Goal: Task Accomplishment & Management: Use online tool/utility

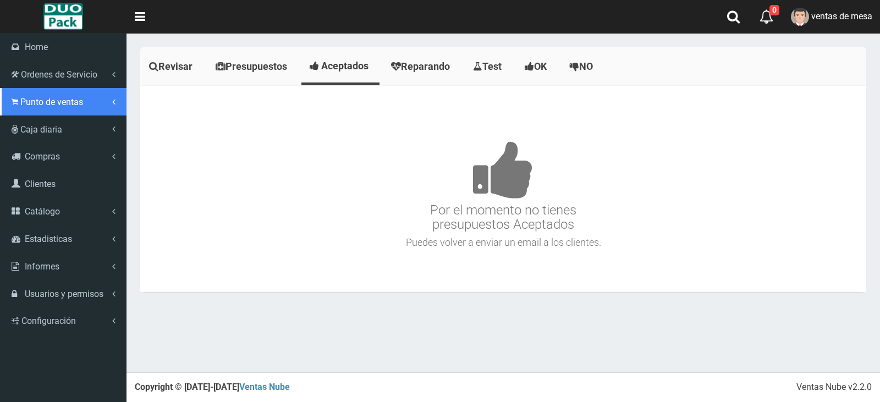
click at [53, 104] on span "Punto de ventas" at bounding box center [51, 102] width 63 height 10
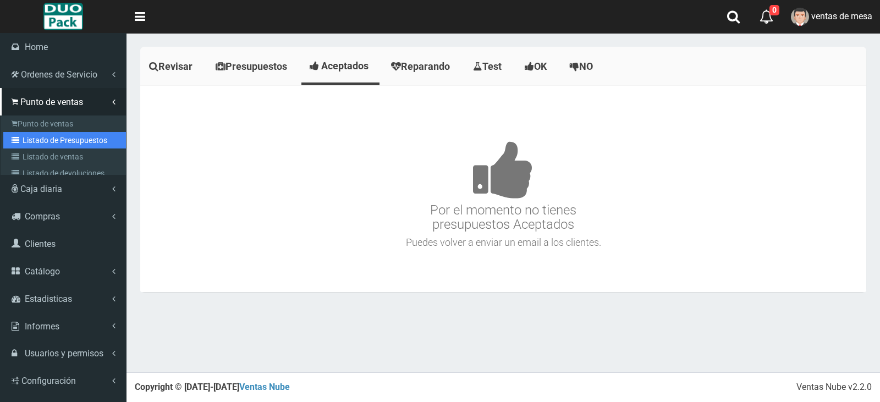
click at [98, 139] on link "Listado de Presupuestos" at bounding box center [64, 140] width 123 height 16
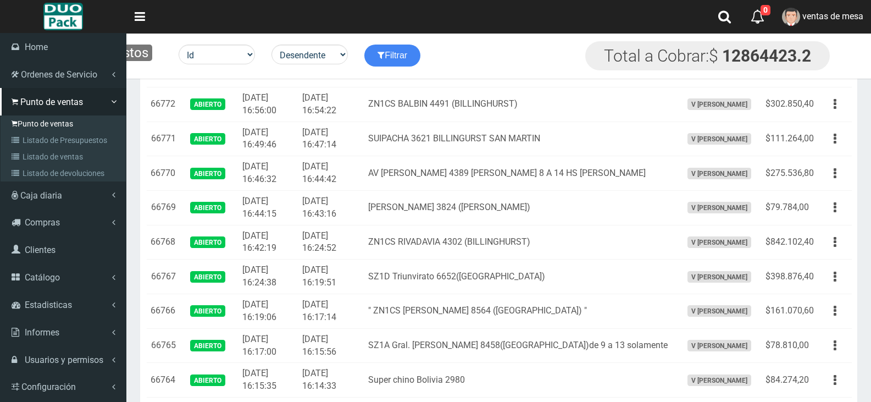
scroll to position [110, 0]
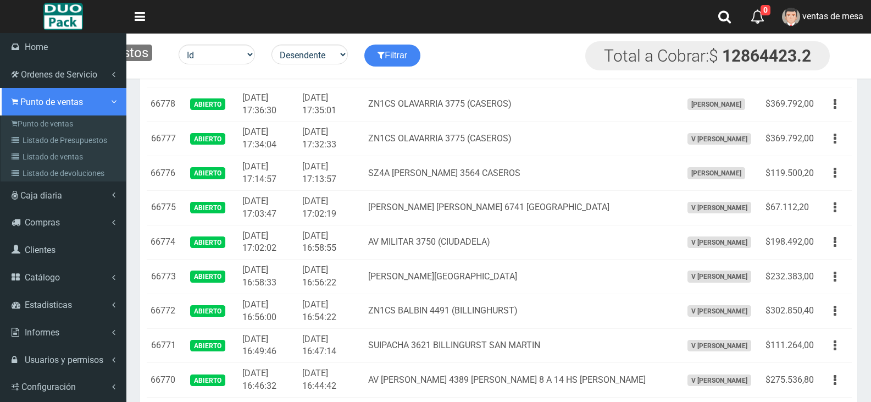
click at [27, 114] on link "Punto de ventas" at bounding box center [63, 101] width 126 height 27
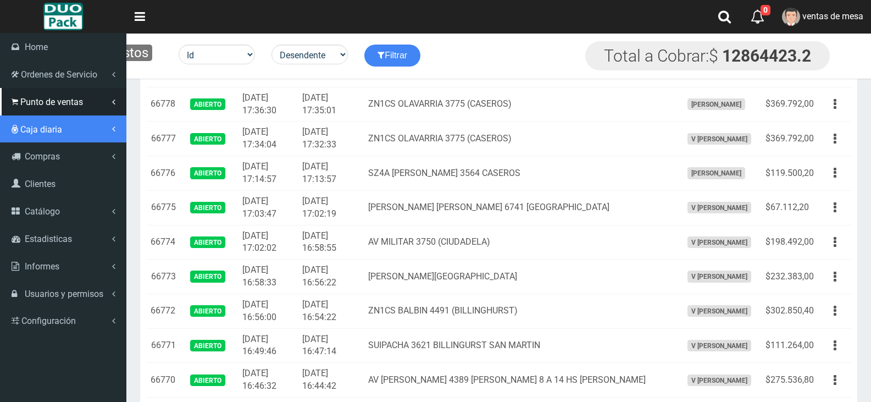
drag, startPoint x: 32, startPoint y: 122, endPoint x: 33, endPoint y: 108, distance: 14.3
click at [32, 122] on link "Caja diaria" at bounding box center [63, 128] width 126 height 27
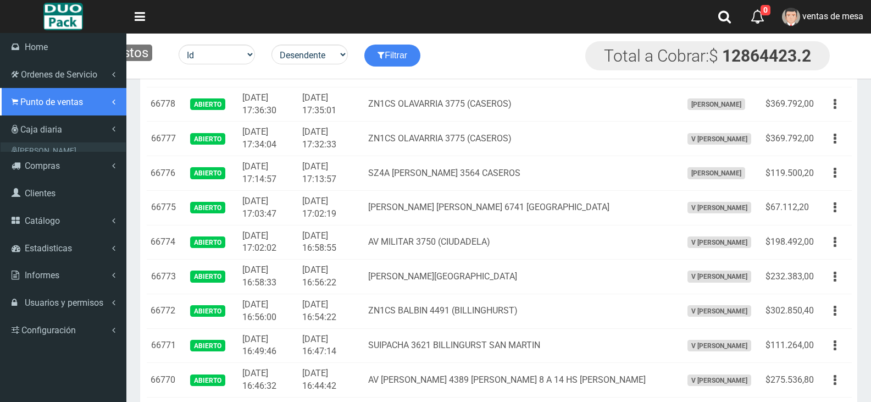
click at [34, 107] on link "Punto de ventas" at bounding box center [63, 101] width 126 height 27
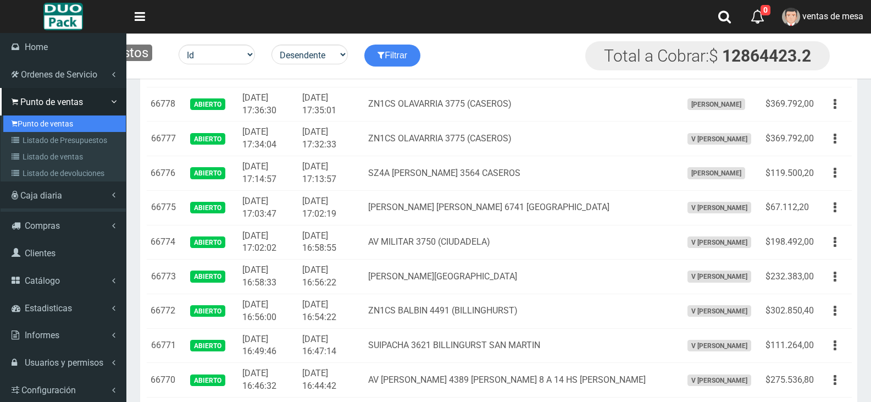
click at [56, 128] on link "Punto de ventas" at bounding box center [64, 123] width 123 height 16
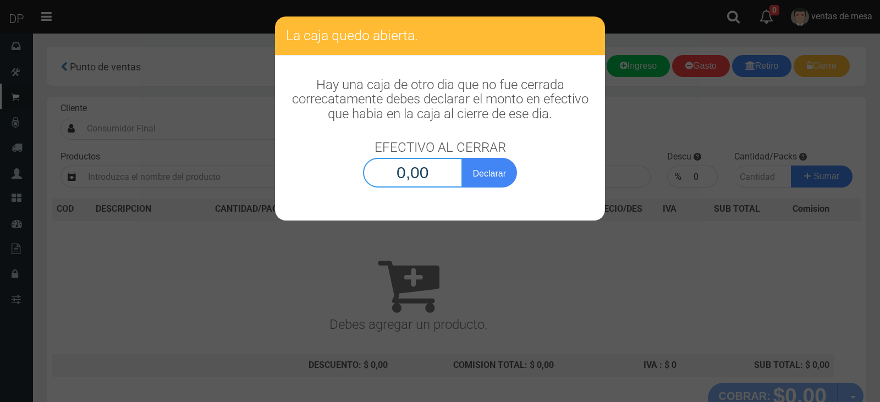
click at [414, 181] on input "0,00" at bounding box center [413, 173] width 100 height 30
type input "1,00"
click at [462, 158] on button "Declarar" at bounding box center [489, 173] width 55 height 30
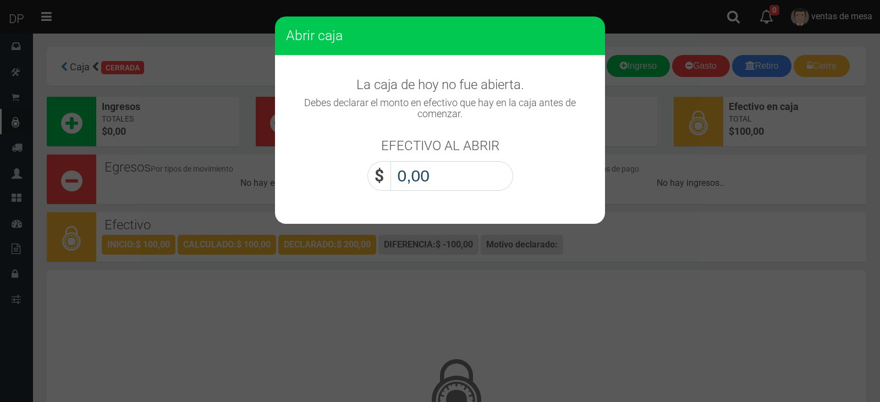
click at [446, 181] on input "0,00" at bounding box center [451, 176] width 123 height 30
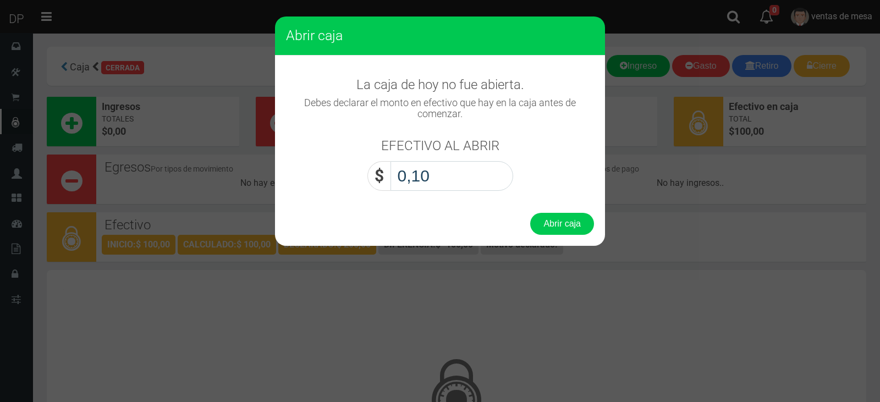
type input "1,00"
click at [530, 213] on button "Abrir caja" at bounding box center [562, 224] width 64 height 22
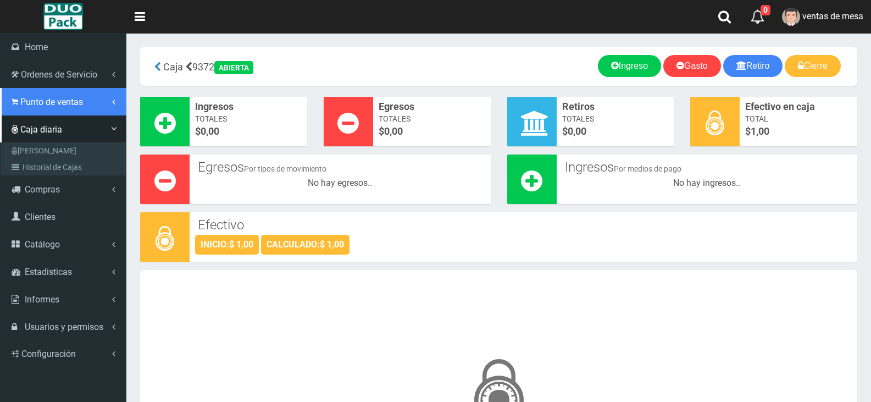
click at [26, 106] on span "Punto de ventas" at bounding box center [51, 102] width 63 height 10
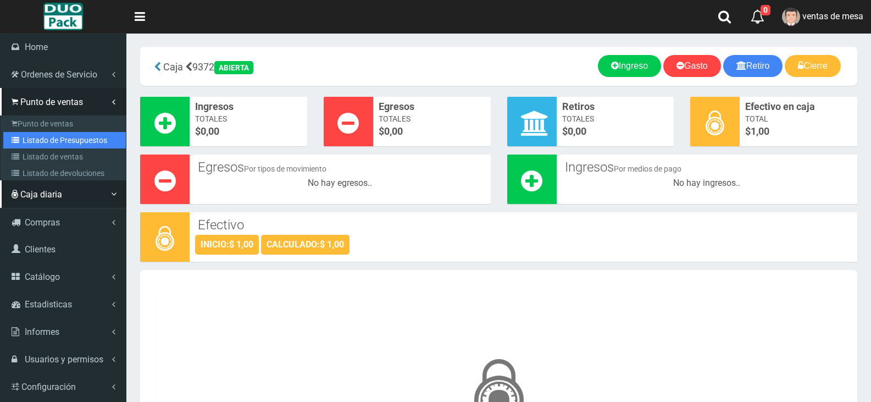
click at [64, 132] on link "Listado de Presupuestos" at bounding box center [64, 140] width 123 height 16
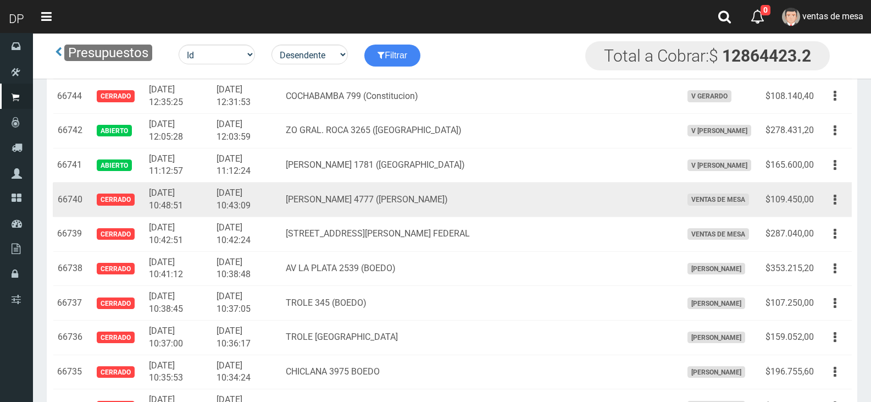
scroll to position [1265, 0]
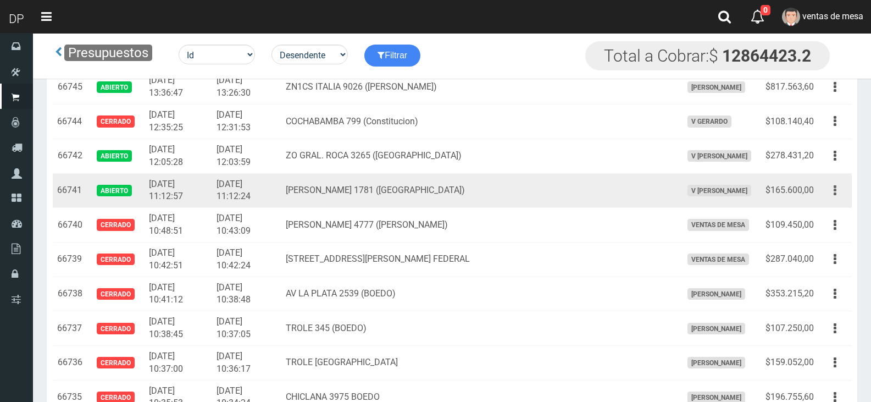
click at [840, 190] on button "button" at bounding box center [835, 190] width 25 height 19
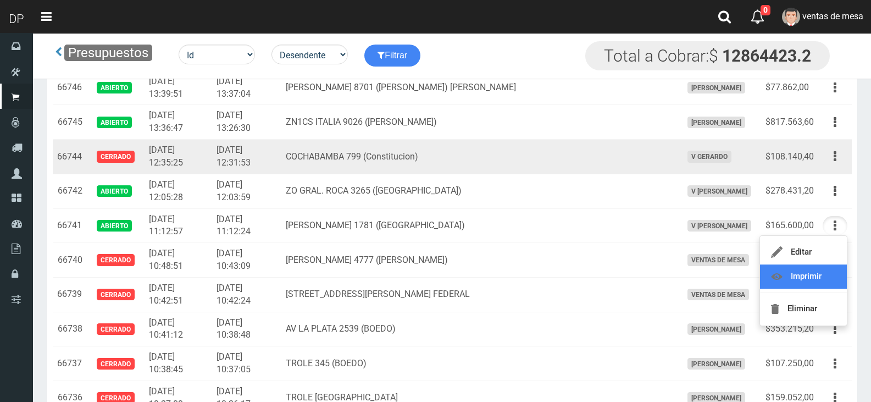
scroll to position [1210, 0]
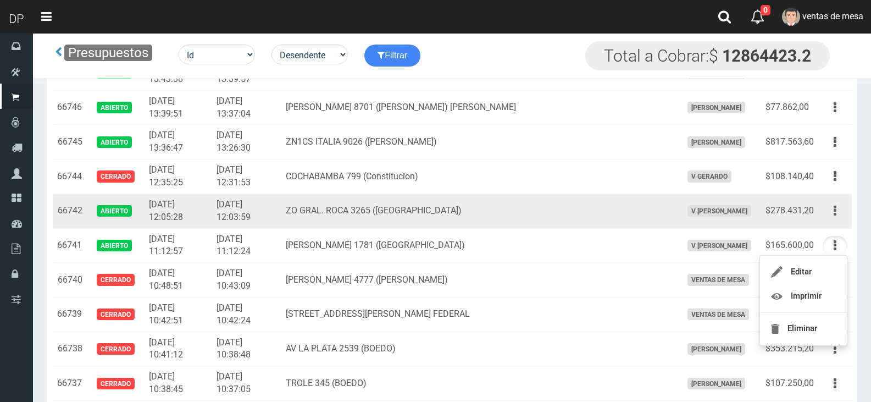
click at [833, 208] on button "button" at bounding box center [835, 210] width 25 height 19
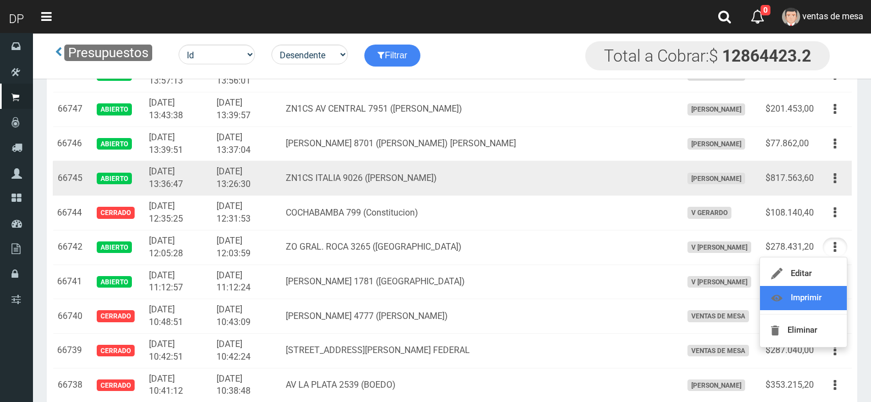
scroll to position [1155, 0]
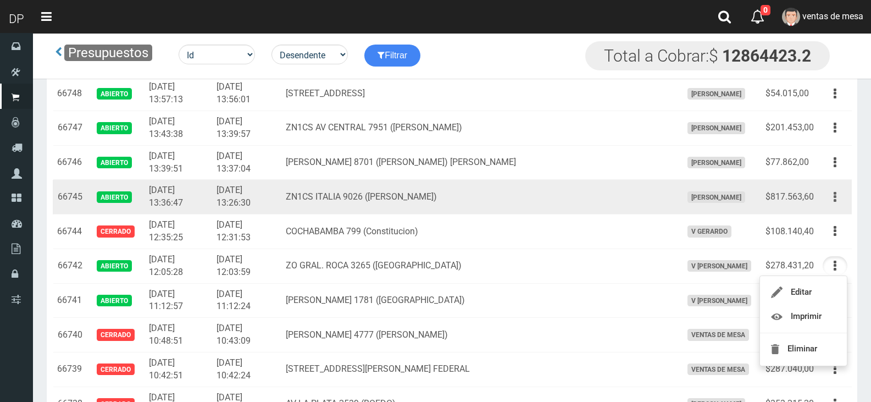
click at [823, 196] on button "button" at bounding box center [835, 196] width 25 height 19
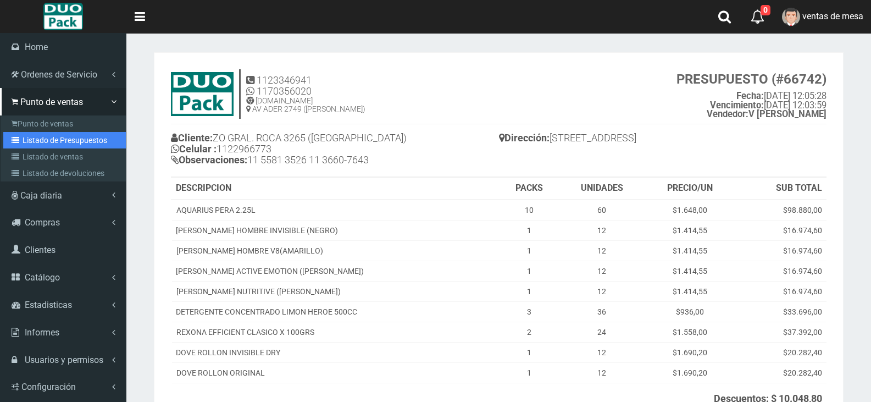
click at [43, 141] on link "Listado de Presupuestos" at bounding box center [64, 140] width 123 height 16
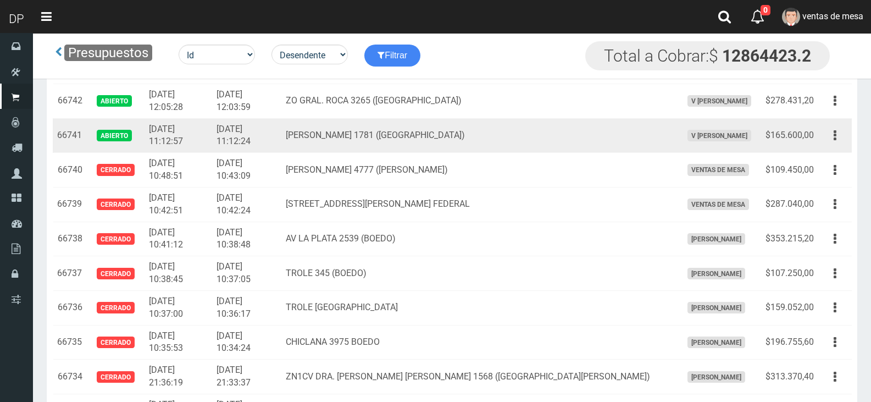
click at [329, 149] on td "[PERSON_NAME] 1781 ([GEOGRAPHIC_DATA])" at bounding box center [480, 135] width 396 height 35
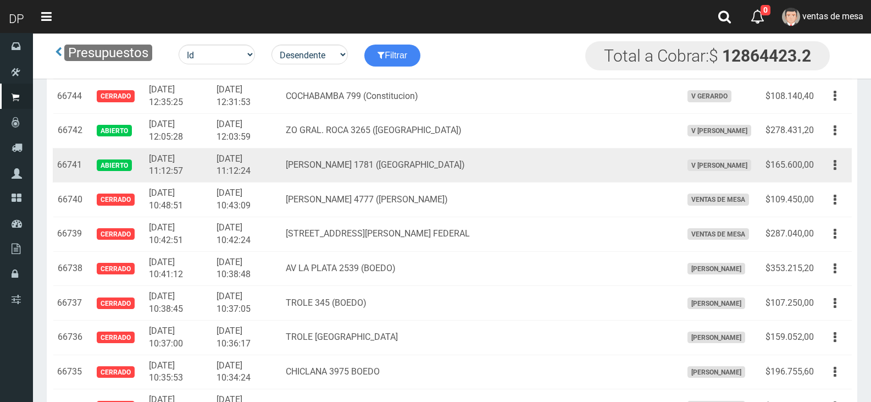
scroll to position [1265, 0]
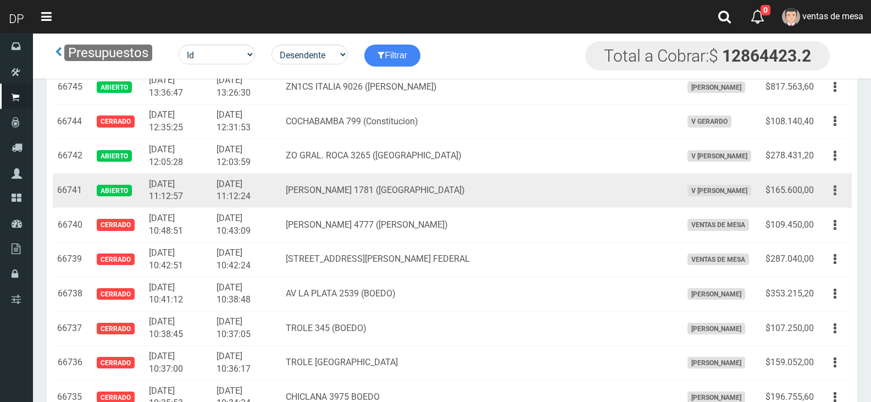
click at [836, 189] on icon "button" at bounding box center [835, 190] width 3 height 19
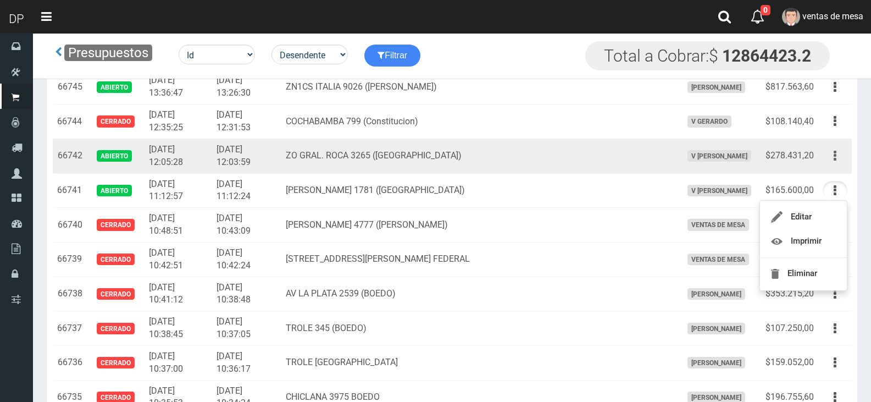
click at [839, 159] on button "button" at bounding box center [835, 155] width 25 height 19
click at [616, 171] on td "ZO GRAL. ROCA 3265 (CIUDADELA)" at bounding box center [480, 156] width 396 height 35
click at [688, 159] on span "V Maria Graciela vargas" at bounding box center [720, 156] width 64 height 12
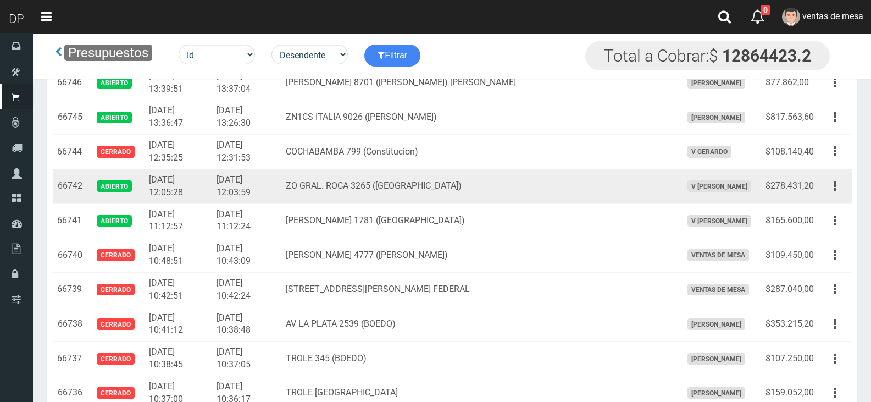
scroll to position [1210, 0]
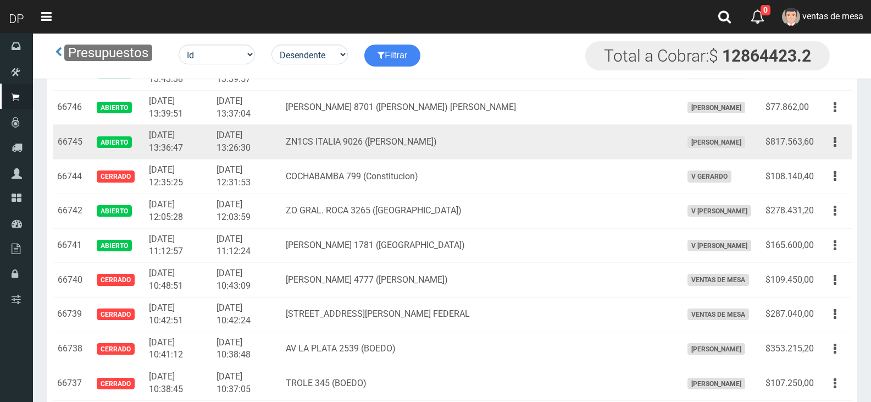
click at [688, 142] on span "[PERSON_NAME]" at bounding box center [717, 142] width 58 height 12
drag, startPoint x: 842, startPoint y: 148, endPoint x: 824, endPoint y: 178, distance: 35.0
click at [842, 148] on button "button" at bounding box center [835, 142] width 25 height 19
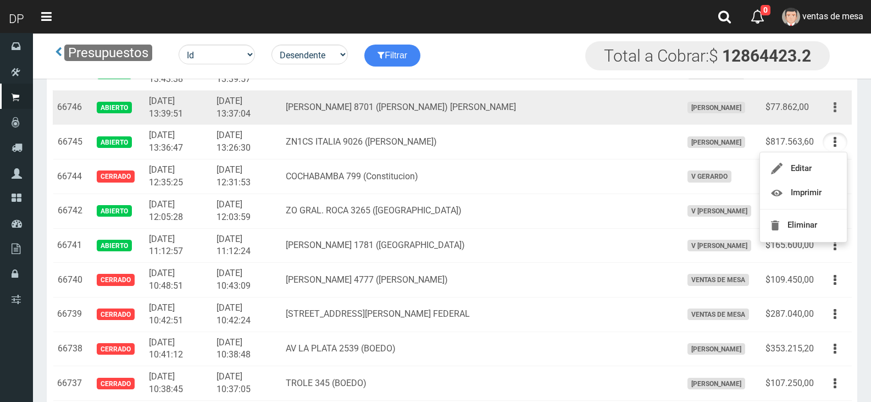
click at [836, 115] on icon "button" at bounding box center [835, 107] width 3 height 19
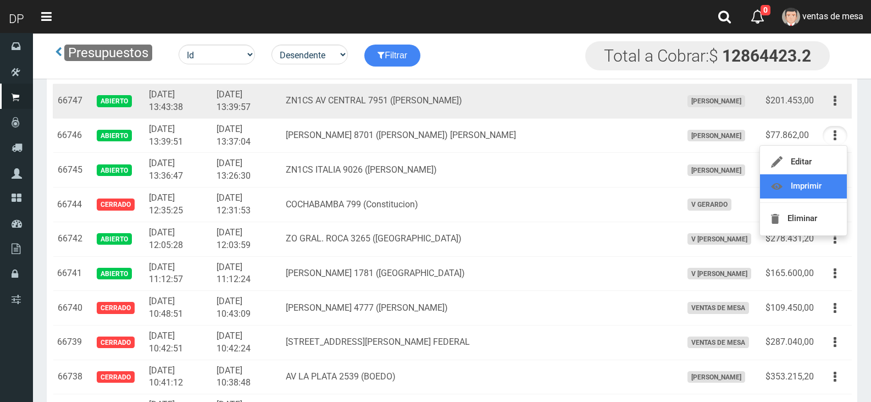
scroll to position [1155, 0]
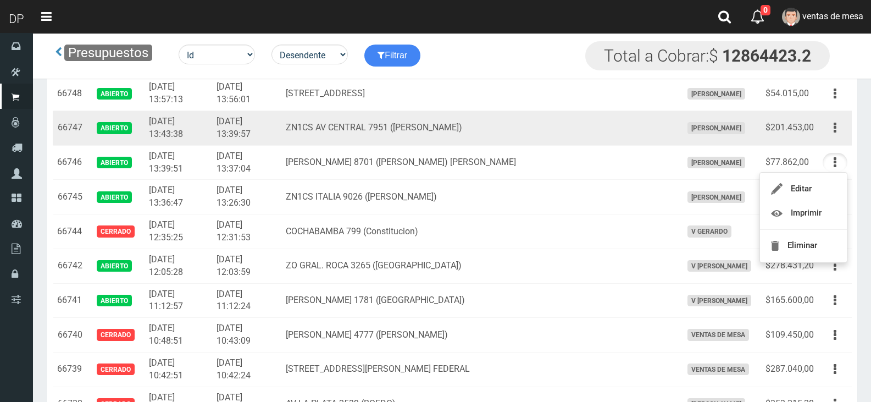
click at [836, 142] on td "Editar Imprimir Eliminar" at bounding box center [836, 128] width 34 height 35
click at [836, 130] on icon "button" at bounding box center [835, 127] width 3 height 19
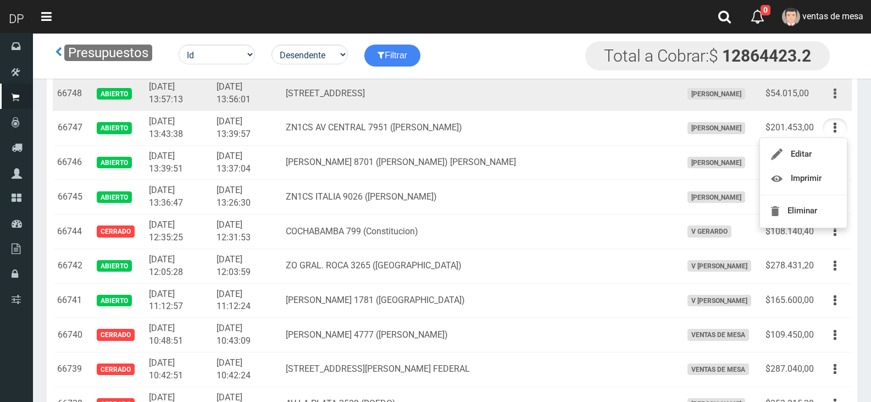
click at [833, 100] on button "button" at bounding box center [835, 93] width 25 height 19
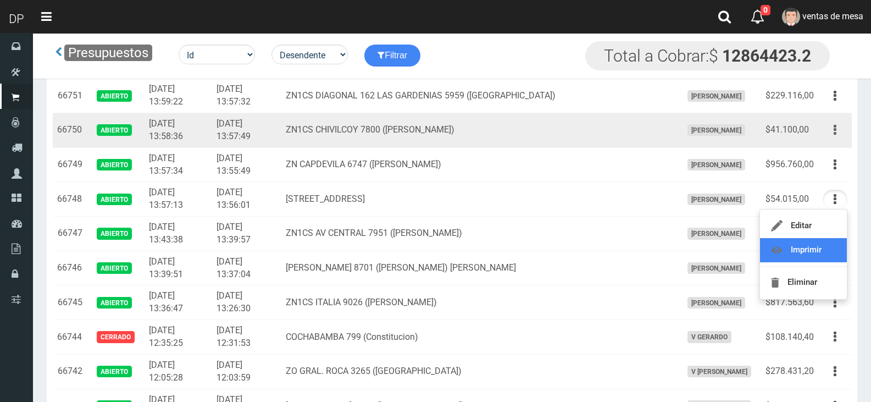
scroll to position [1045, 0]
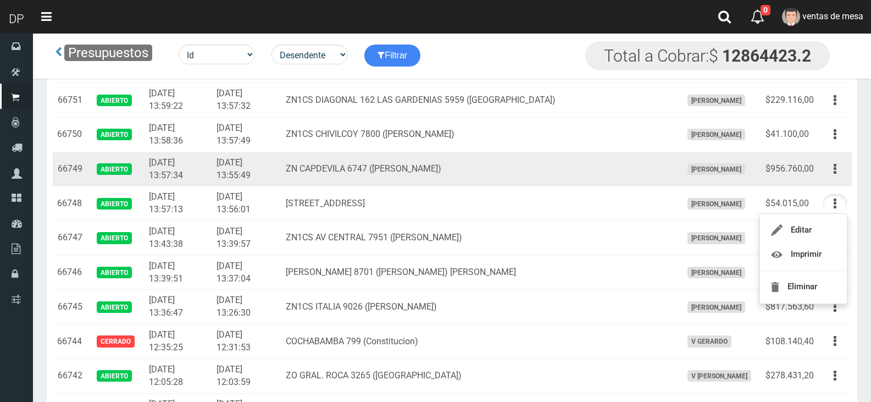
click at [829, 179] on td "Editar Imprimir Eliminar" at bounding box center [836, 169] width 34 height 35
click at [826, 167] on button "button" at bounding box center [835, 168] width 25 height 19
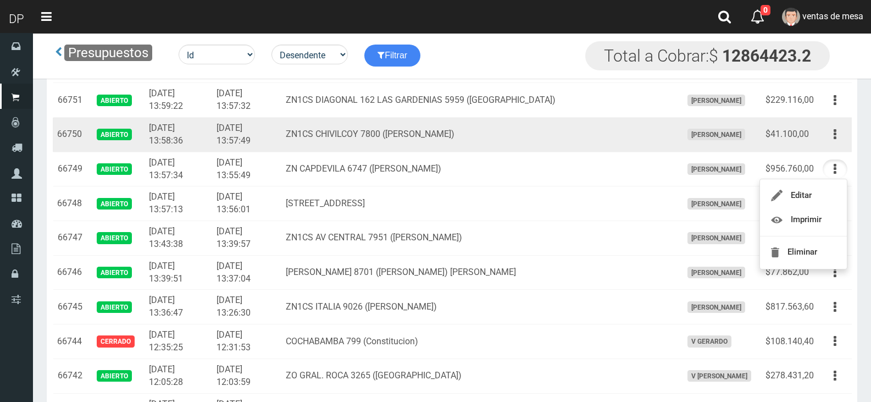
drag, startPoint x: 846, startPoint y: 139, endPoint x: 841, endPoint y: 152, distance: 13.6
click at [846, 139] on button "button" at bounding box center [835, 134] width 25 height 19
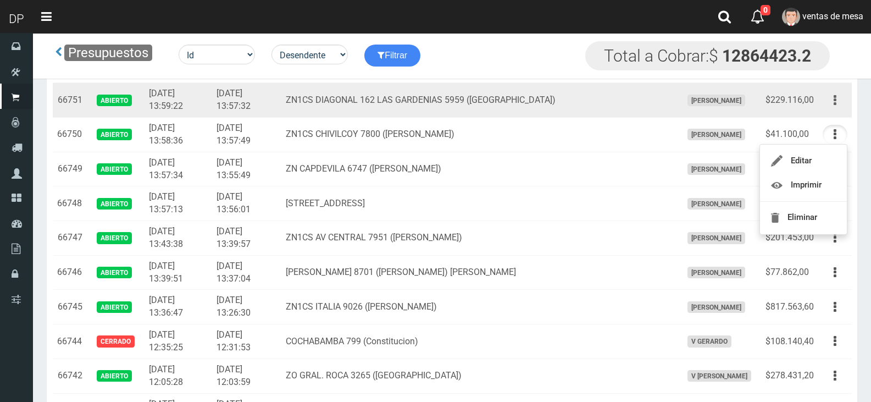
click at [838, 92] on button "button" at bounding box center [835, 100] width 25 height 19
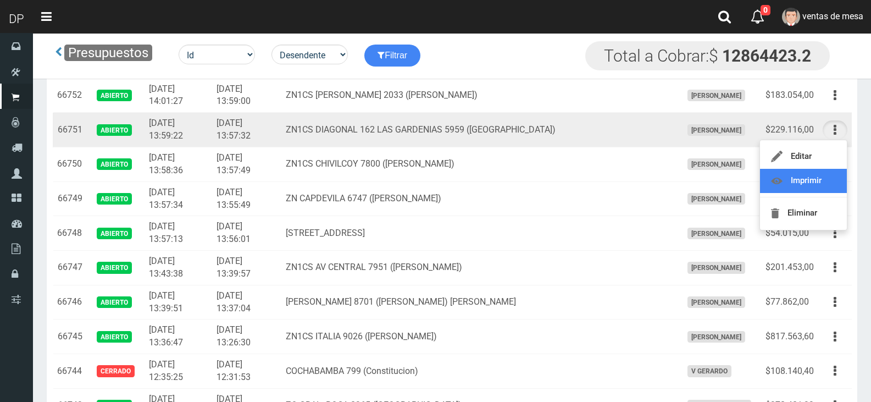
scroll to position [990, 0]
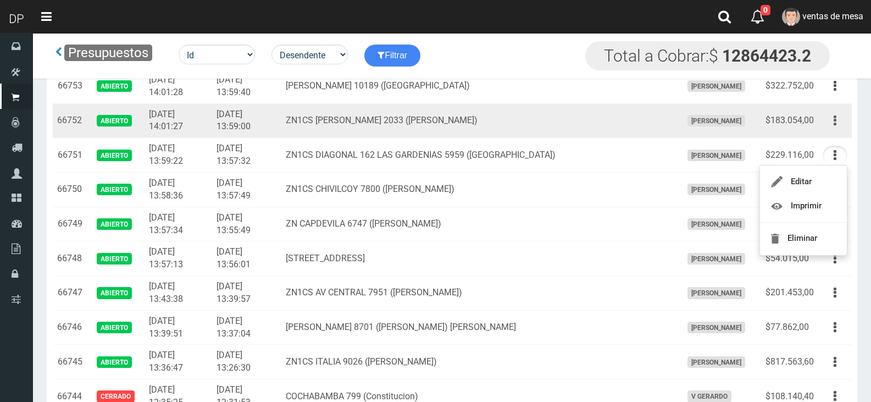
click at [836, 123] on icon "button" at bounding box center [835, 120] width 3 height 19
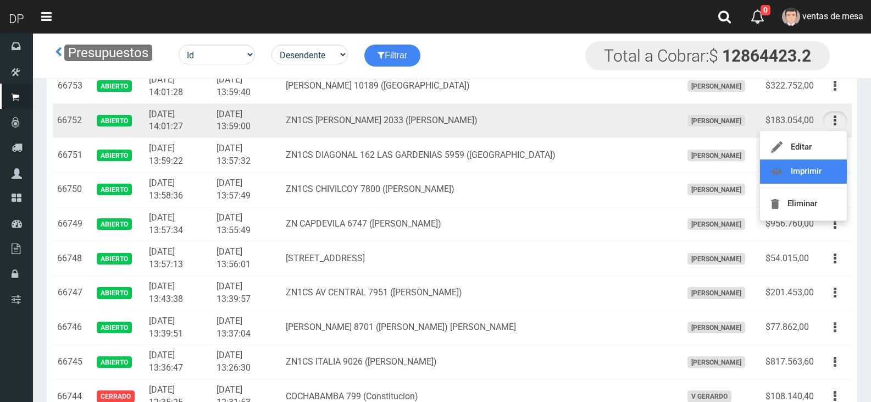
drag, startPoint x: 818, startPoint y: 171, endPoint x: 824, endPoint y: 169, distance: 5.7
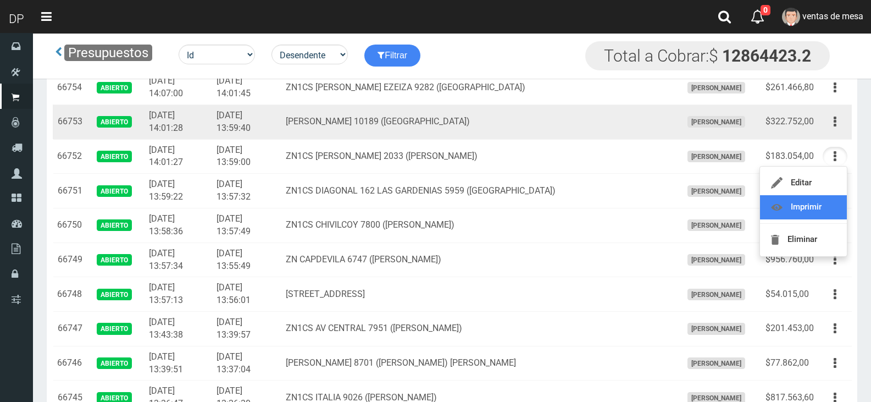
scroll to position [935, 0]
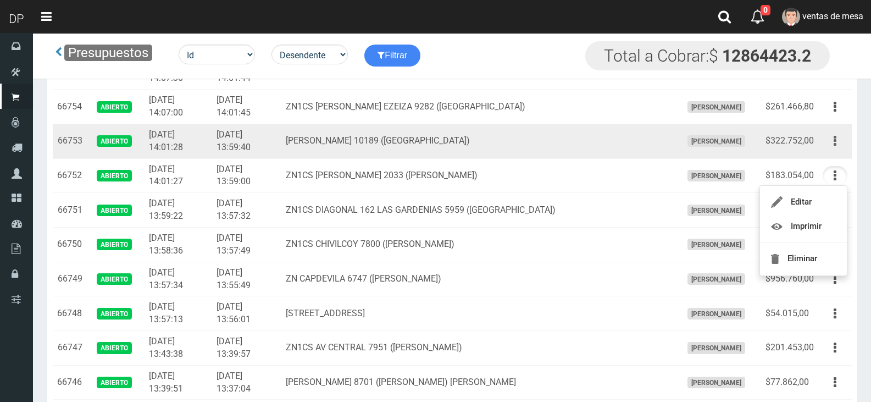
click at [839, 145] on button "button" at bounding box center [835, 140] width 25 height 19
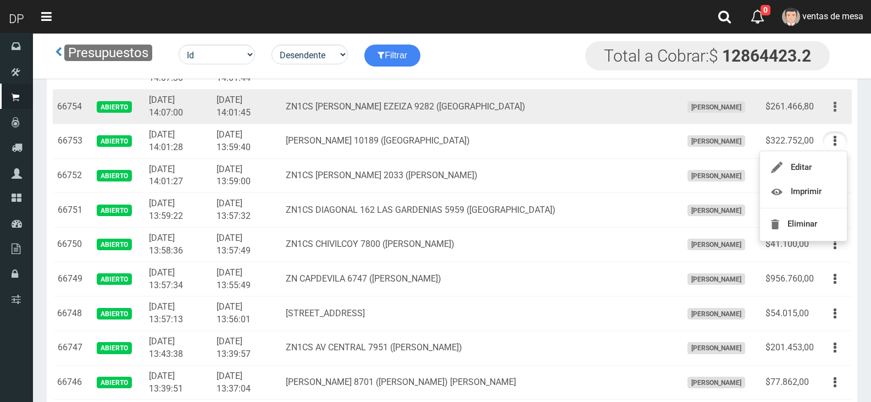
click at [834, 112] on icon "button" at bounding box center [835, 106] width 3 height 19
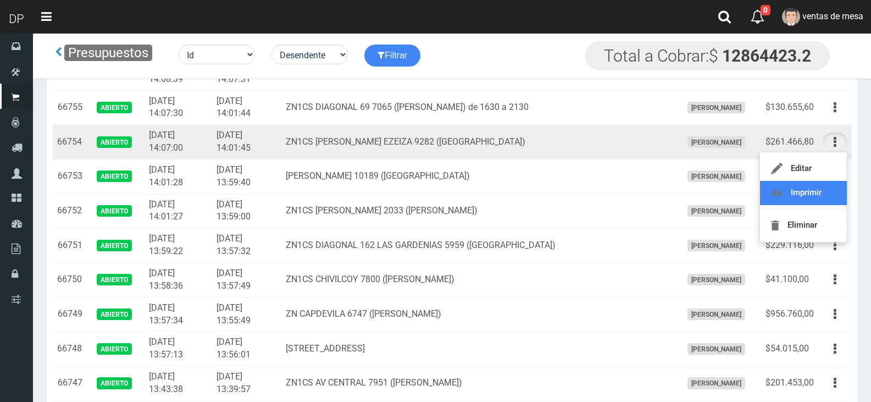
scroll to position [880, 0]
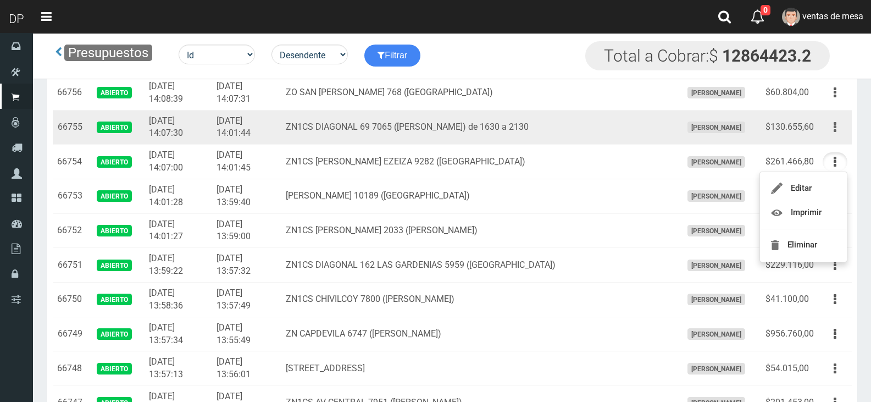
click at [832, 128] on button "button" at bounding box center [835, 127] width 25 height 19
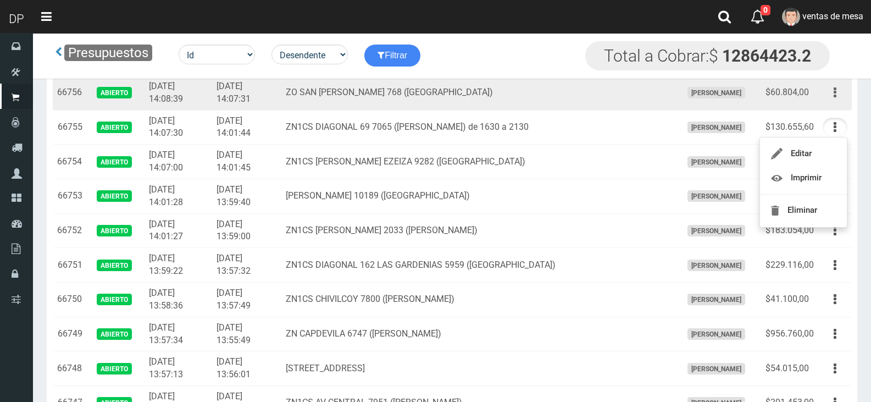
click at [843, 100] on button "button" at bounding box center [835, 92] width 25 height 19
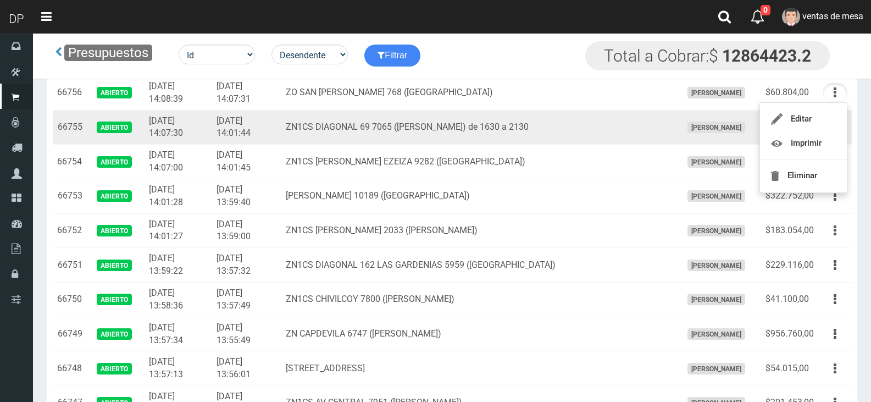
click at [360, 115] on td "ZN1CS DIAGONAL 69 7065 ([PERSON_NAME]) de 1630 a 2130" at bounding box center [480, 127] width 396 height 35
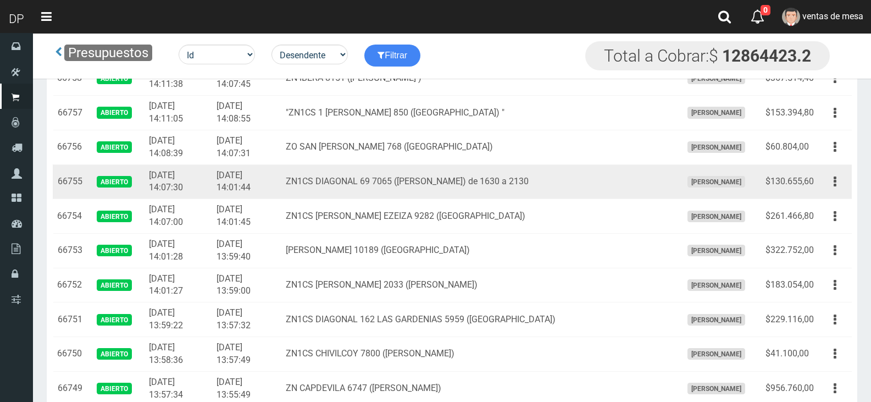
scroll to position [825, 0]
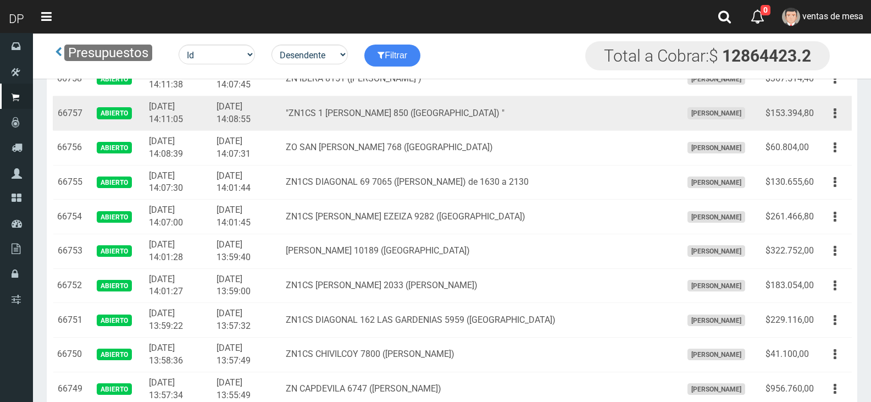
click at [360, 117] on td ""ZN1CS 1 DE MAYO 850 (LOMA HERMOSA) "" at bounding box center [480, 113] width 396 height 35
click at [838, 115] on button "button" at bounding box center [835, 113] width 25 height 19
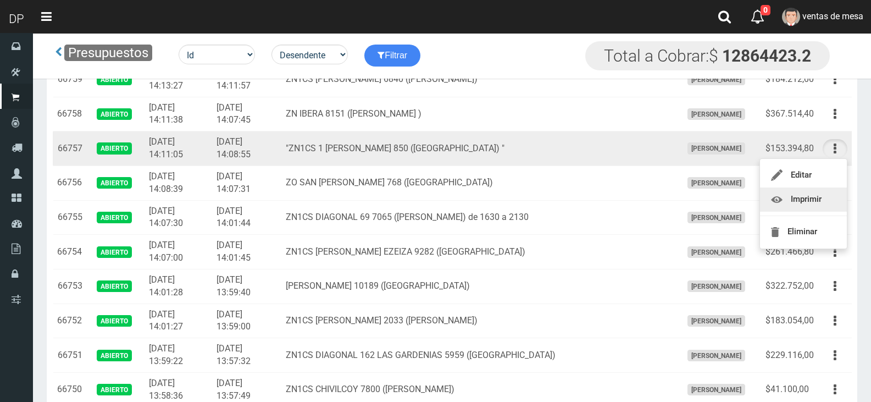
scroll to position [770, 0]
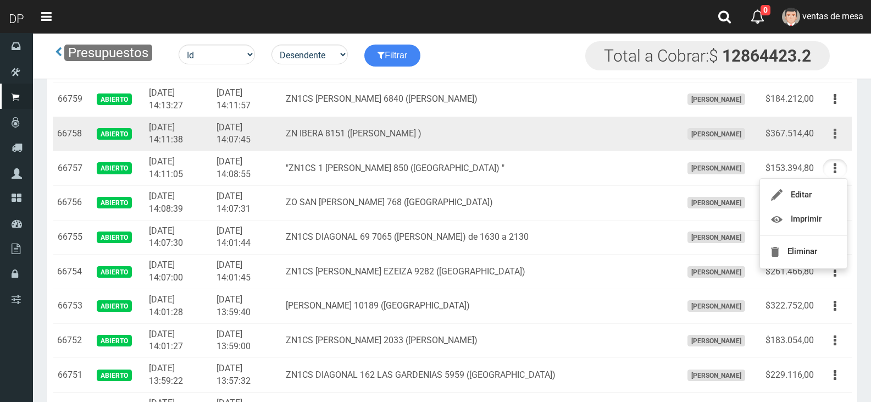
click at [842, 133] on button "button" at bounding box center [835, 133] width 25 height 19
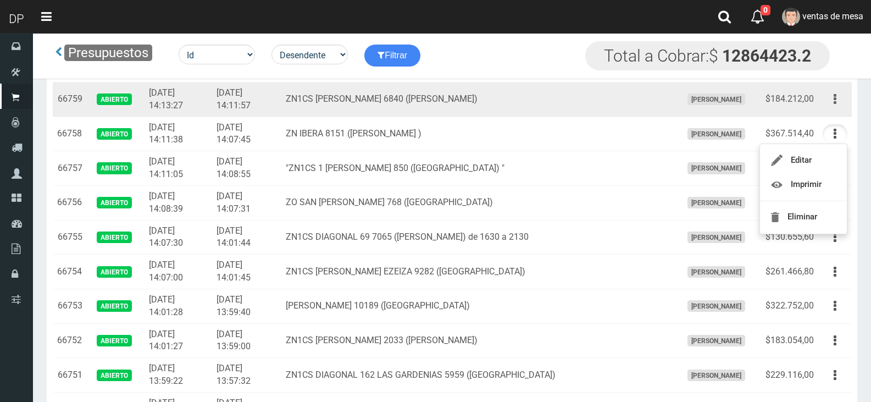
click at [831, 100] on button "button" at bounding box center [835, 99] width 25 height 19
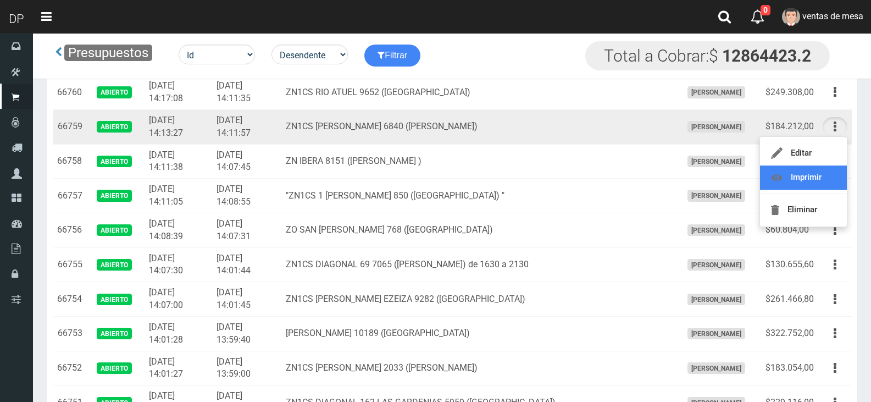
scroll to position [715, 0]
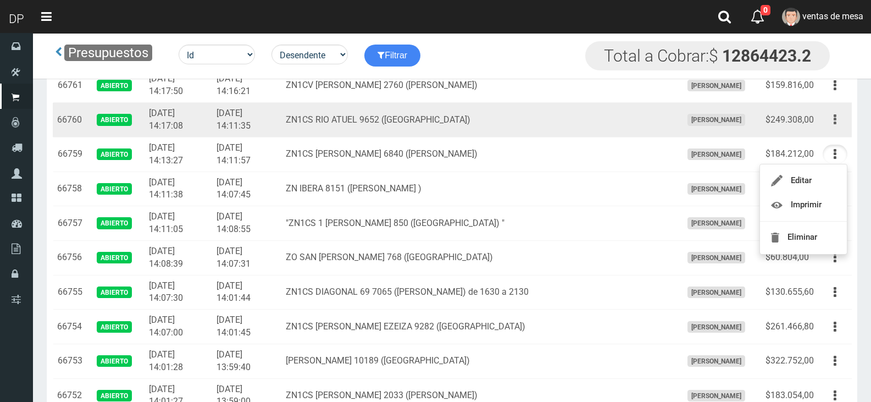
click at [829, 119] on button "button" at bounding box center [835, 119] width 25 height 19
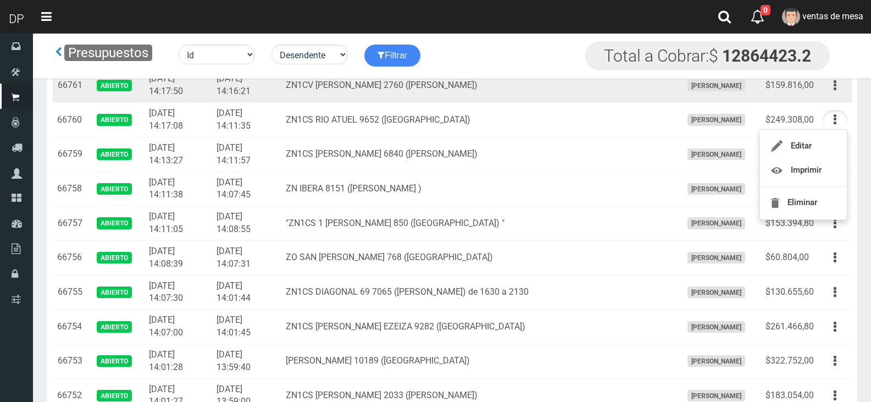
click at [833, 99] on td "Editar Imprimir Eliminar" at bounding box center [836, 85] width 34 height 35
click at [833, 95] on button "button" at bounding box center [835, 85] width 25 height 19
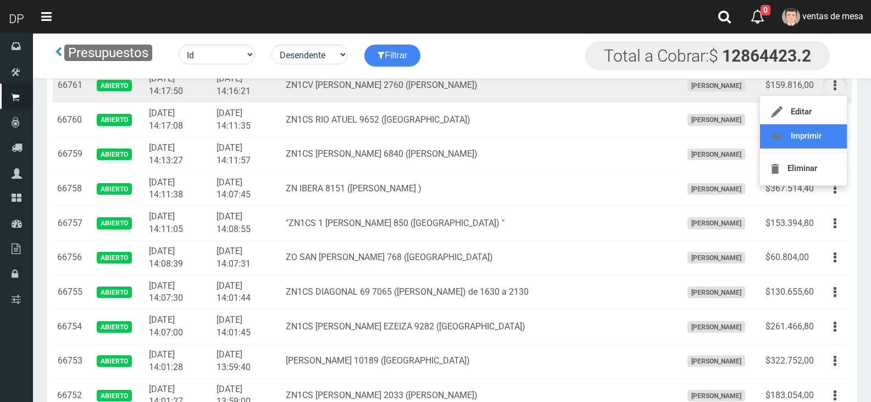
scroll to position [660, 0]
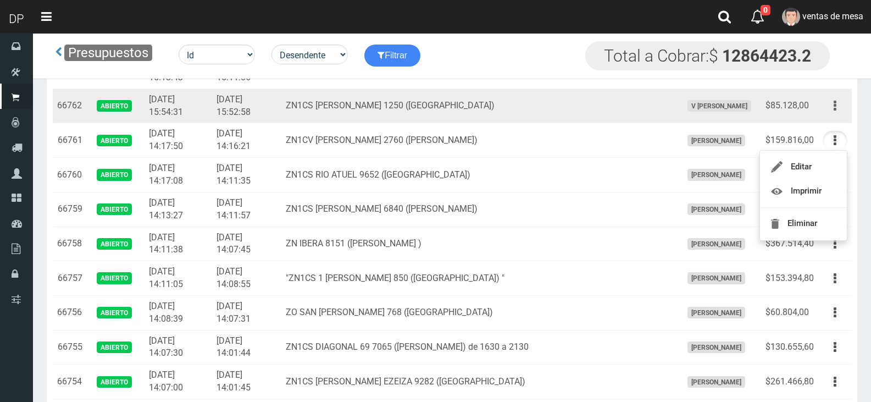
click at [834, 105] on icon "button" at bounding box center [835, 105] width 3 height 19
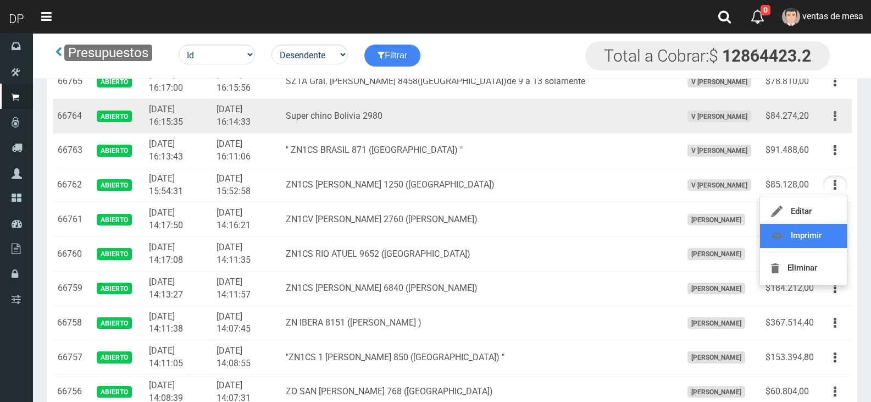
scroll to position [550, 0]
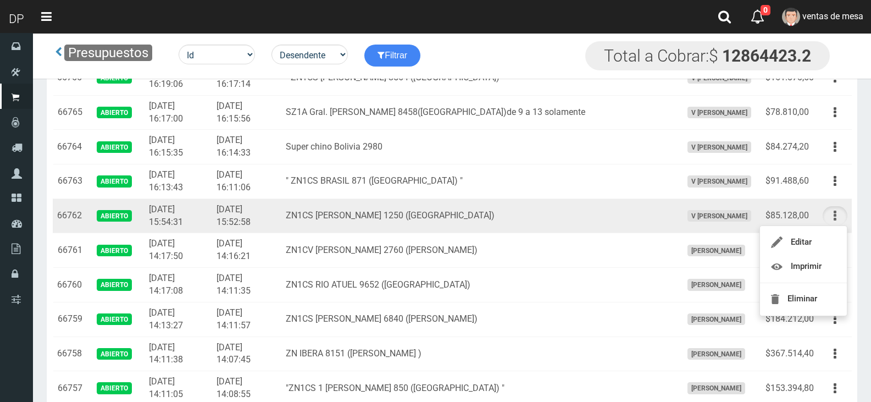
drag, startPoint x: 835, startPoint y: 191, endPoint x: 835, endPoint y: 209, distance: 18.2
click at [835, 192] on td "Editar Imprimir Eliminar" at bounding box center [836, 181] width 34 height 35
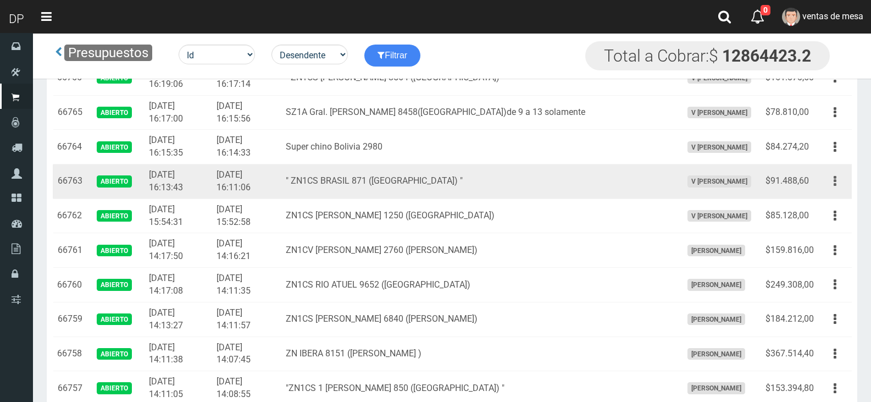
click at [834, 180] on icon "button" at bounding box center [835, 181] width 3 height 19
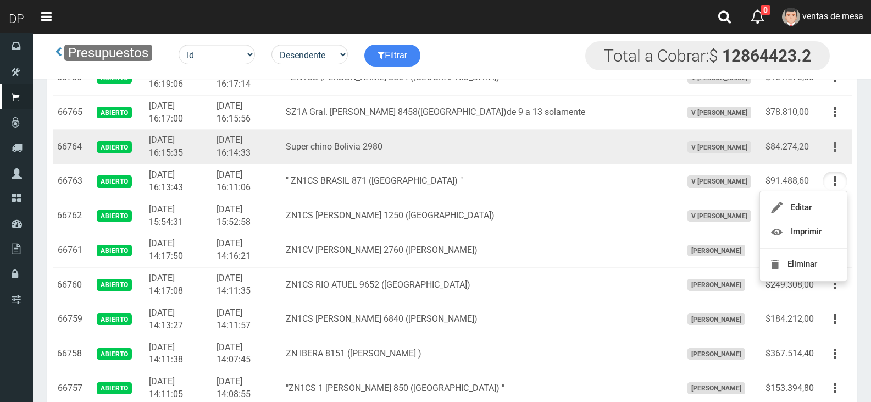
click at [831, 150] on button "button" at bounding box center [835, 146] width 25 height 19
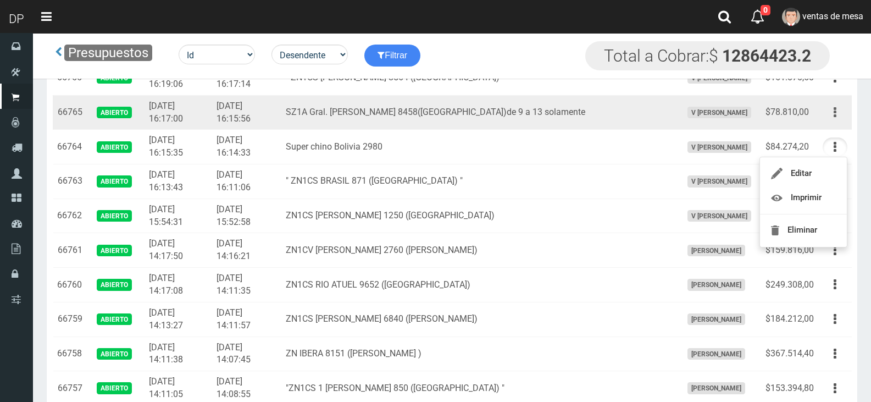
click at [835, 110] on icon "button" at bounding box center [835, 112] width 3 height 19
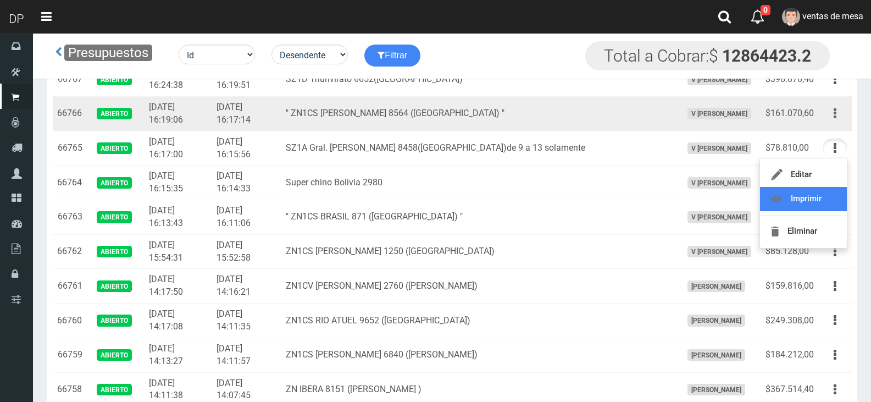
scroll to position [495, 0]
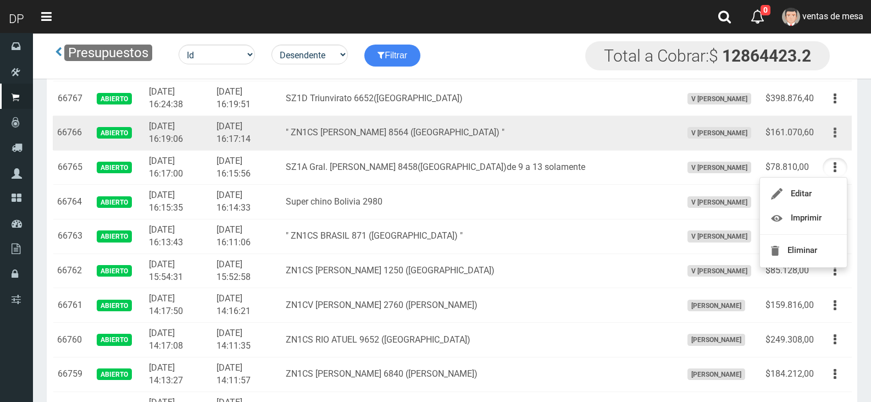
click at [841, 137] on button "button" at bounding box center [835, 132] width 25 height 19
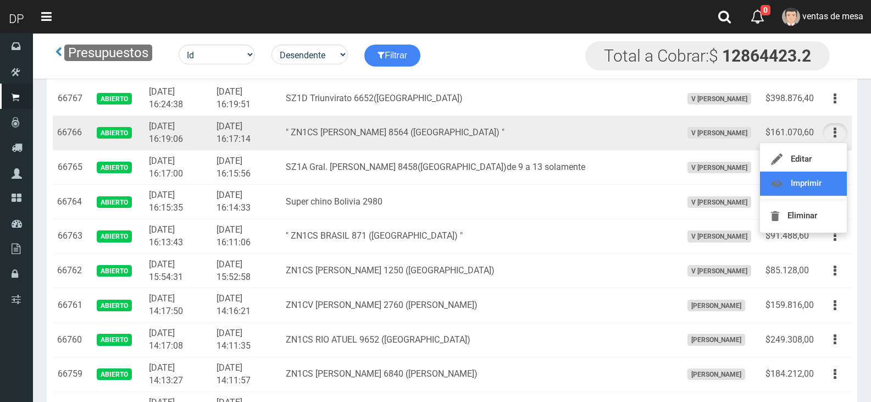
drag, startPoint x: 831, startPoint y: 183, endPoint x: 832, endPoint y: 174, distance: 8.8
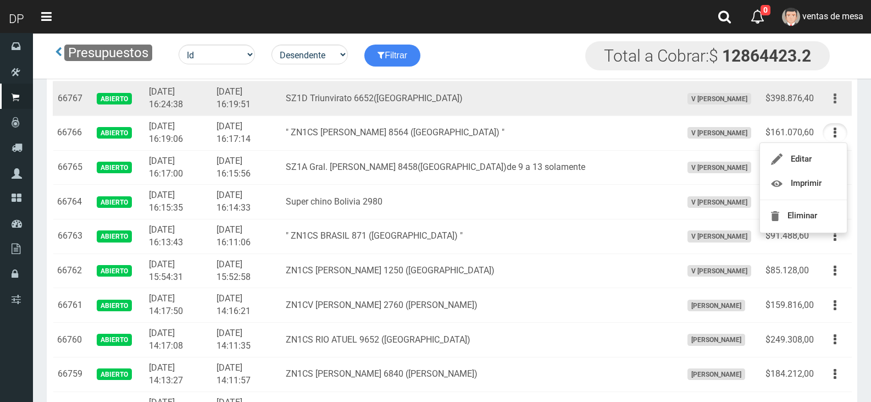
click at [834, 102] on icon "button" at bounding box center [835, 98] width 3 height 19
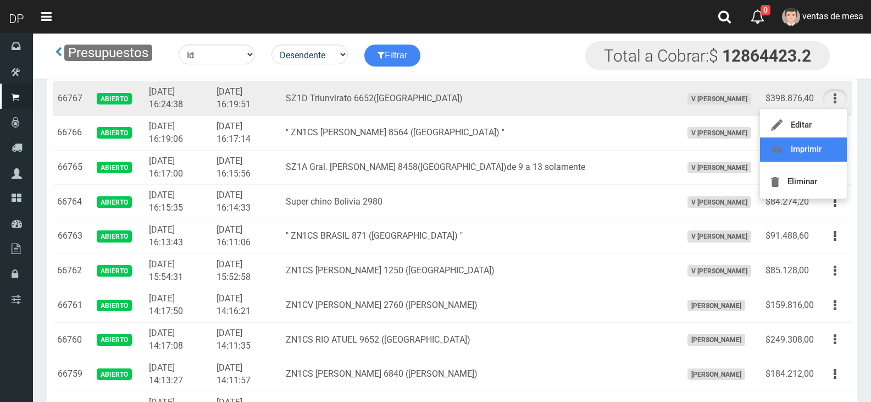
drag, startPoint x: 819, startPoint y: 139, endPoint x: 832, endPoint y: 147, distance: 16.0
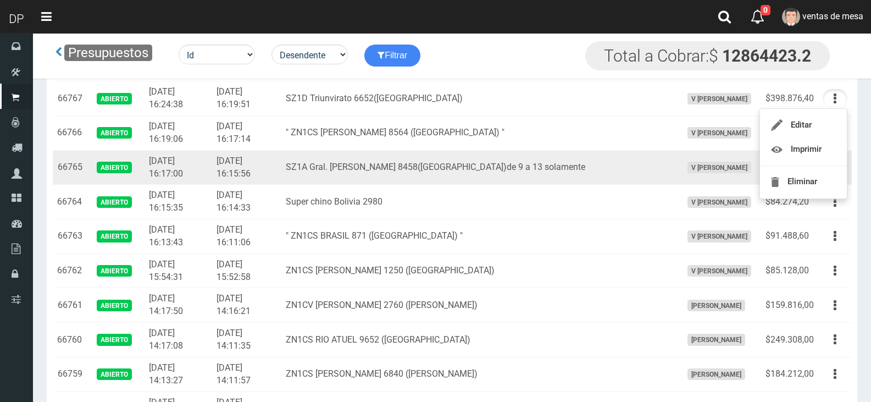
click at [340, 153] on td "SZ1A Gral. [PERSON_NAME] 8458([GEOGRAPHIC_DATA])de 9 a 13 solamente" at bounding box center [480, 167] width 396 height 35
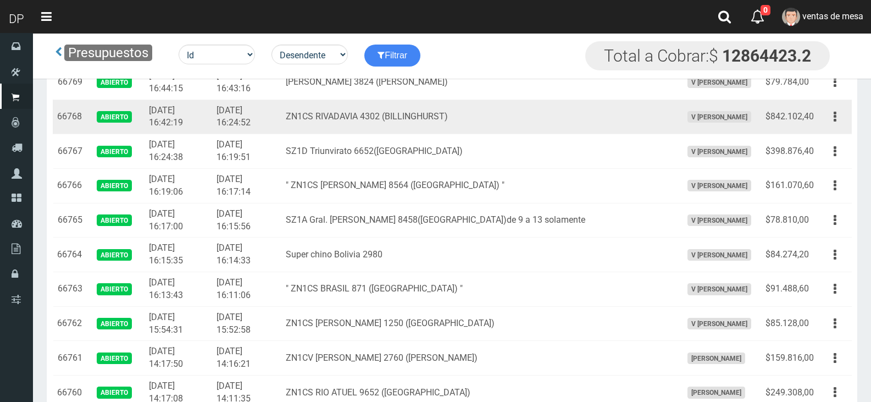
scroll to position [275, 0]
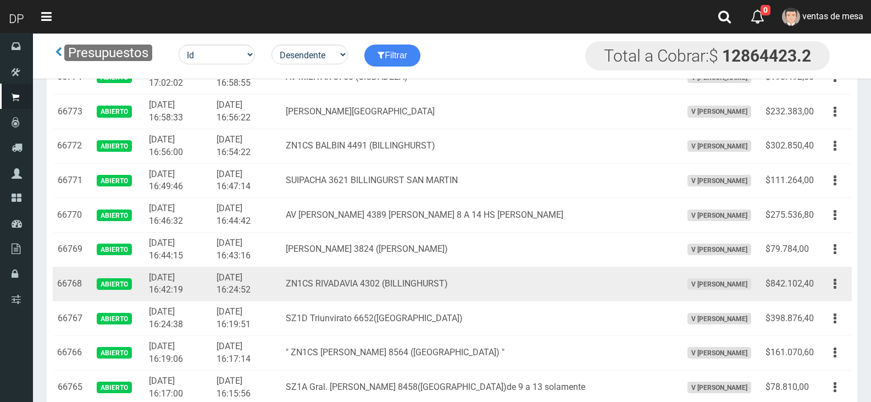
click at [485, 298] on td "ZN1CS RIVADAVIA 4302 (BILLINGHURST)" at bounding box center [480, 284] width 396 height 35
click at [817, 289] on td "$842.102,40" at bounding box center [789, 284] width 57 height 35
click at [832, 291] on button "button" at bounding box center [835, 283] width 25 height 19
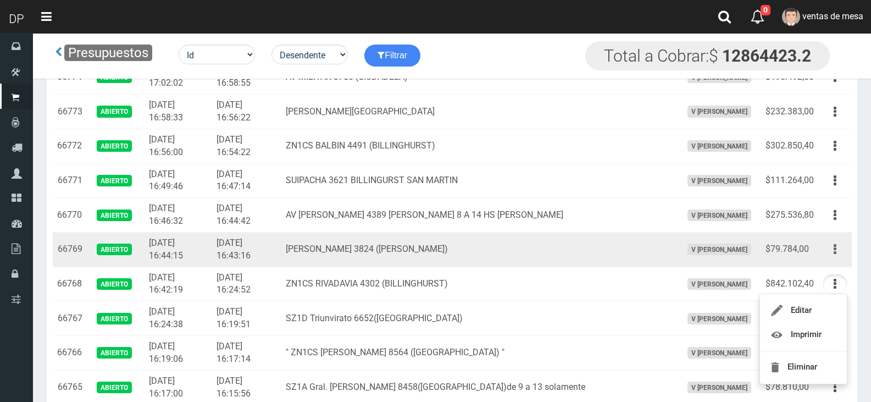
click at [835, 250] on icon "button" at bounding box center [835, 249] width 3 height 19
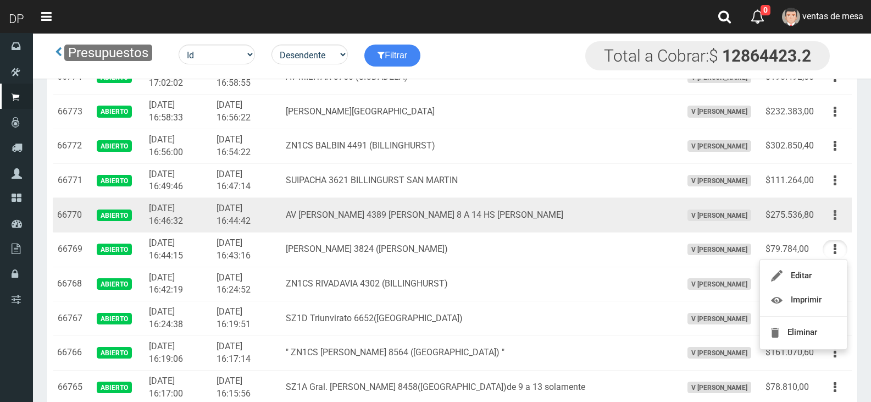
click at [843, 211] on button "button" at bounding box center [835, 215] width 25 height 19
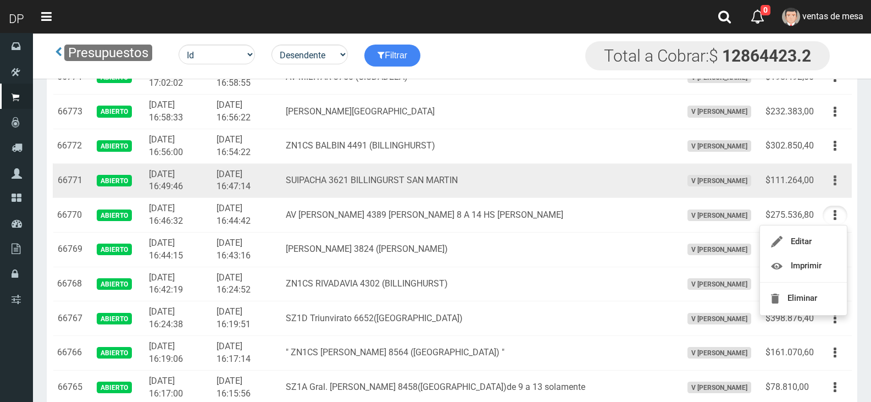
click at [839, 181] on button "button" at bounding box center [835, 180] width 25 height 19
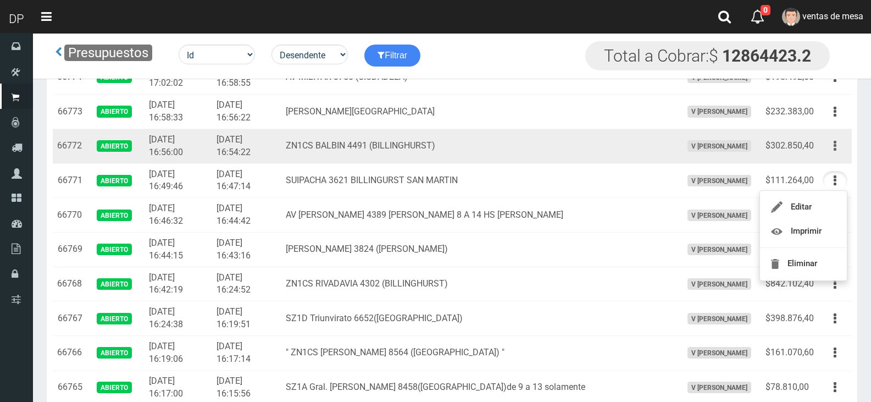
click at [837, 155] on button "button" at bounding box center [835, 145] width 25 height 19
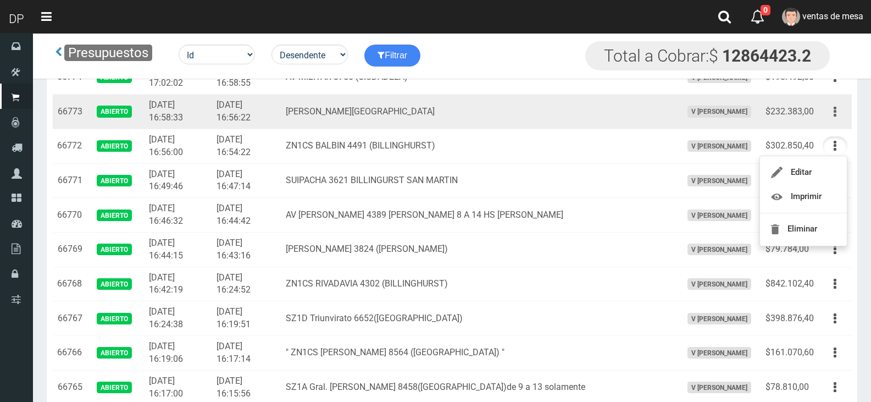
click at [845, 115] on button "button" at bounding box center [835, 111] width 25 height 19
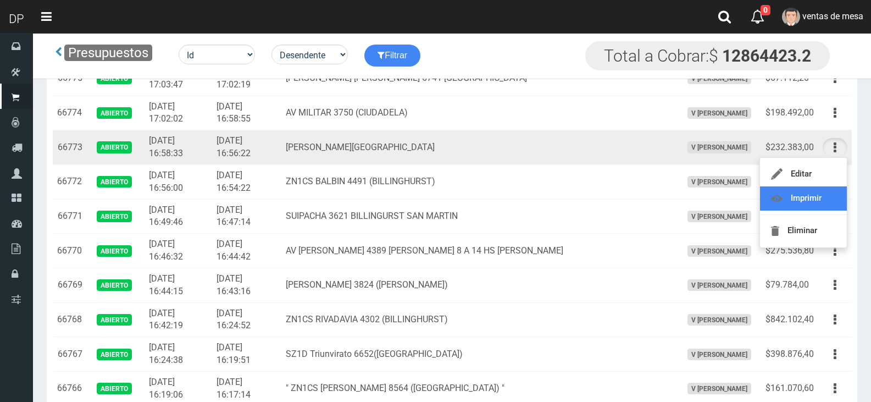
scroll to position [220, 0]
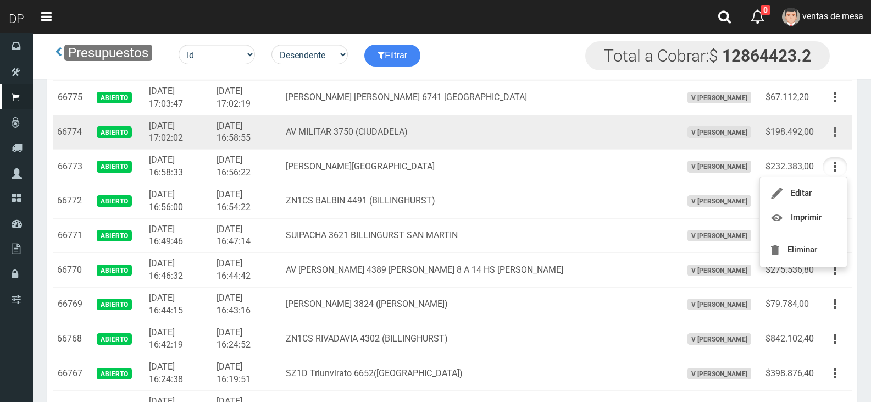
click at [837, 137] on button "button" at bounding box center [835, 132] width 25 height 19
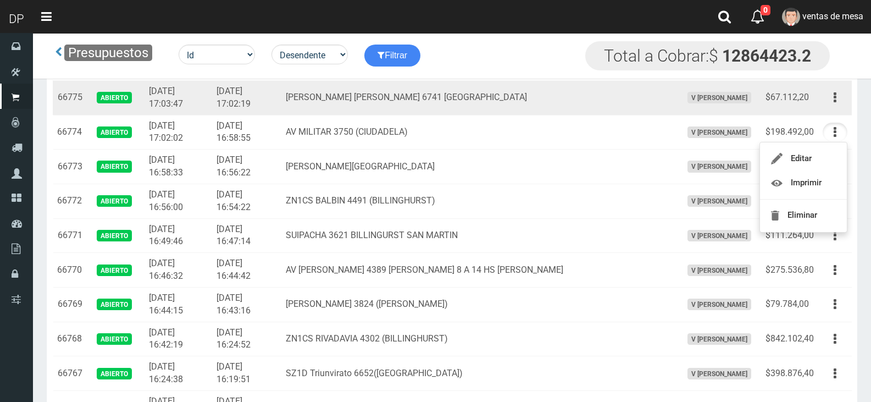
drag, startPoint x: 846, startPoint y: 102, endPoint x: 839, endPoint y: 148, distance: 46.7
click at [846, 102] on button "button" at bounding box center [835, 97] width 25 height 19
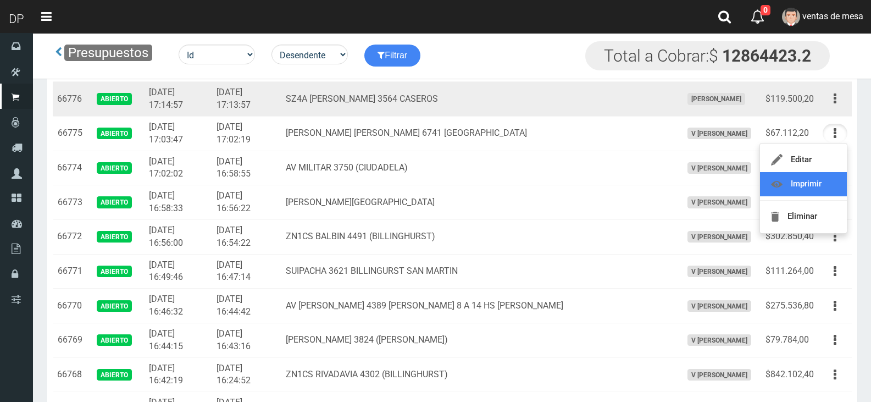
scroll to position [165, 0]
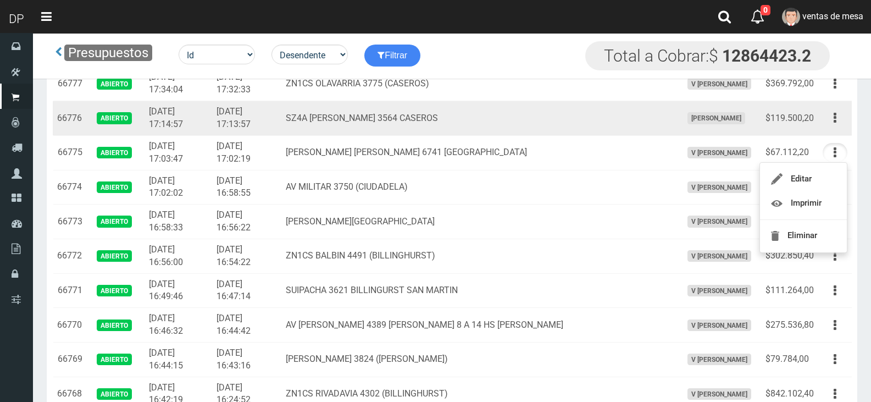
click at [839, 131] on td "Editar Imprimir Eliminar" at bounding box center [836, 118] width 34 height 35
click at [840, 118] on button "button" at bounding box center [835, 117] width 25 height 19
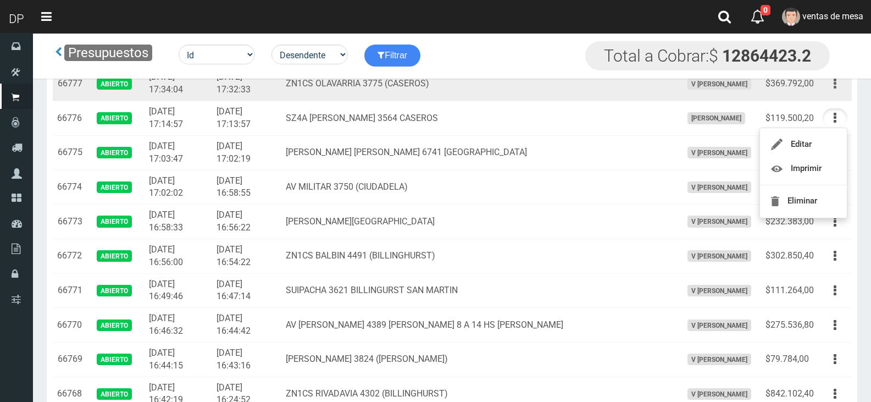
click at [827, 91] on button "button" at bounding box center [835, 83] width 25 height 19
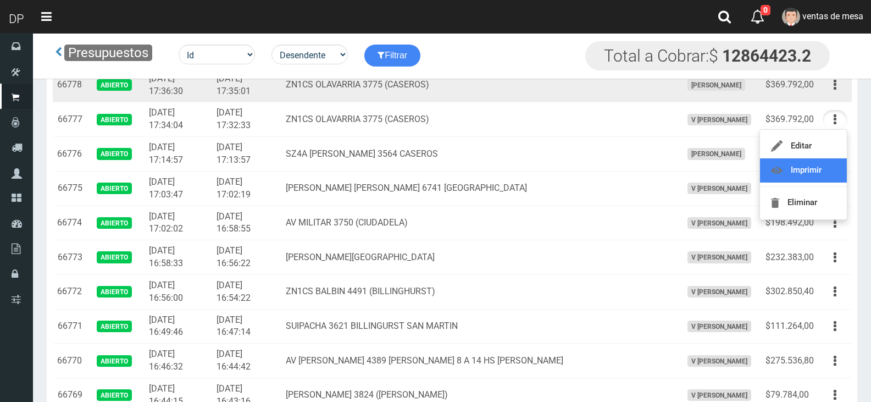
scroll to position [110, 0]
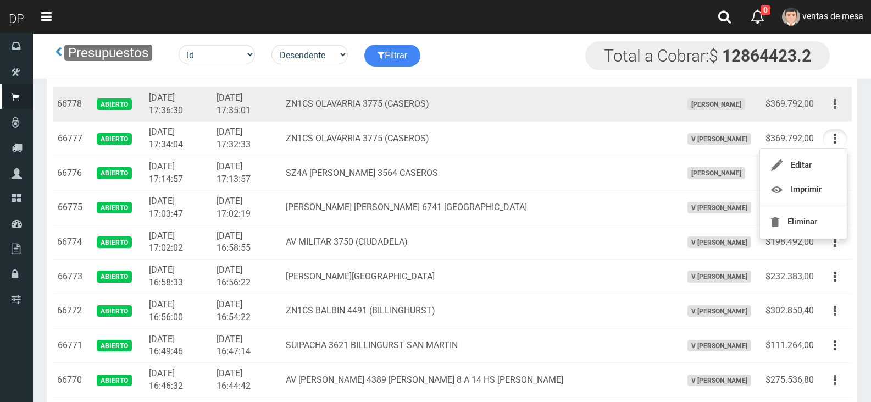
click at [834, 118] on td "Editar Imprimir Eliminar" at bounding box center [836, 104] width 34 height 35
click at [825, 104] on button "button" at bounding box center [835, 104] width 25 height 19
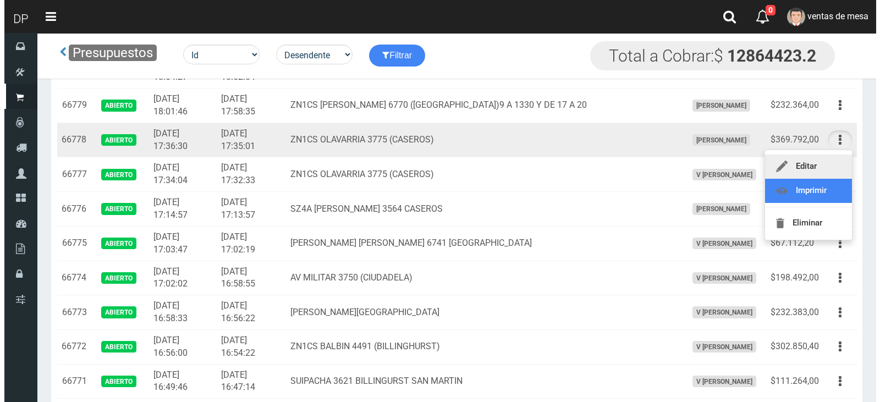
scroll to position [55, 0]
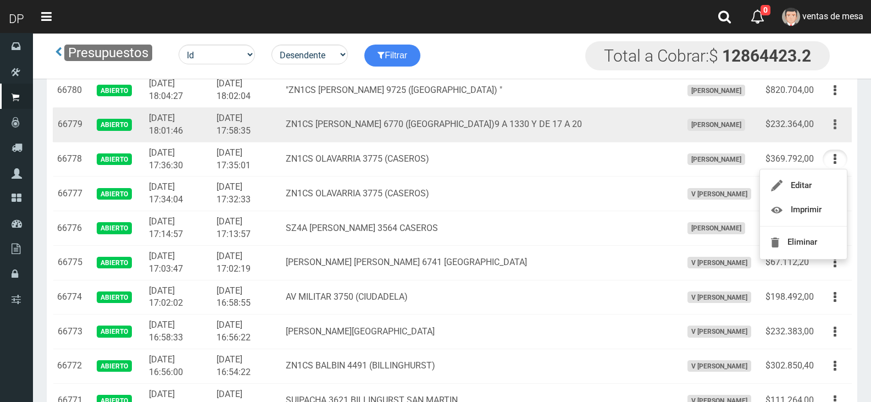
drag, startPoint x: 836, startPoint y: 122, endPoint x: 837, endPoint y: 133, distance: 10.5
click at [836, 122] on icon "button" at bounding box center [835, 124] width 3 height 19
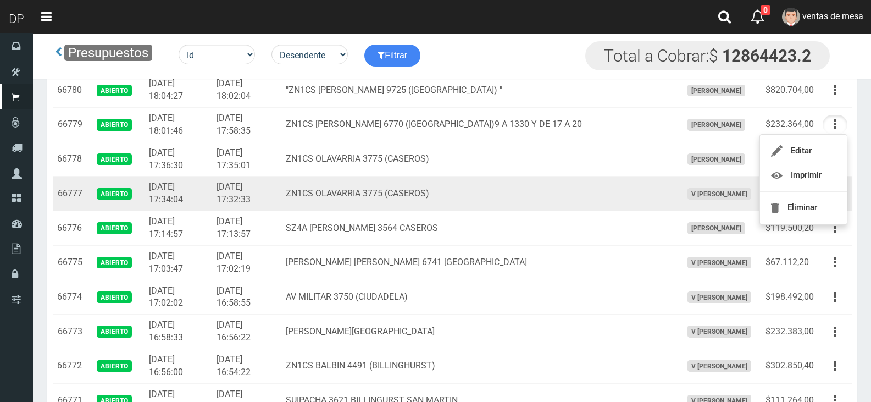
click at [407, 183] on td "ZN1CS OLAVARRIA 3775 (CASEROS)" at bounding box center [480, 193] width 396 height 35
click at [841, 201] on button "button" at bounding box center [835, 193] width 25 height 19
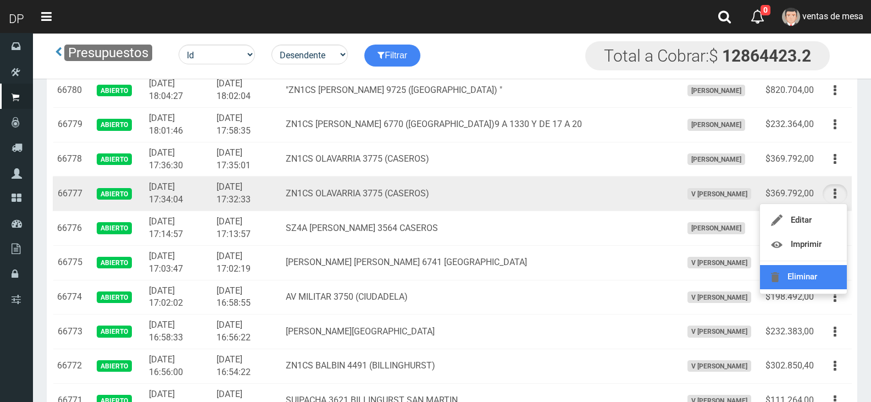
click at [824, 271] on link "Eliminar" at bounding box center [803, 277] width 87 height 24
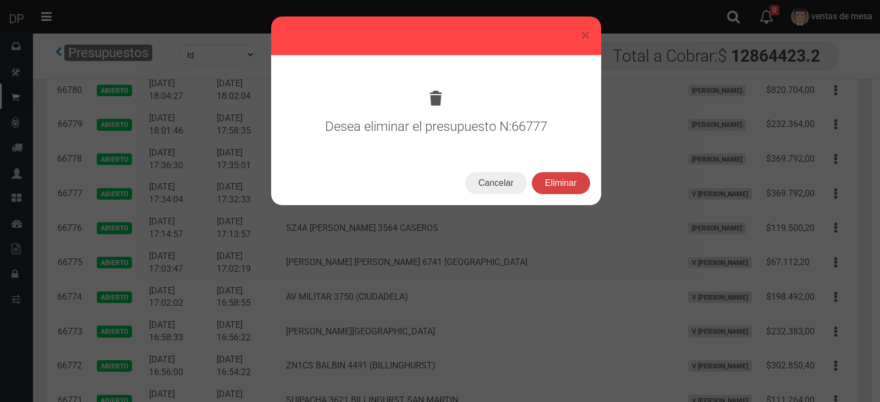
click at [567, 190] on button "Eliminar" at bounding box center [561, 183] width 58 height 22
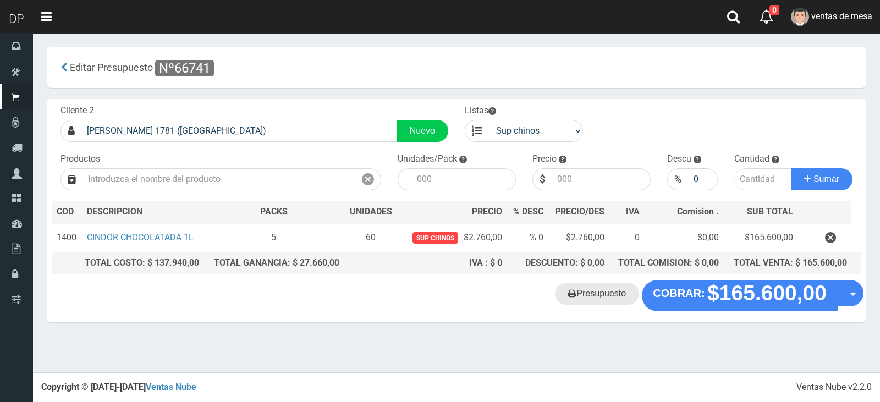
click at [593, 284] on link "Presupuesto" at bounding box center [597, 294] width 84 height 22
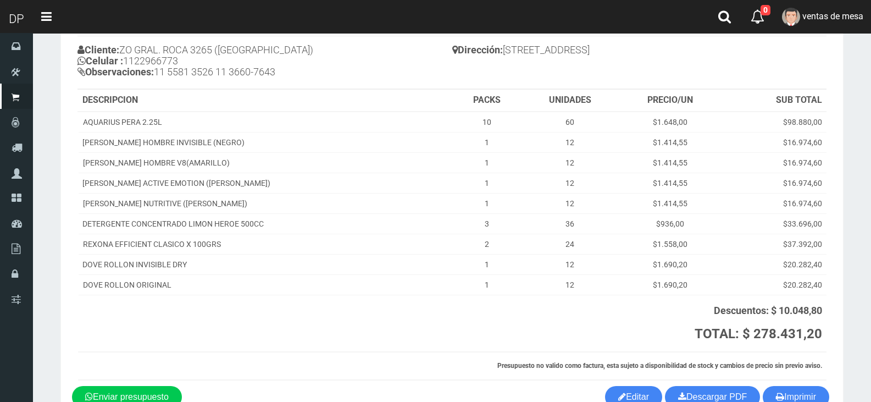
scroll to position [154, 0]
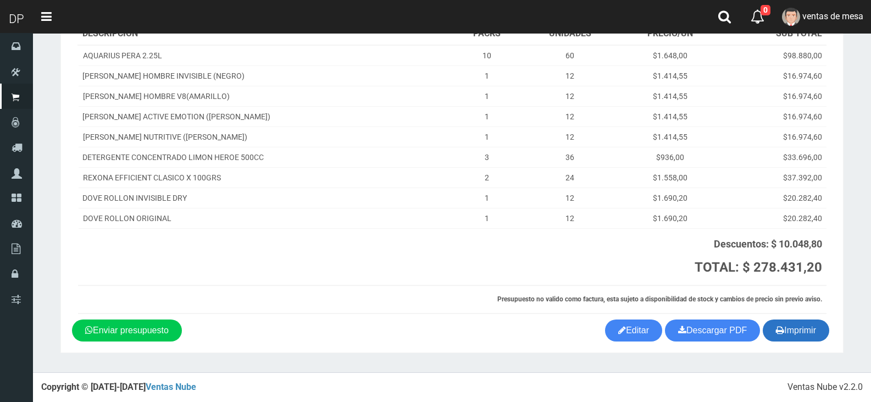
click at [819, 328] on button "Imprimir" at bounding box center [796, 330] width 67 height 22
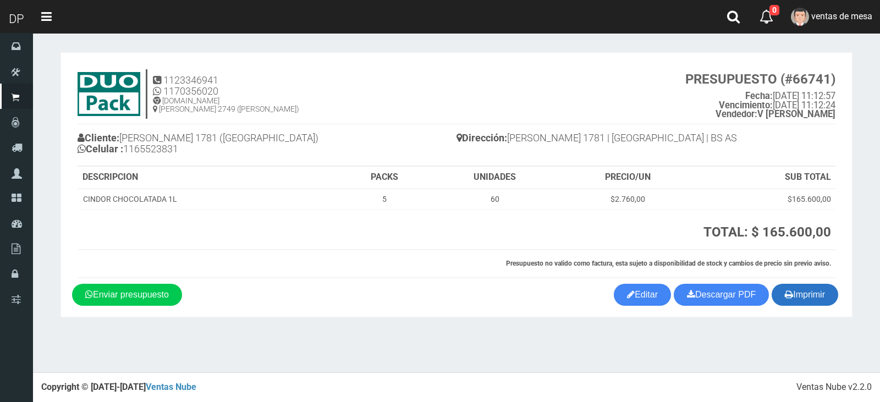
click at [826, 289] on button "Imprimir" at bounding box center [804, 295] width 67 height 22
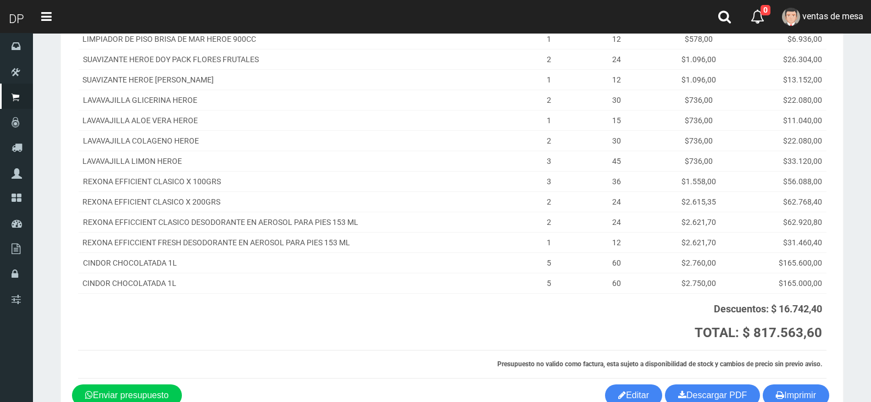
scroll to position [286, 0]
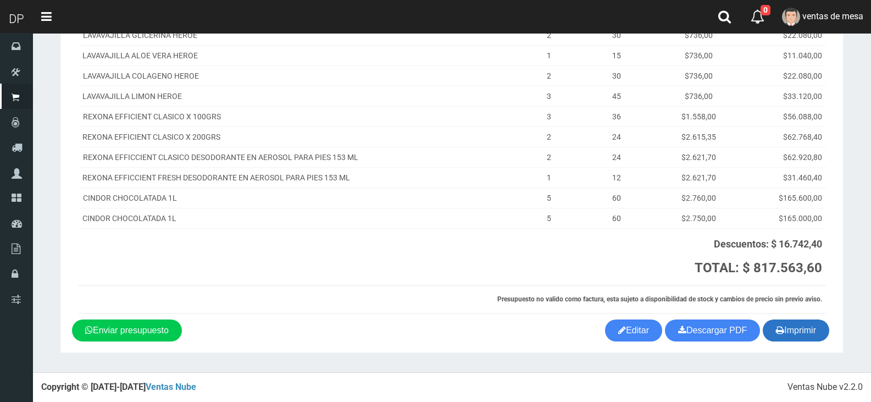
drag, startPoint x: 820, startPoint y: 316, endPoint x: 815, endPoint y: 334, distance: 18.1
click at [820, 319] on div "1123346941 1170356020 WWW.DUOPACKS.COM.AR AV ADER 2749 (MUNRO) PRESUPUESTO (#66…" at bounding box center [452, 49] width 760 height 542
click at [814, 336] on button "Imprimir" at bounding box center [796, 330] width 67 height 22
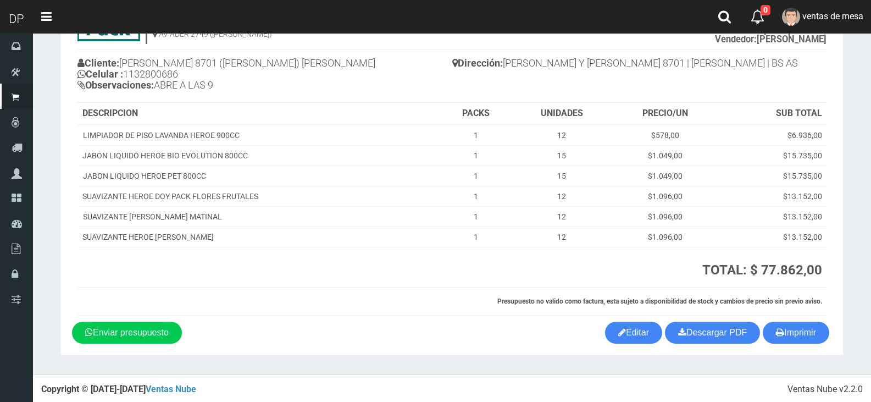
scroll to position [77, 0]
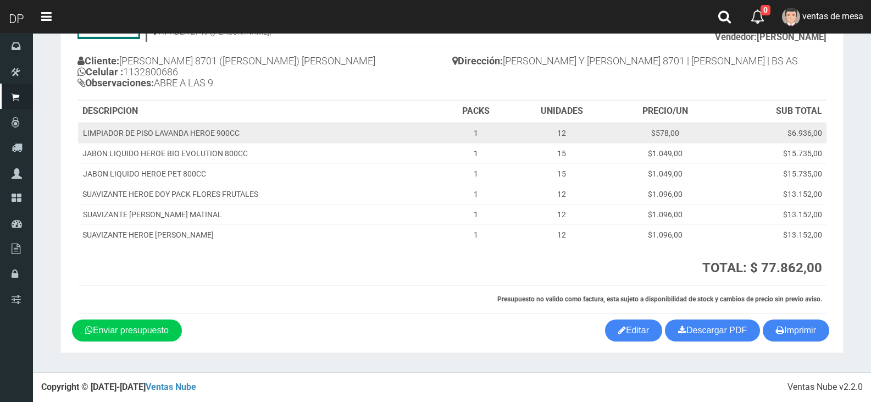
drag, startPoint x: 627, startPoint y: 137, endPoint x: 630, endPoint y: 142, distance: 5.9
click at [627, 137] on td "$578,00" at bounding box center [665, 133] width 107 height 21
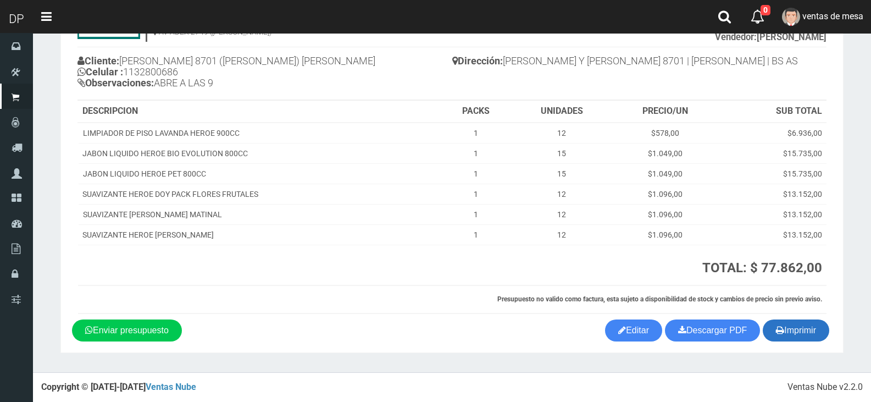
click at [806, 325] on button "Imprimir" at bounding box center [796, 330] width 67 height 22
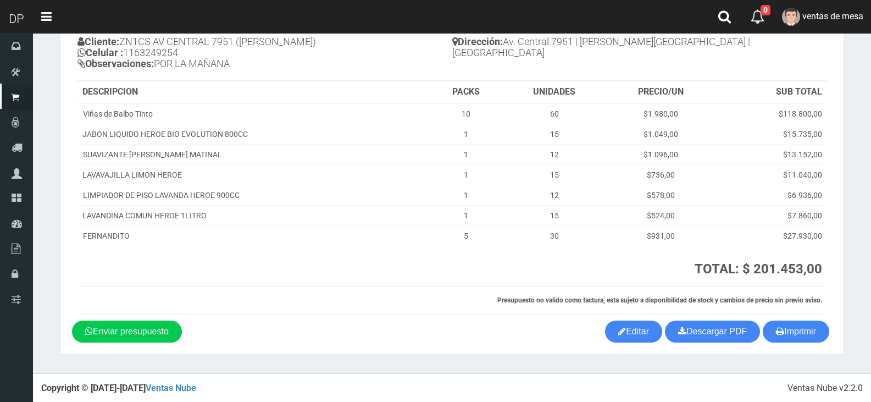
scroll to position [97, 0]
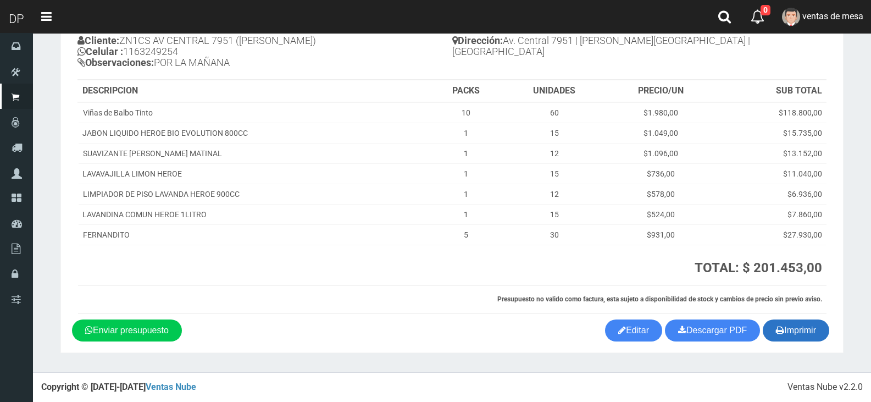
click at [776, 327] on icon "button" at bounding box center [780, 329] width 8 height 15
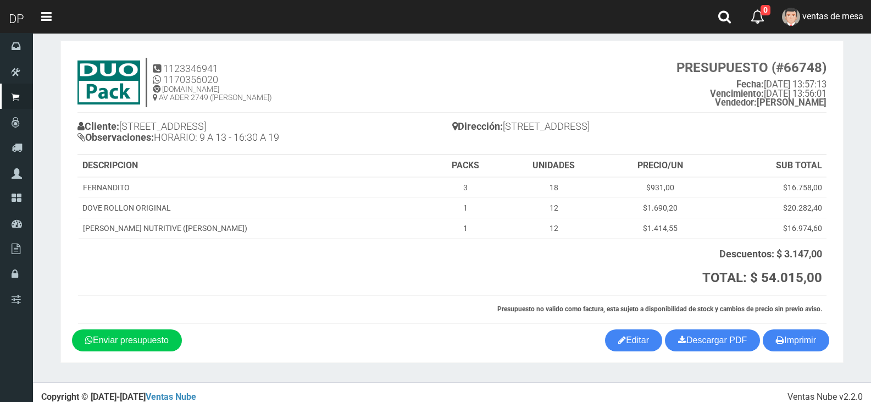
scroll to position [21, 0]
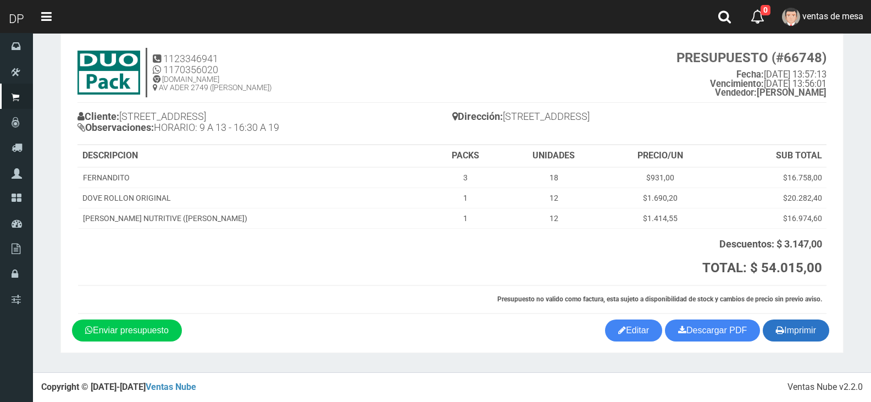
drag, startPoint x: 812, startPoint y: 319, endPoint x: 810, endPoint y: 325, distance: 6.7
click at [811, 322] on section "1123346941 1170356020 [DOMAIN_NAME] AV ADER 2749 ([PERSON_NAME]) PRESUPUESTO (#…" at bounding box center [451, 192] width 783 height 322
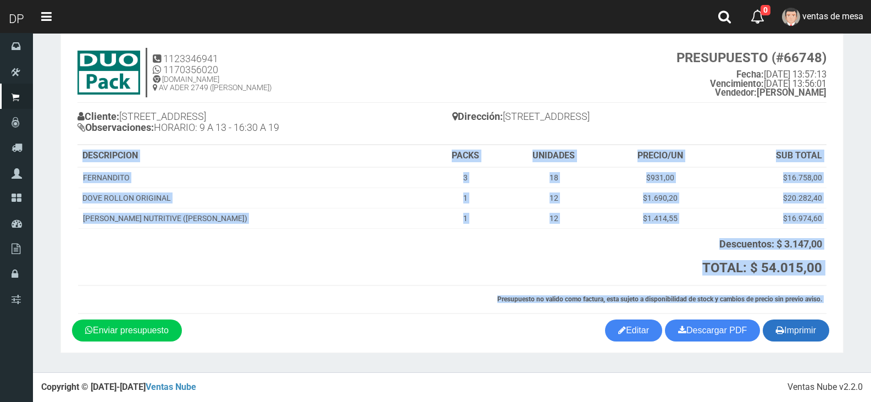
click at [808, 327] on button "Imprimir" at bounding box center [796, 330] width 67 height 22
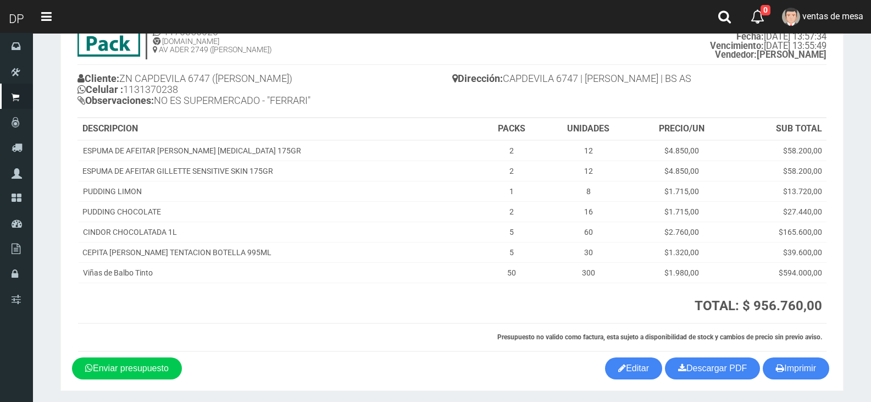
scroll to position [97, 0]
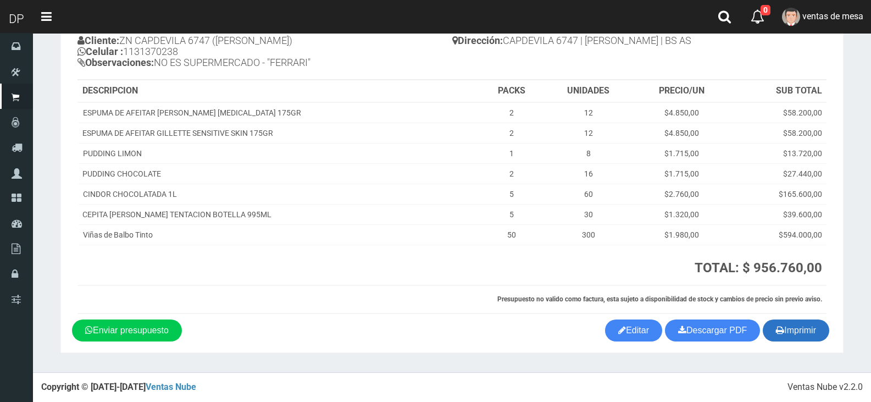
click at [825, 335] on button "Imprimir" at bounding box center [796, 330] width 67 height 22
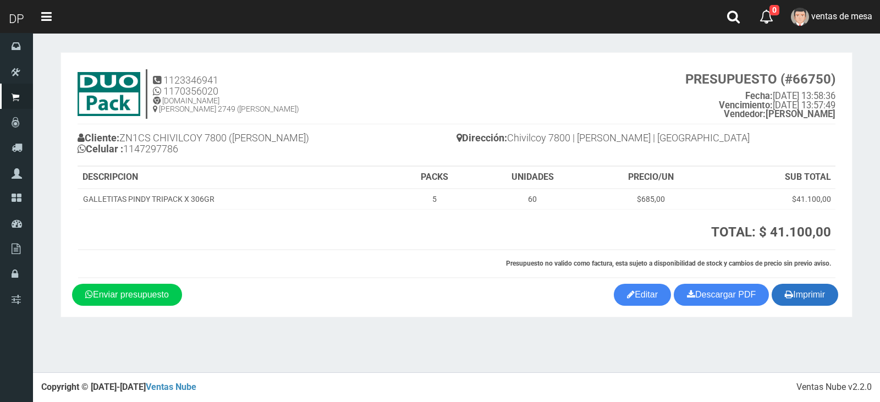
click at [798, 292] on button "Imprimir" at bounding box center [804, 295] width 67 height 22
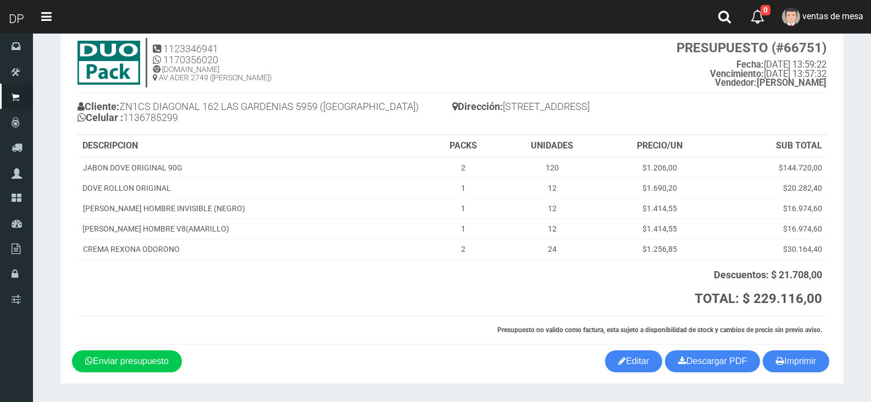
scroll to position [62, 0]
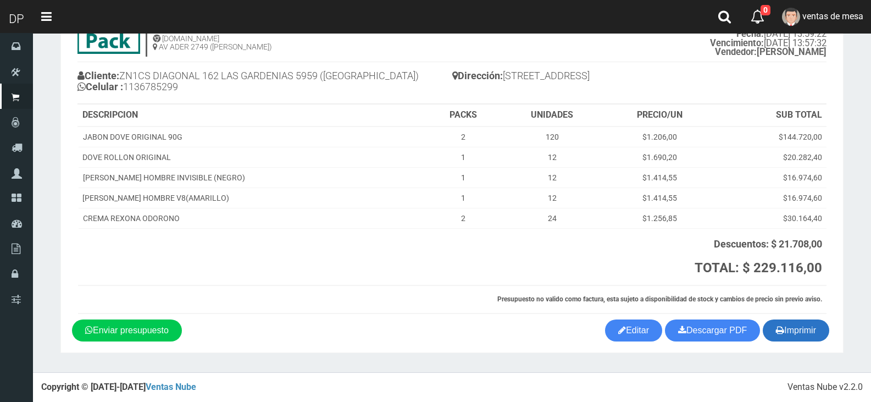
click at [771, 324] on button "Imprimir" at bounding box center [796, 330] width 67 height 22
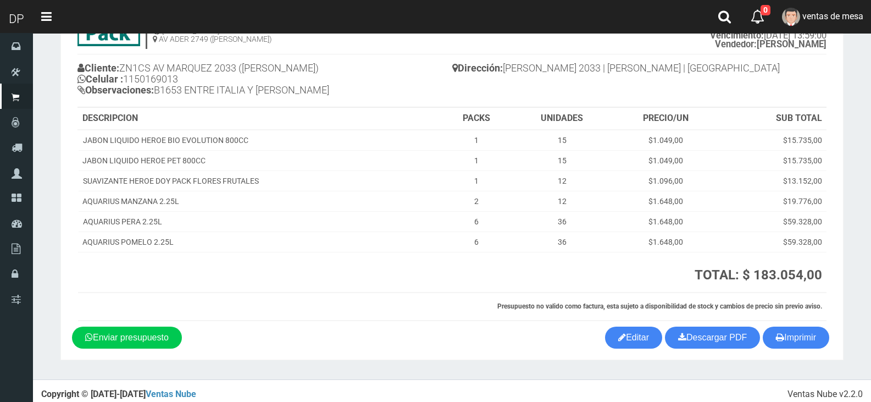
scroll to position [77, 0]
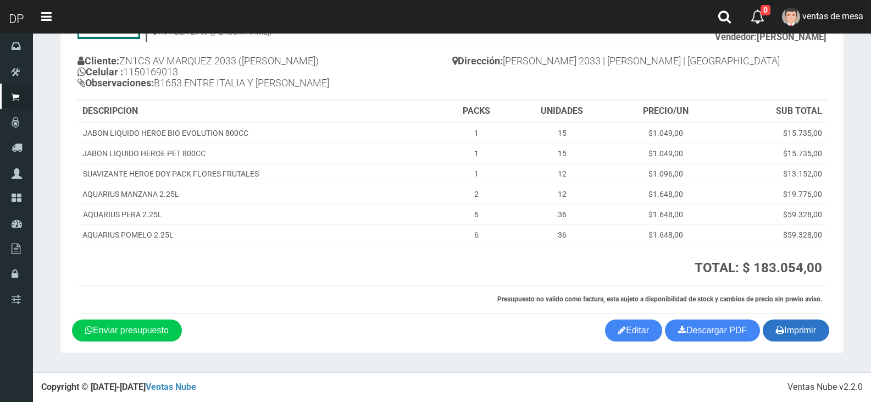
click at [786, 335] on button "Imprimir" at bounding box center [796, 330] width 67 height 22
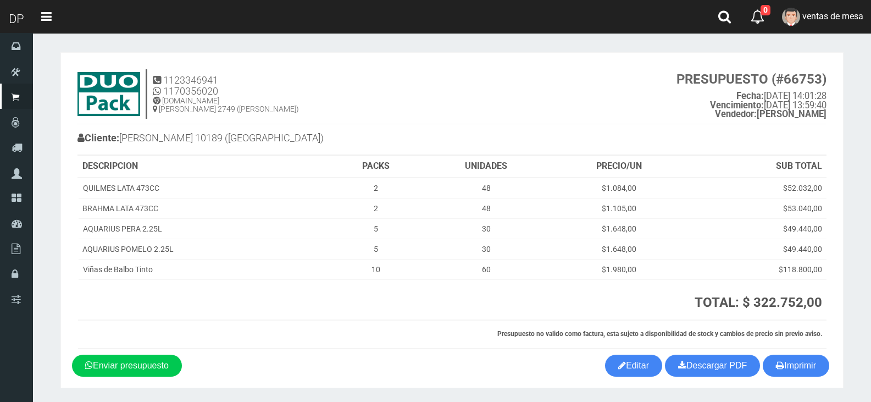
scroll to position [35, 0]
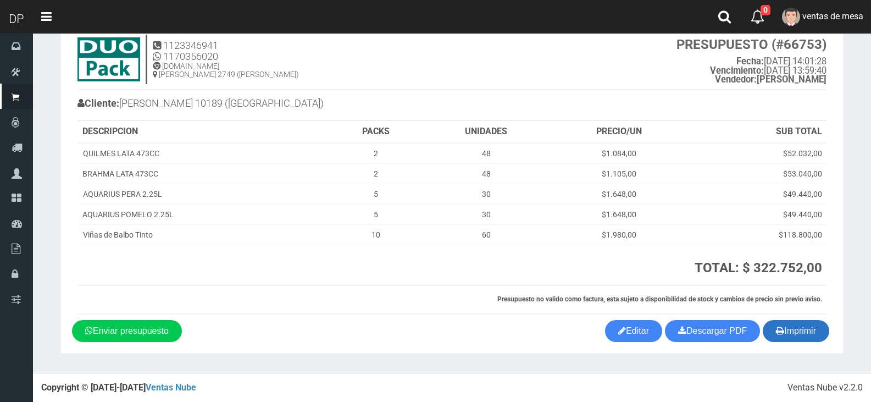
click at [801, 330] on button "Imprimir" at bounding box center [796, 331] width 67 height 22
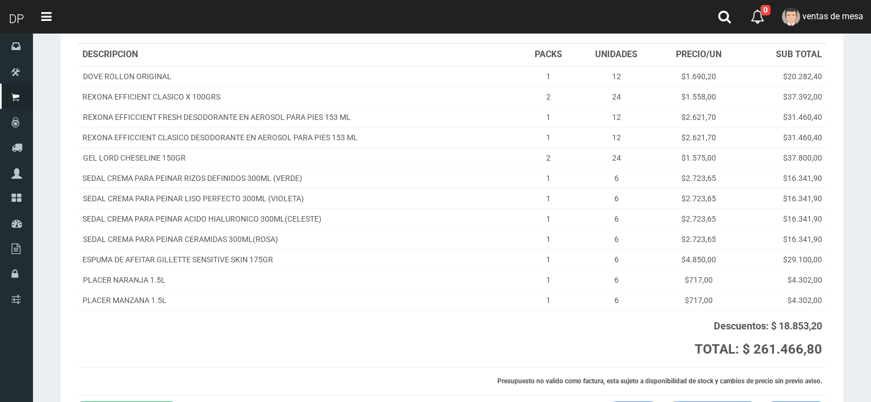
scroll to position [216, 0]
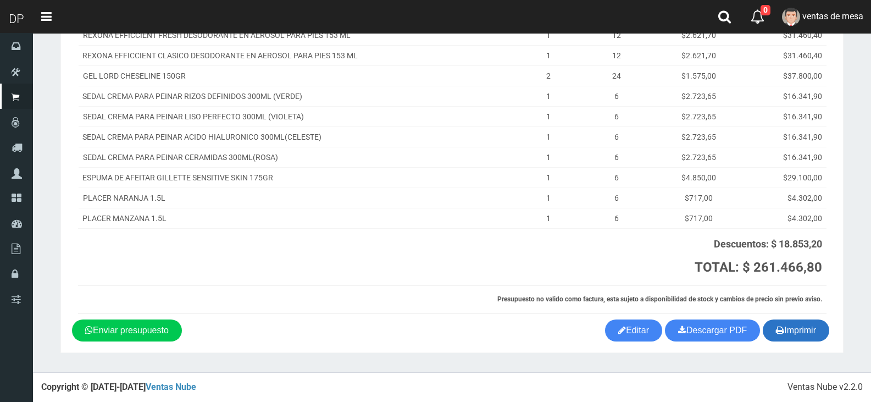
click at [801, 319] on button "Imprimir" at bounding box center [796, 330] width 67 height 22
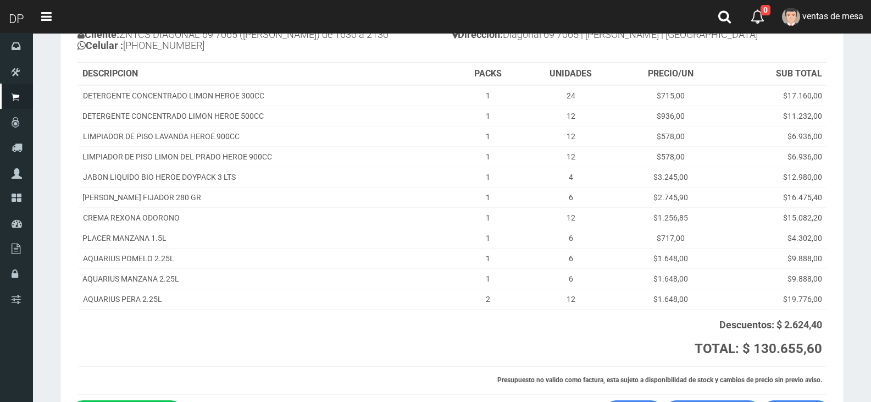
scroll to position [184, 0]
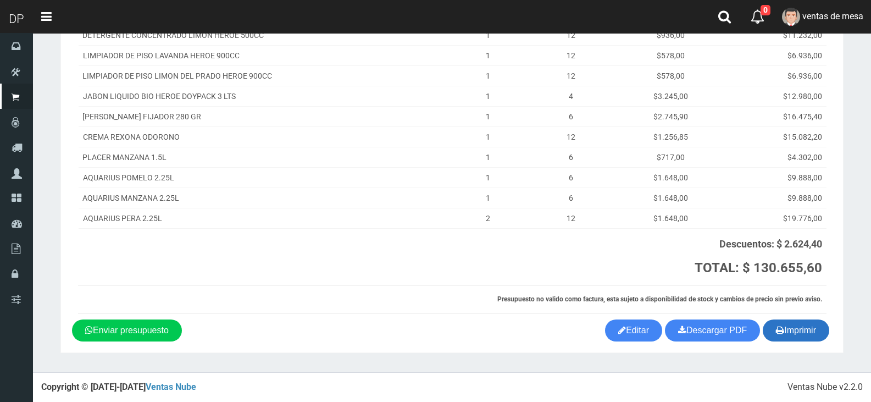
click at [802, 328] on button "Imprimir" at bounding box center [796, 330] width 67 height 22
drag, startPoint x: 792, startPoint y: 327, endPoint x: 456, endPoint y: 306, distance: 336.6
click at [456, 306] on th "Presupuesto no valido como factura, esta sujeto a disponibilidad de stock y cam…" at bounding box center [452, 299] width 749 height 28
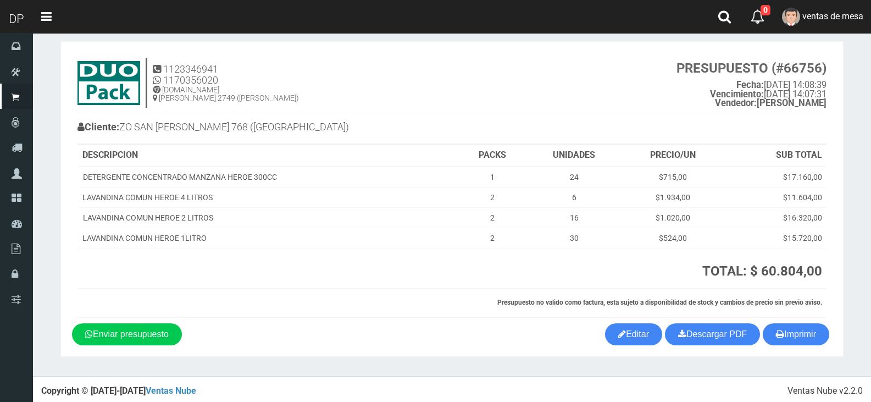
scroll to position [14, 0]
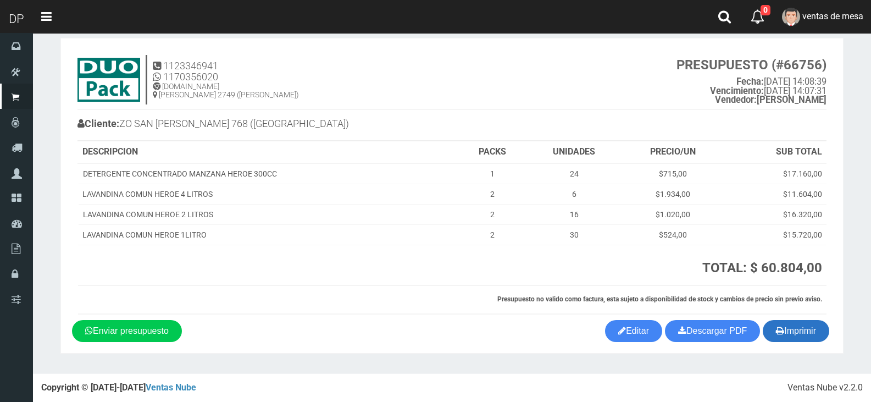
click at [813, 321] on button "Imprimir" at bounding box center [796, 331] width 67 height 22
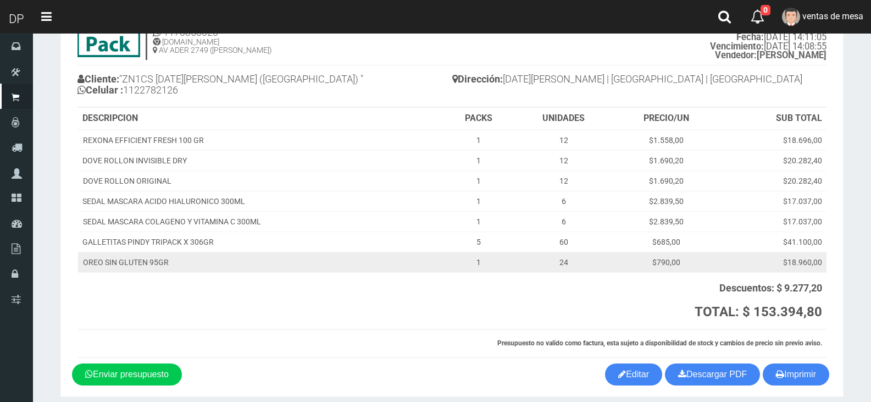
scroll to position [103, 0]
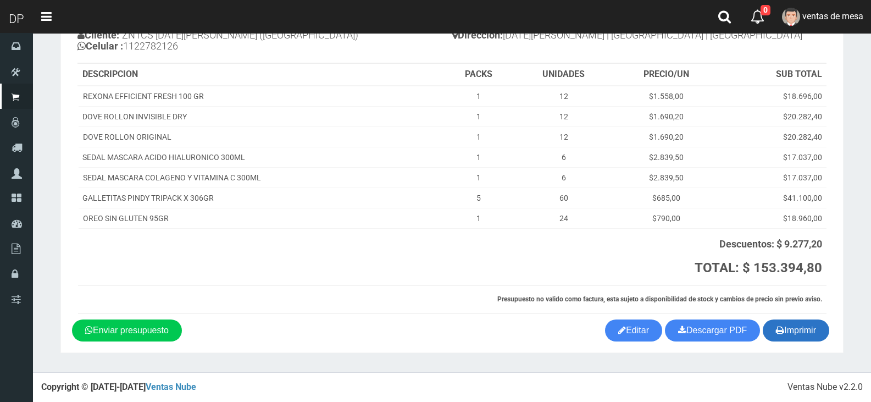
click at [790, 331] on button "Imprimir" at bounding box center [796, 330] width 67 height 22
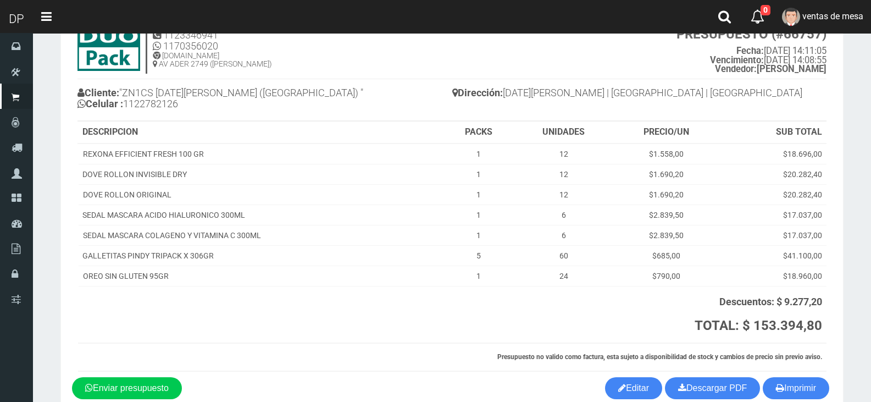
scroll to position [0, 0]
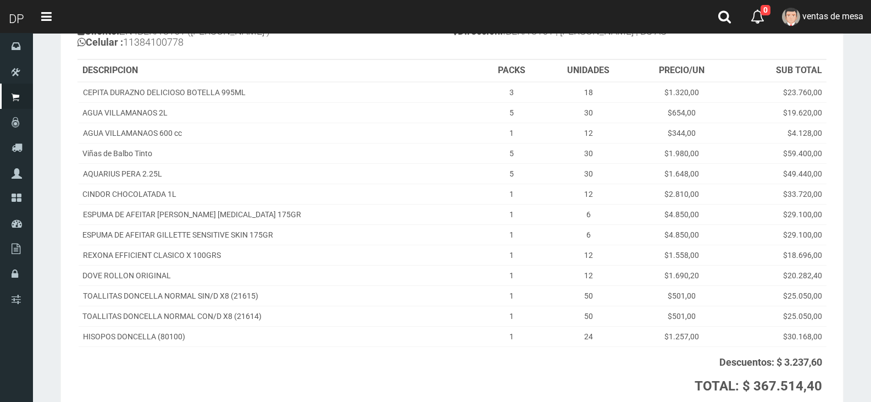
scroll to position [225, 0]
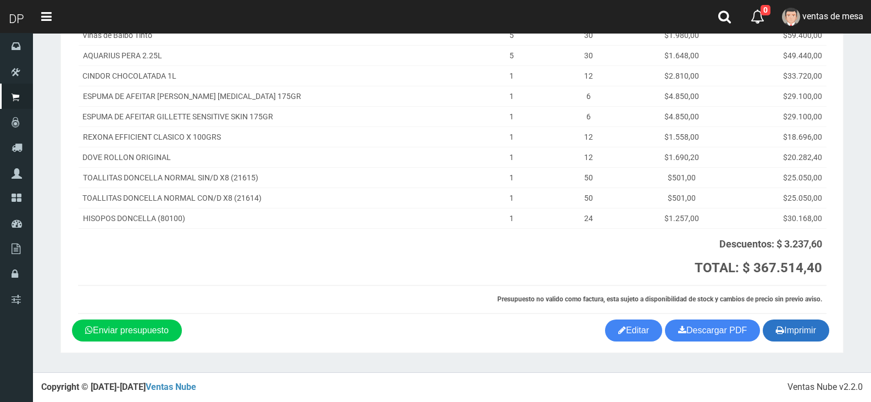
click at [797, 334] on button "Imprimir" at bounding box center [796, 330] width 67 height 22
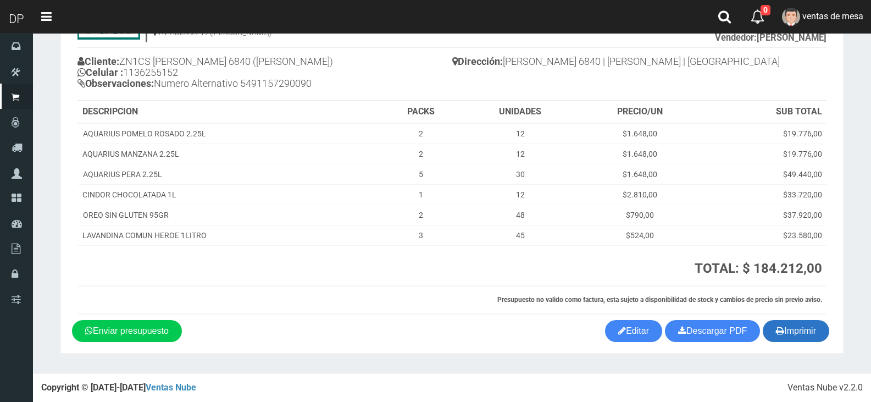
scroll to position [77, 0]
click at [806, 327] on button "Imprimir" at bounding box center [796, 330] width 67 height 22
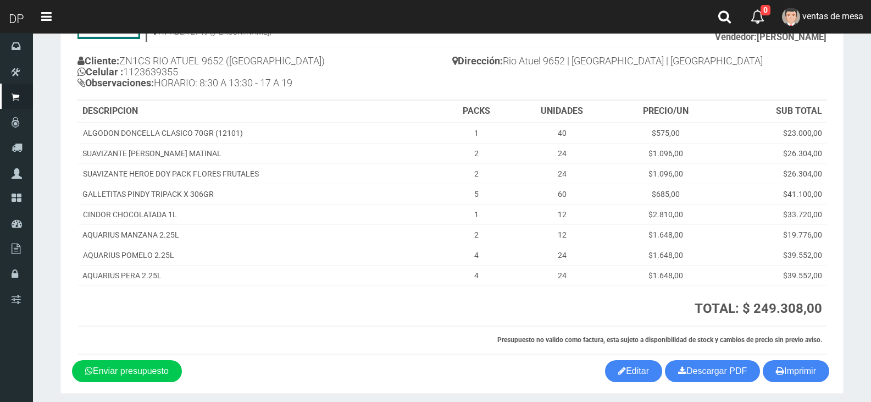
scroll to position [118, 0]
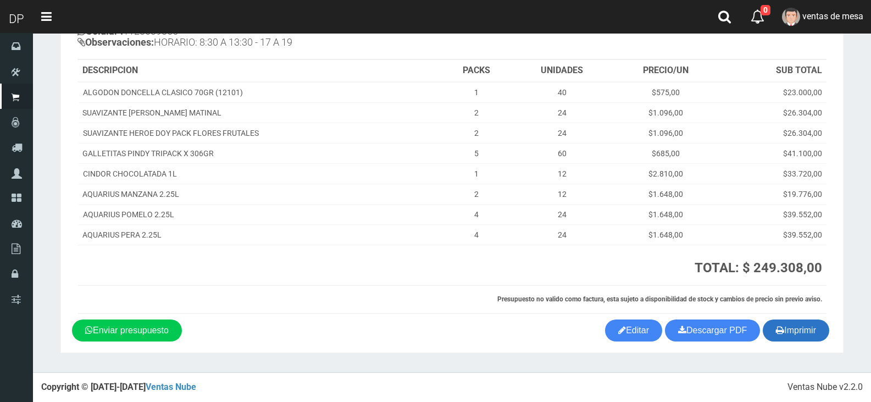
click at [814, 323] on button "Imprimir" at bounding box center [796, 330] width 67 height 22
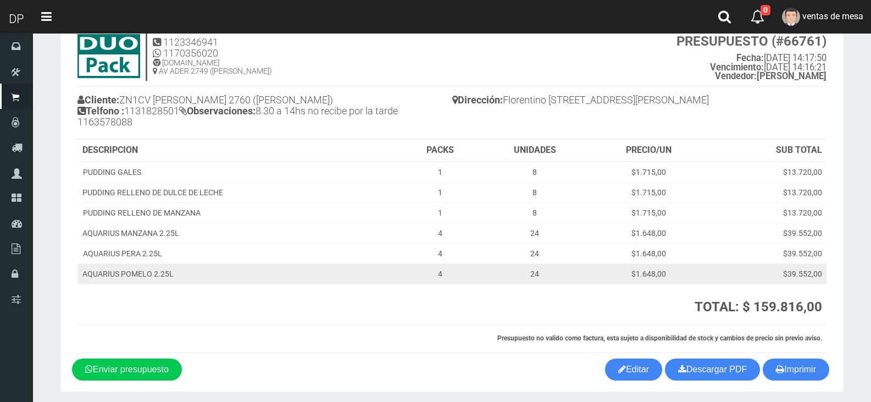
scroll to position [77, 0]
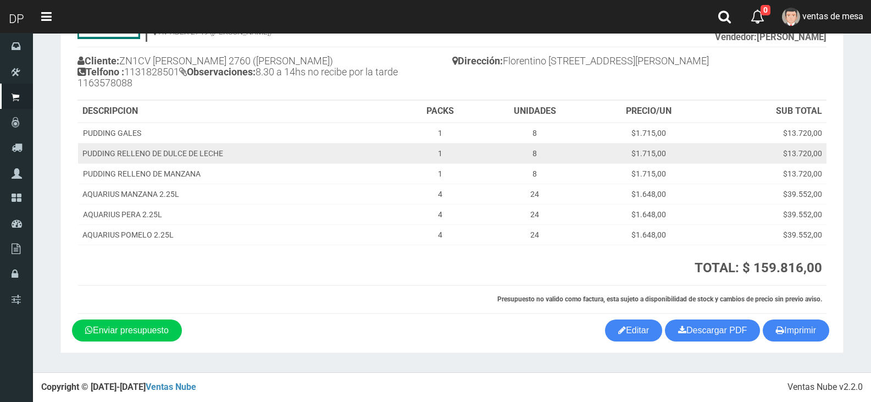
click at [710, 154] on td "$13.720,00" at bounding box center [767, 153] width 119 height 20
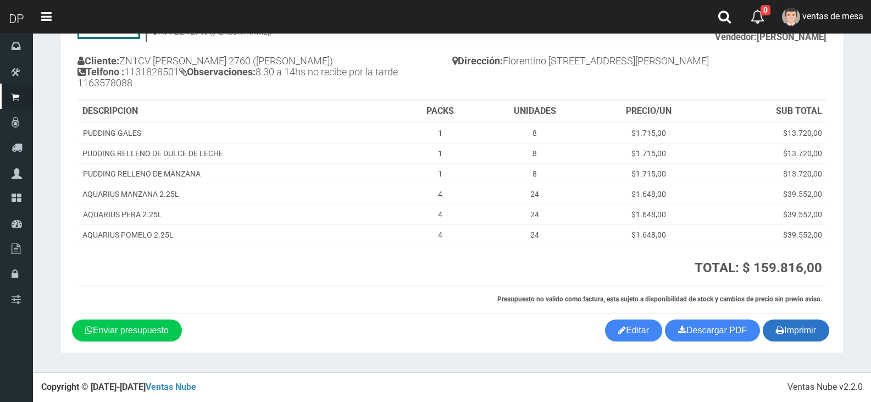
click at [791, 328] on button "Imprimir" at bounding box center [796, 330] width 67 height 22
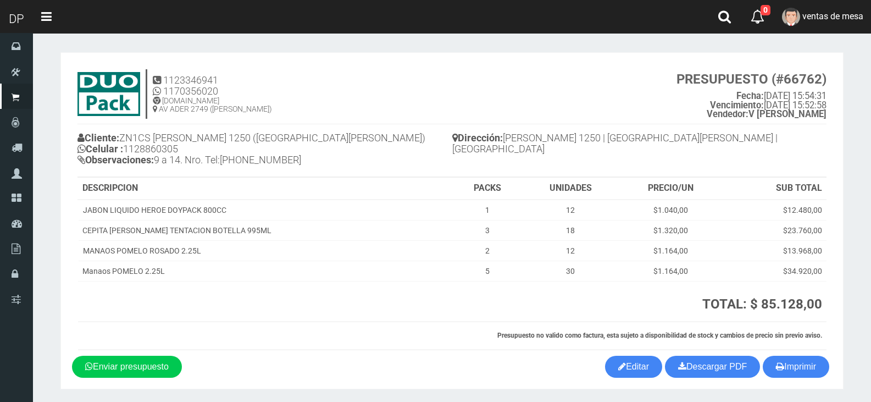
scroll to position [36, 0]
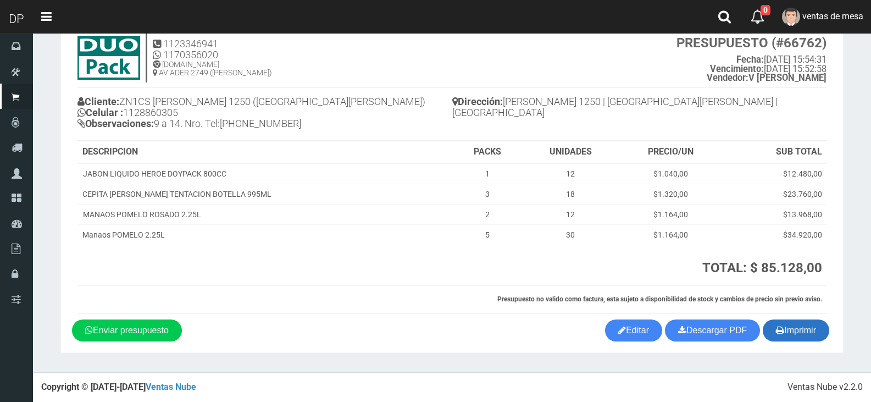
click at [794, 329] on button "Imprimir" at bounding box center [796, 330] width 67 height 22
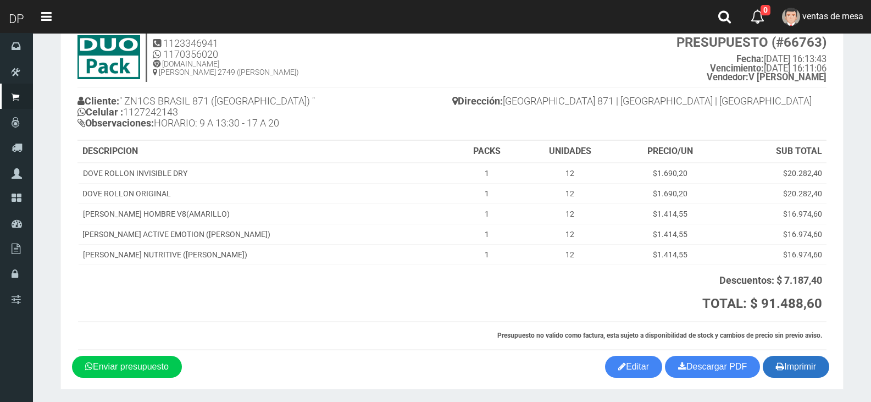
scroll to position [73, 0]
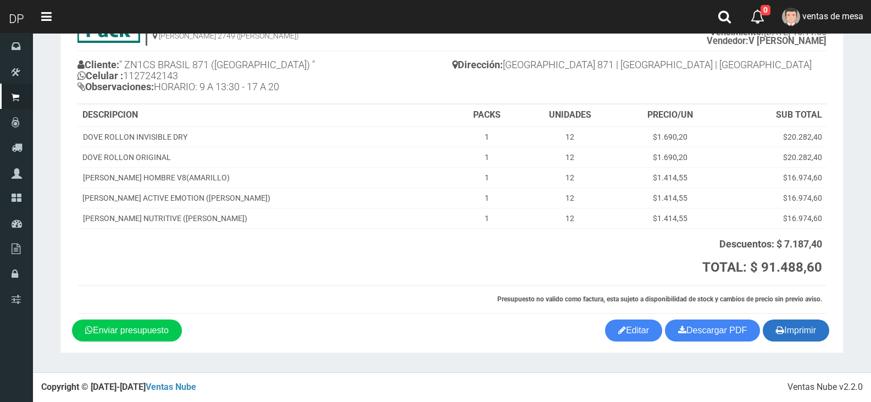
click at [803, 338] on button "Imprimir" at bounding box center [796, 330] width 67 height 22
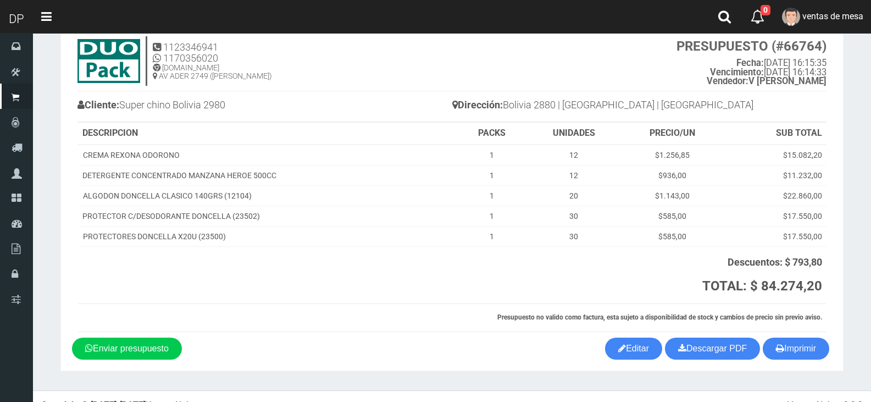
scroll to position [51, 0]
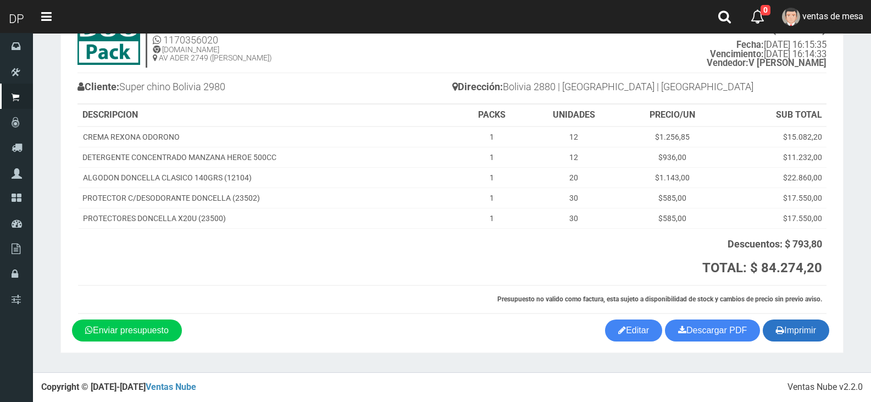
click at [803, 338] on button "Imprimir" at bounding box center [796, 330] width 67 height 22
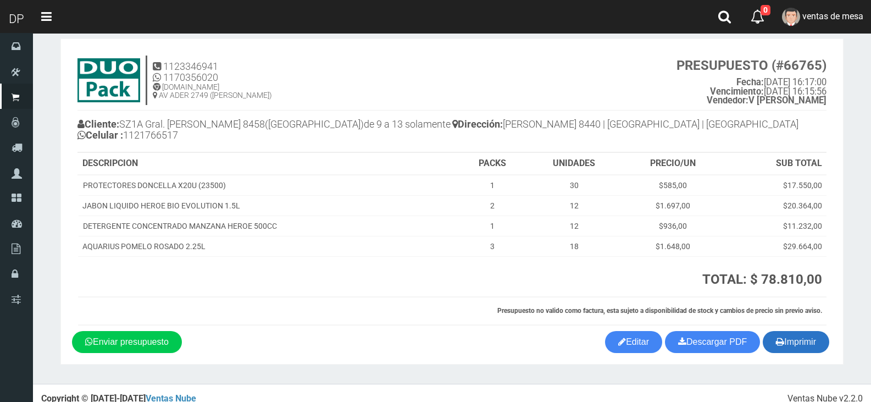
scroll to position [25, 0]
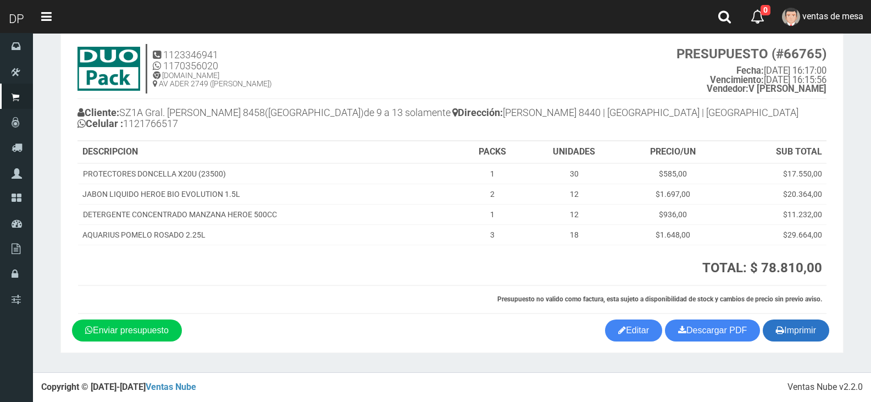
click at [780, 334] on icon "button" at bounding box center [780, 329] width 8 height 15
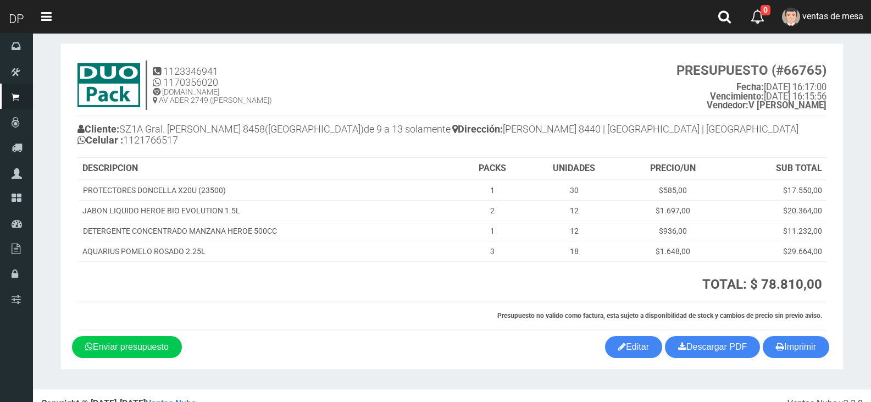
scroll to position [0, 0]
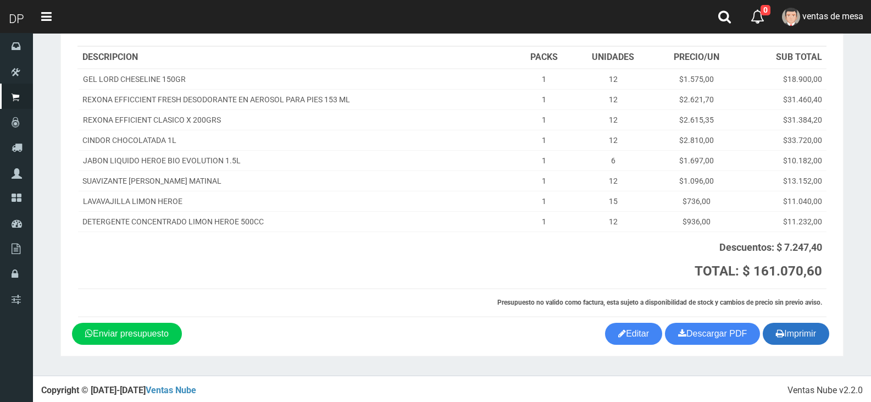
scroll to position [123, 0]
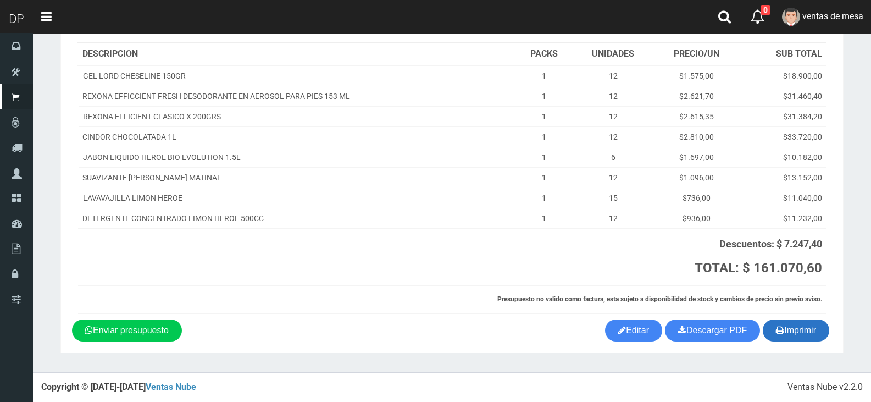
click at [816, 333] on button "Imprimir" at bounding box center [796, 330] width 67 height 22
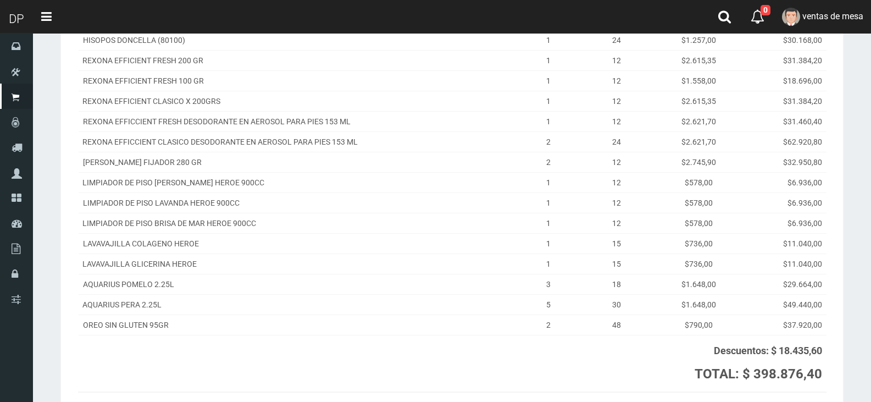
scroll to position [275, 0]
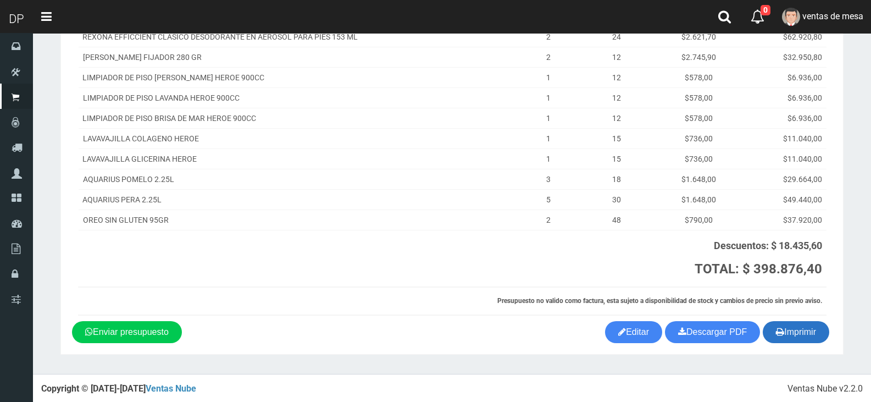
click at [801, 337] on button "Imprimir" at bounding box center [796, 332] width 67 height 22
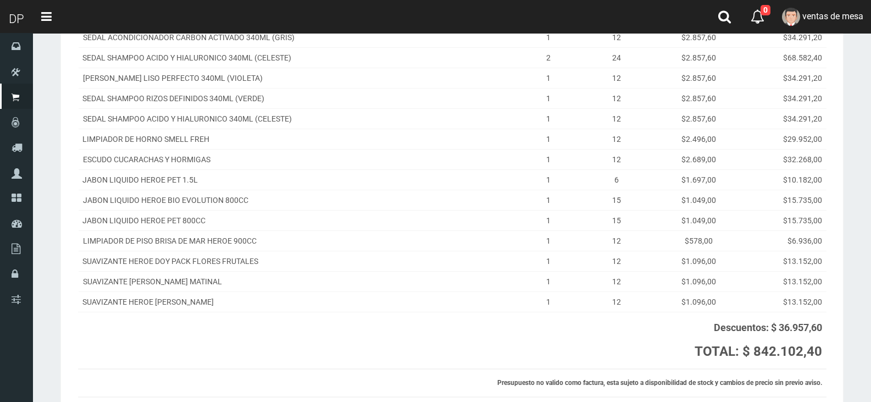
scroll to position [449, 0]
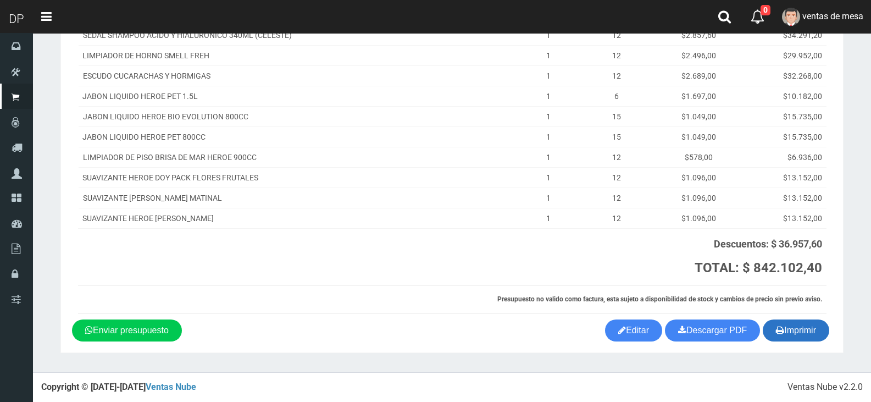
click at [805, 324] on button "Imprimir" at bounding box center [796, 330] width 67 height 22
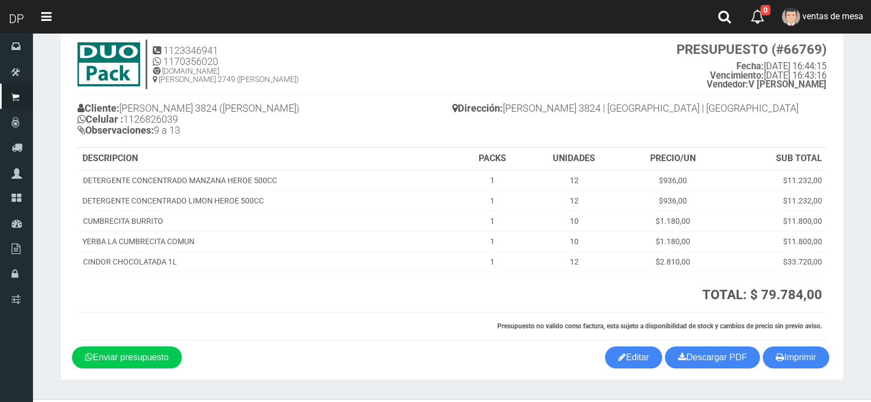
scroll to position [57, 0]
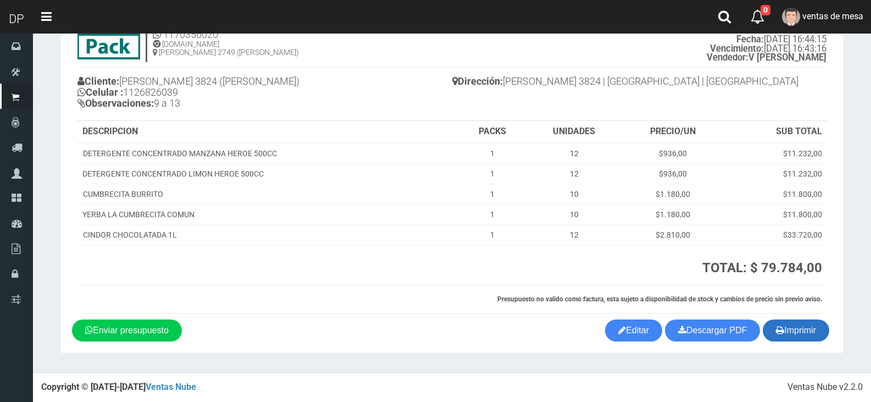
click at [794, 327] on button "Imprimir" at bounding box center [796, 330] width 67 height 22
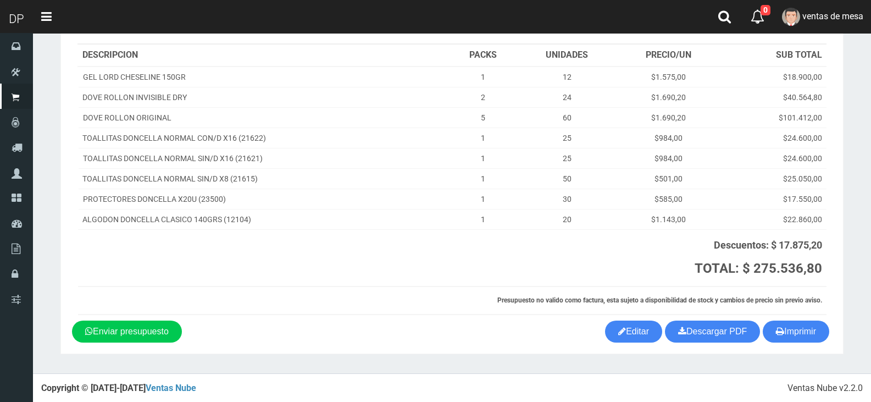
scroll to position [134, 0]
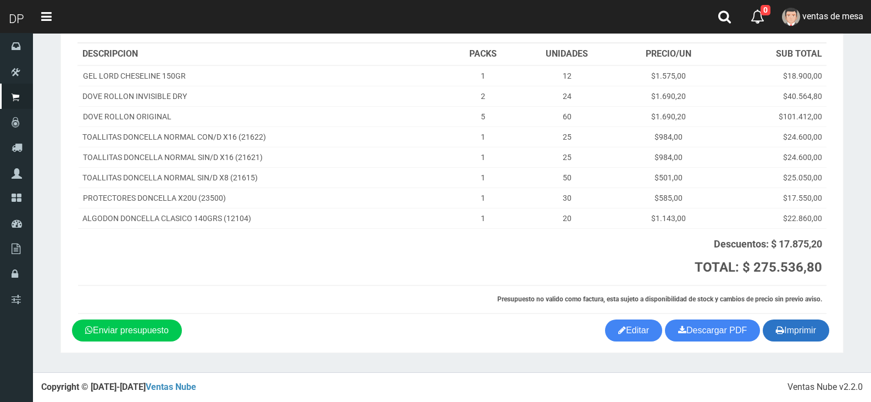
click at [824, 336] on button "Imprimir" at bounding box center [796, 330] width 67 height 22
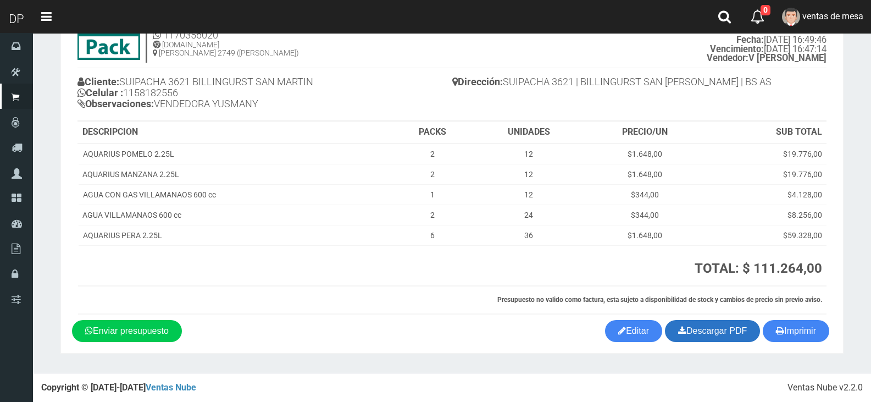
scroll to position [57, 0]
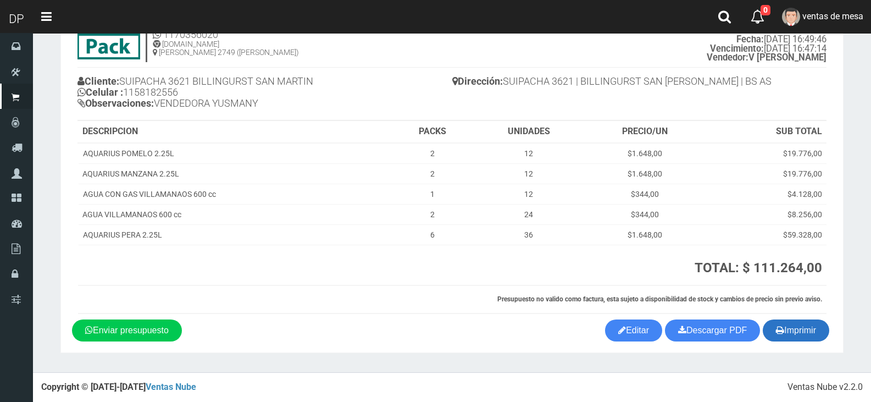
click at [789, 335] on button "Imprimir" at bounding box center [796, 330] width 67 height 22
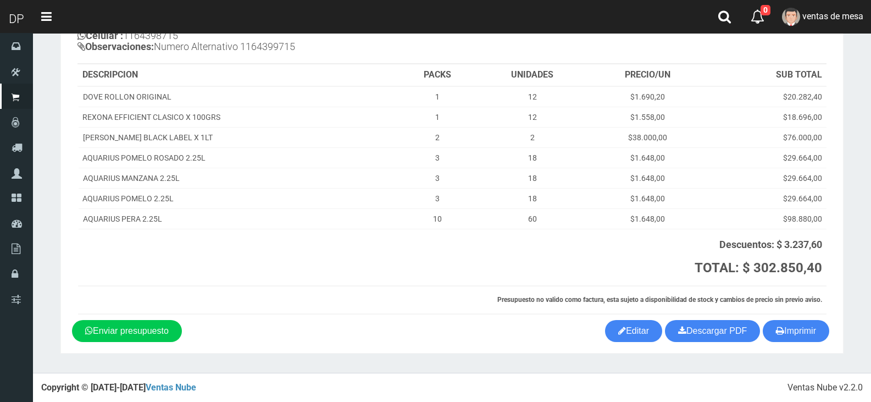
scroll to position [114, 0]
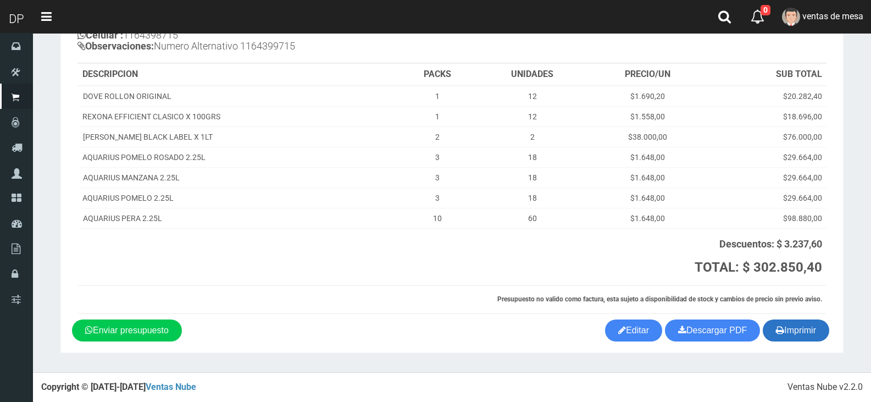
click at [776, 334] on icon "button" at bounding box center [780, 329] width 8 height 15
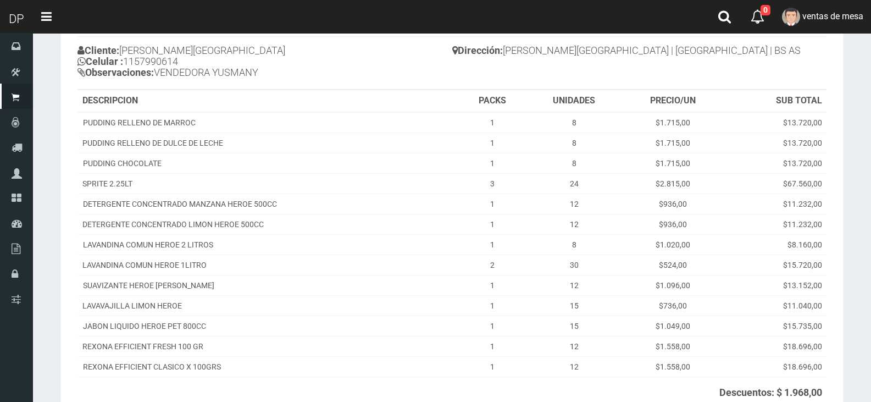
scroll to position [236, 0]
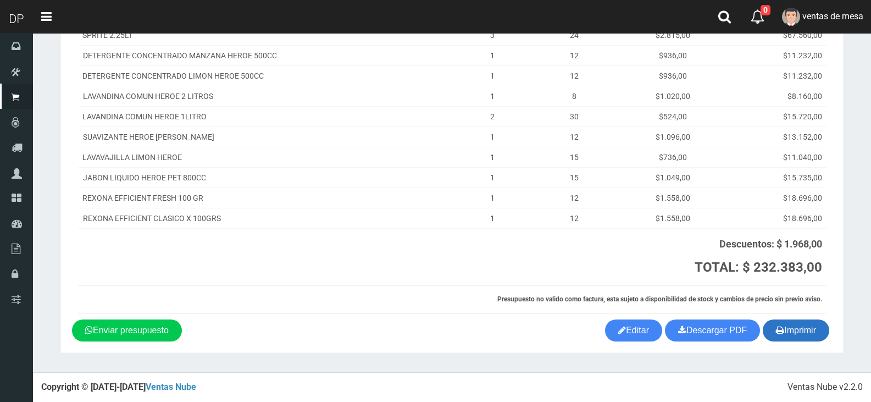
click at [796, 324] on button "Imprimir" at bounding box center [796, 330] width 67 height 22
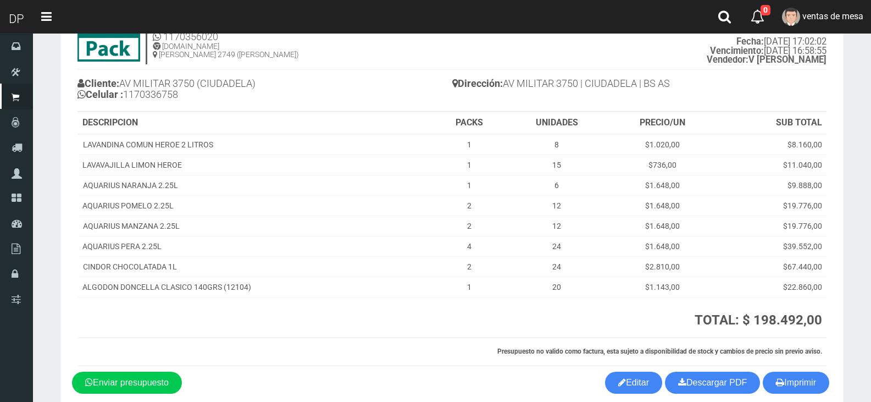
scroll to position [107, 0]
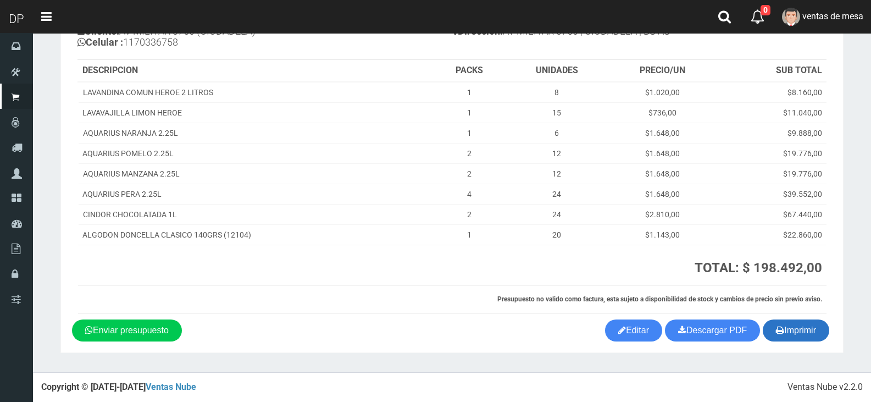
click at [776, 333] on icon "button" at bounding box center [780, 329] width 8 height 15
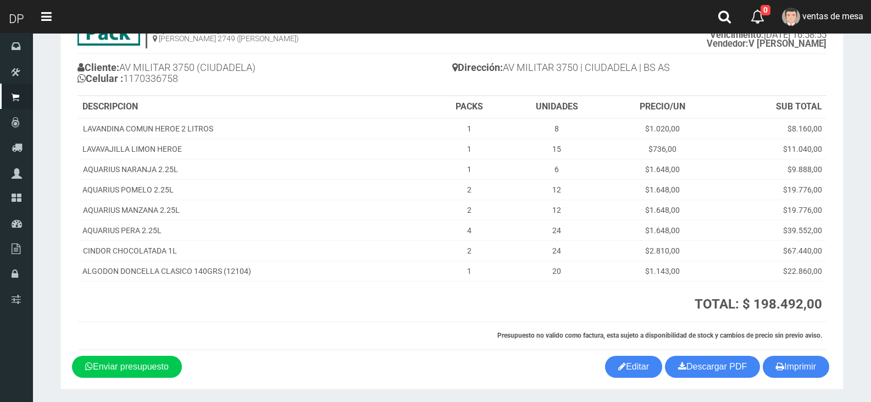
scroll to position [0, 0]
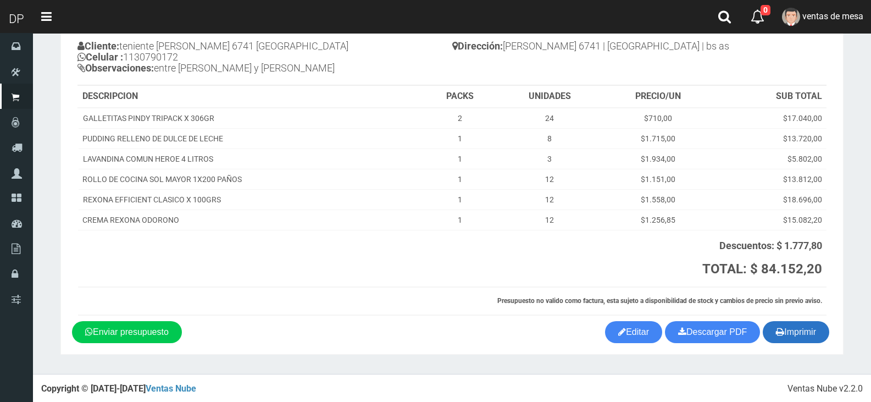
scroll to position [93, 0]
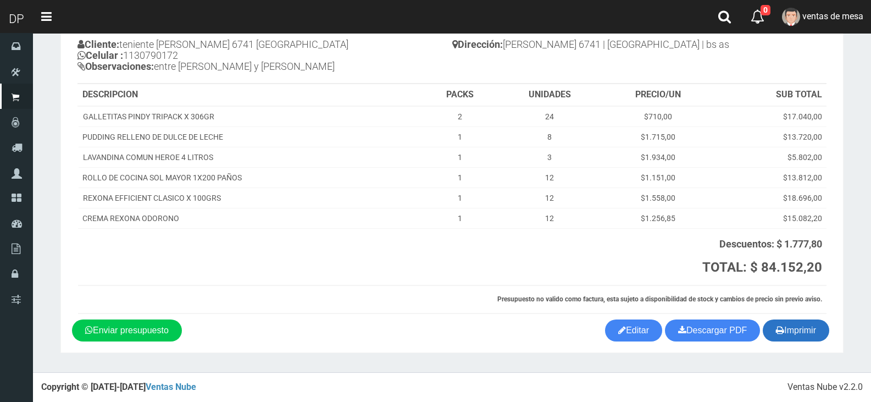
click at [799, 335] on button "Imprimir" at bounding box center [796, 330] width 67 height 22
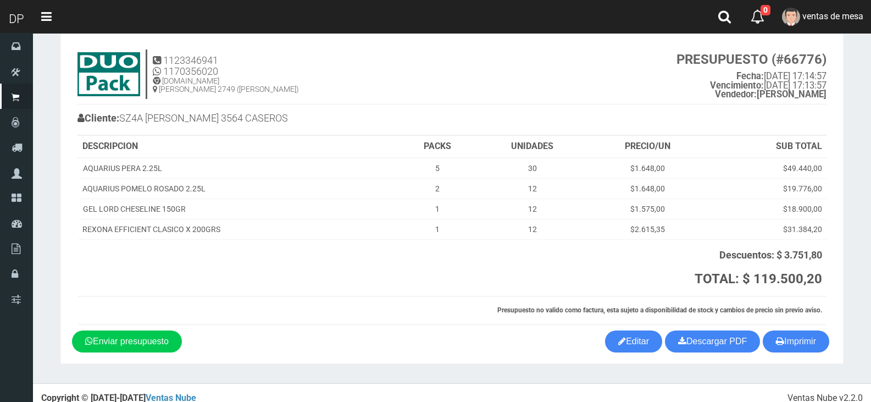
scroll to position [31, 0]
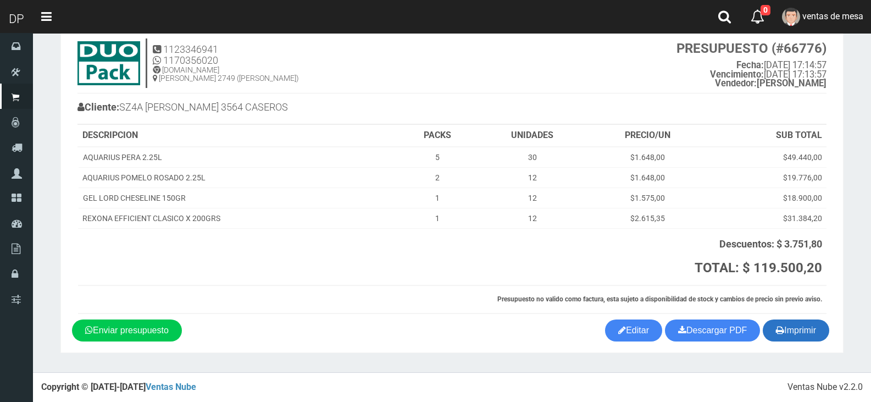
click at [807, 336] on button "Imprimir" at bounding box center [796, 330] width 67 height 22
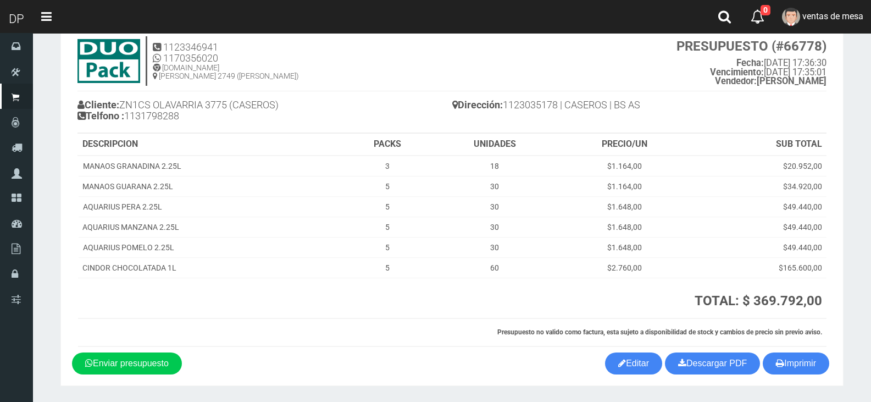
scroll to position [66, 0]
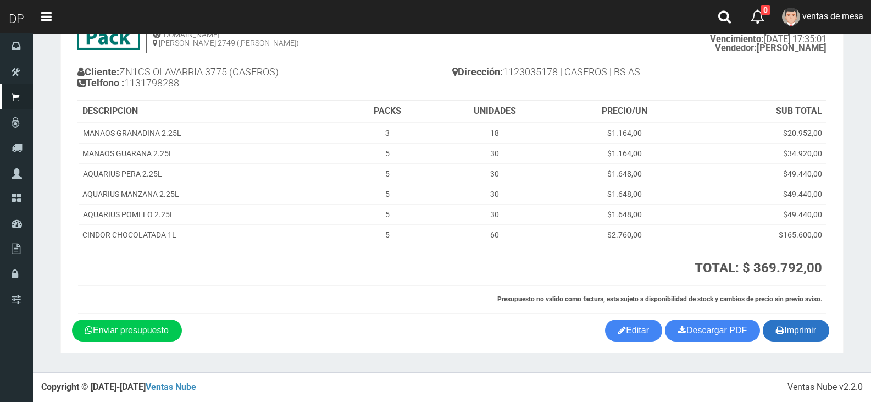
click at [807, 332] on button "Imprimir" at bounding box center [796, 330] width 67 height 22
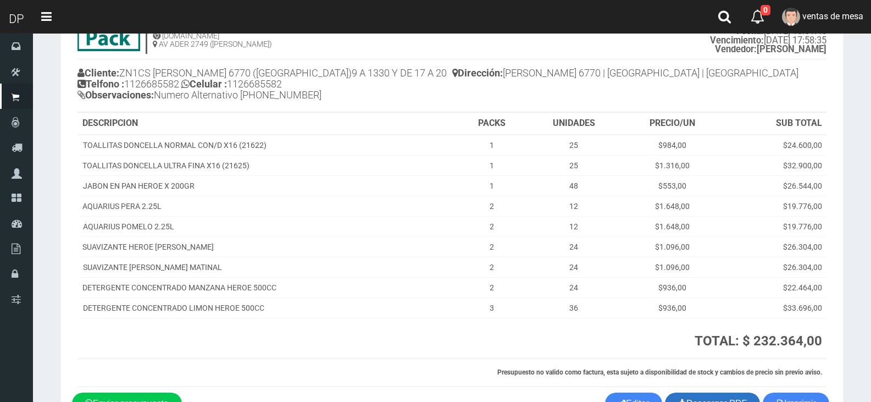
scroll to position [138, 0]
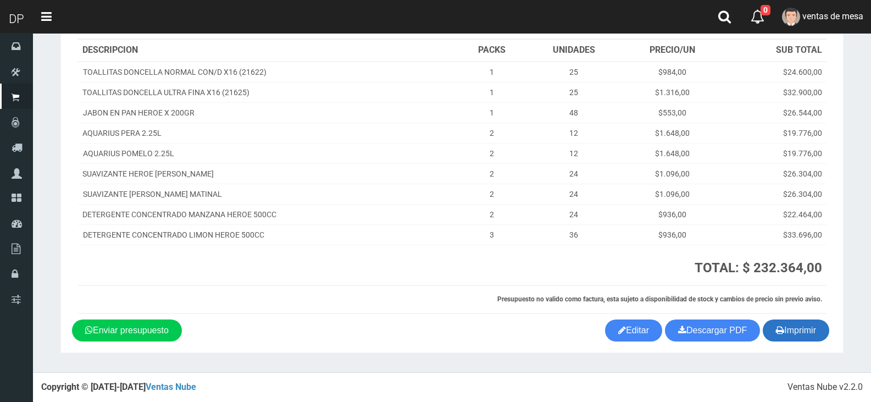
click at [804, 330] on button "Imprimir" at bounding box center [796, 330] width 67 height 22
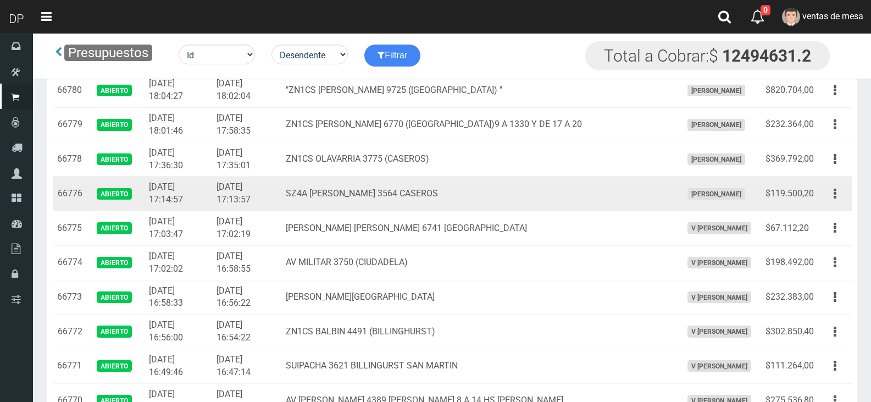
click at [483, 209] on td "SZ4A Juan Manuel de Rosas 3564 CASEROS" at bounding box center [480, 193] width 396 height 35
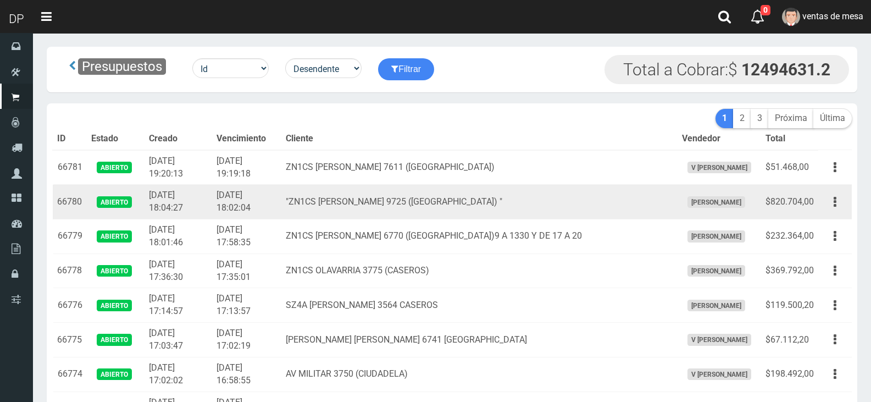
click at [819, 208] on td "Editar Imprimir Eliminar" at bounding box center [836, 202] width 34 height 35
click at [830, 206] on button "button" at bounding box center [835, 201] width 25 height 19
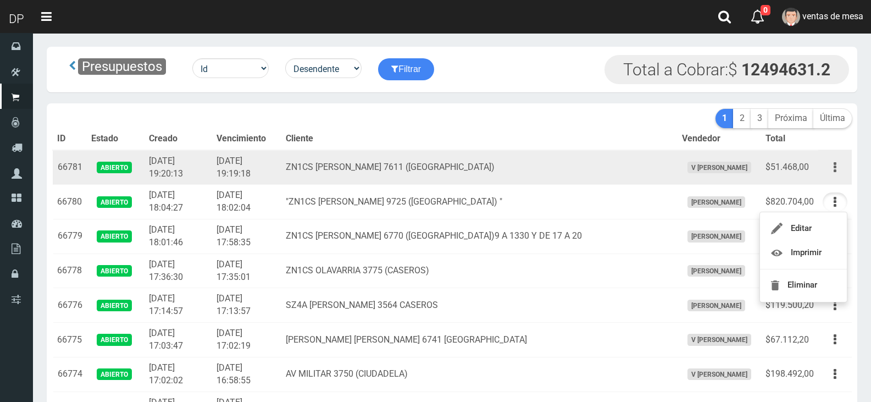
click at [843, 175] on button "button" at bounding box center [835, 167] width 25 height 19
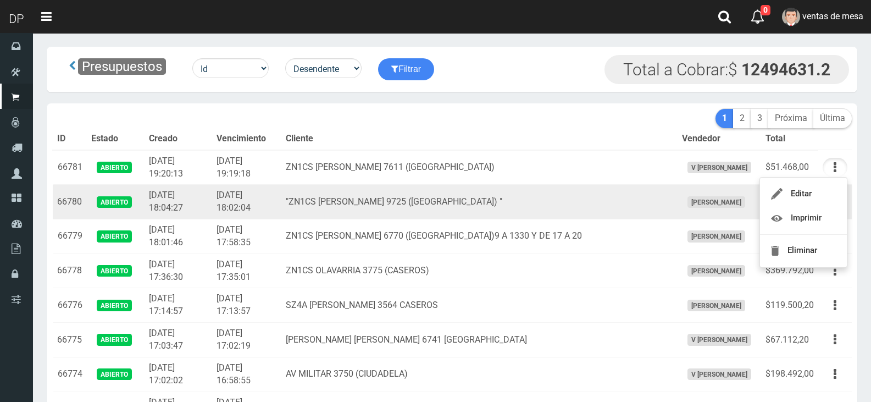
click at [140, 187] on td "Abierto" at bounding box center [116, 202] width 58 height 35
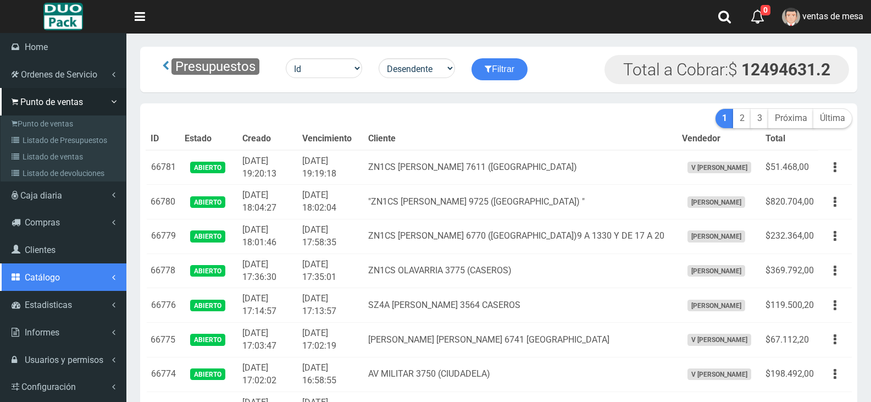
click at [47, 284] on link "Catálogo" at bounding box center [63, 276] width 126 height 27
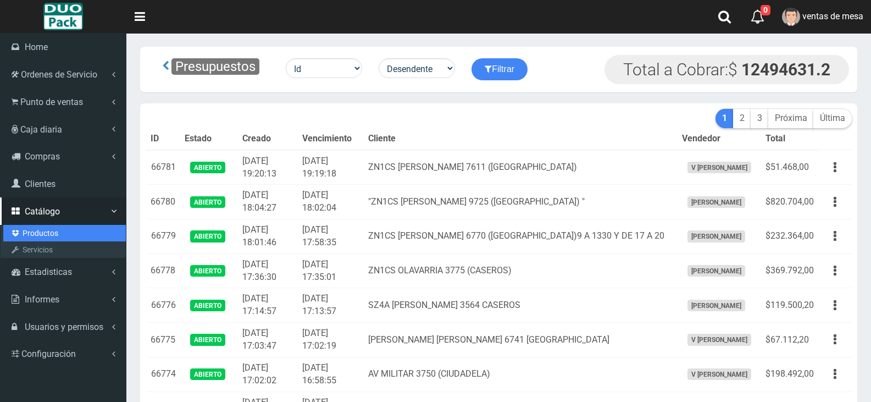
click at [86, 225] on link "Productos" at bounding box center [64, 233] width 123 height 16
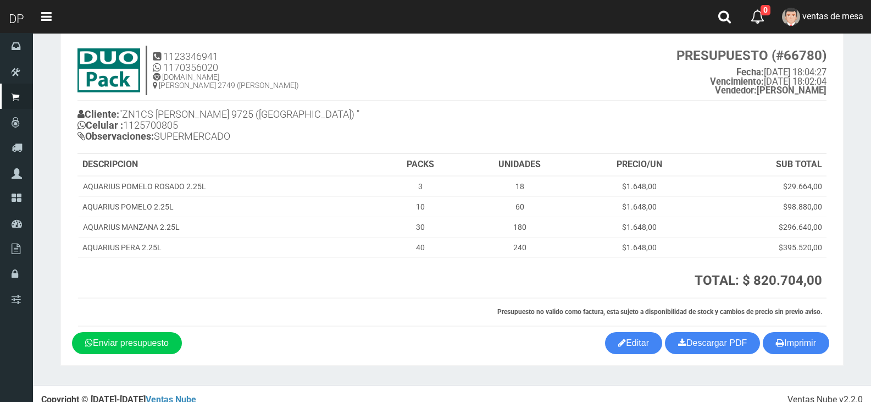
scroll to position [36, 0]
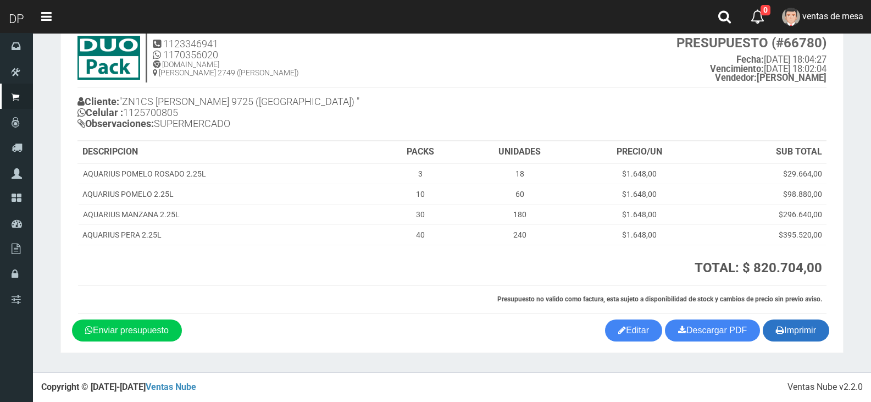
click at [781, 328] on icon "button" at bounding box center [780, 329] width 8 height 15
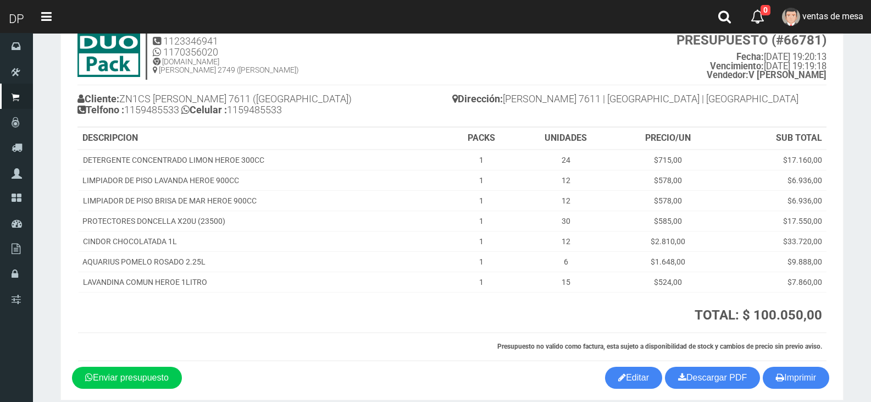
scroll to position [86, 0]
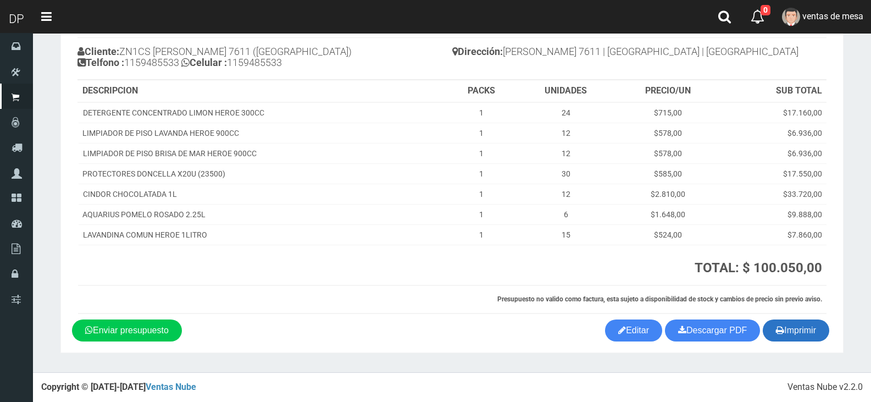
click at [783, 329] on button "Imprimir" at bounding box center [796, 330] width 67 height 22
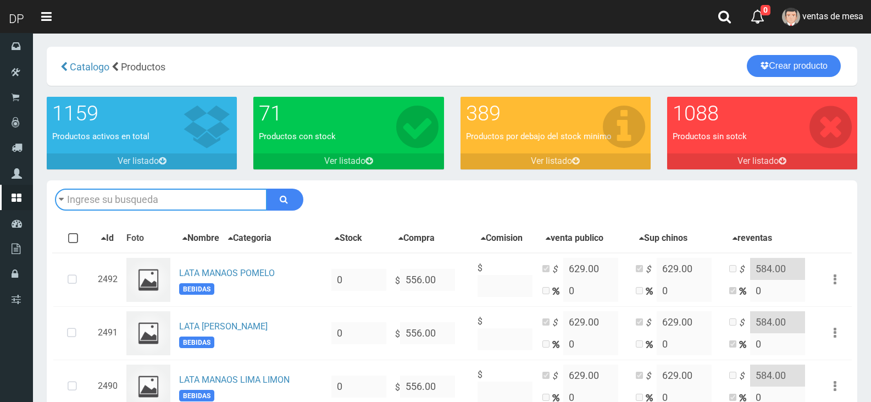
click at [245, 203] on input "text" at bounding box center [161, 200] width 212 height 22
type input "SALSA DE TOMATE ORESTES 980GR"
click at [267, 189] on button "submit" at bounding box center [285, 200] width 37 height 22
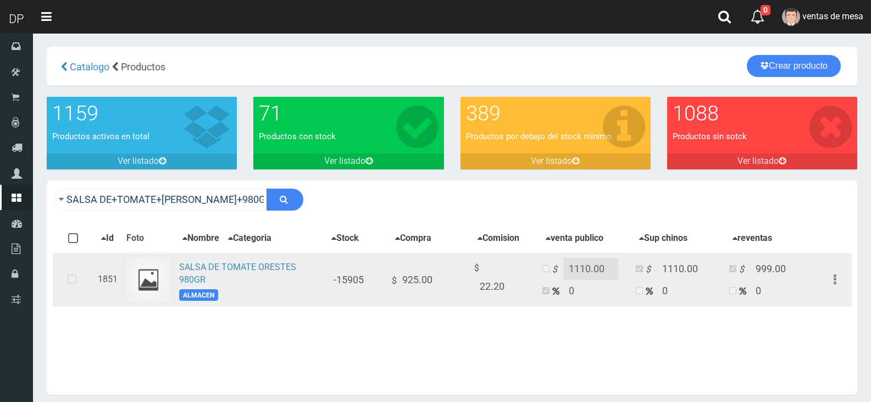
click at [62, 275] on icon at bounding box center [72, 280] width 29 height 36
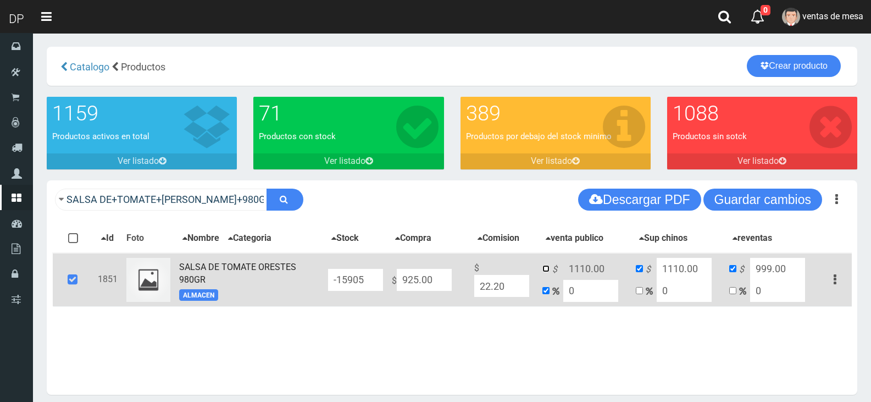
click at [550, 272] on input "checkbox" at bounding box center [546, 268] width 7 height 7
checkbox input "true"
checkbox input "false"
click at [622, 275] on td "$ 1110.00 0" at bounding box center [584, 280] width 93 height 54
click at [604, 268] on input "1110.00" at bounding box center [591, 269] width 55 height 22
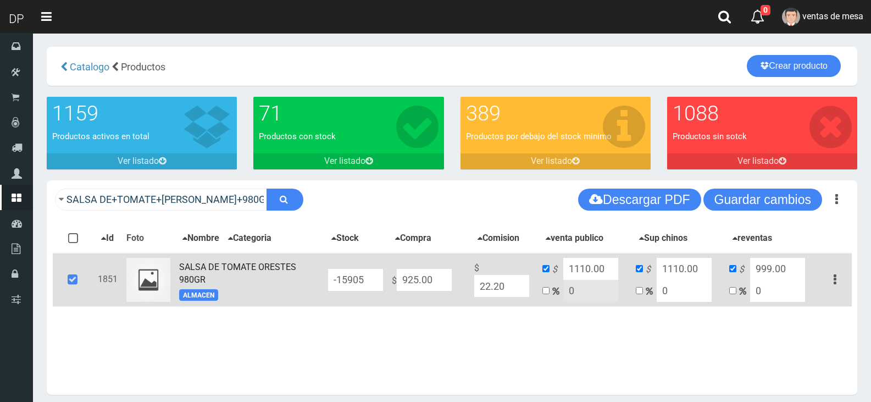
click at [587, 273] on input "1110.00" at bounding box center [591, 269] width 55 height 22
type input "1120.00"
click at [679, 271] on input "1110.00" at bounding box center [684, 269] width 55 height 22
type input "1120.00"
click at [763, 267] on input "999.00" at bounding box center [777, 269] width 55 height 22
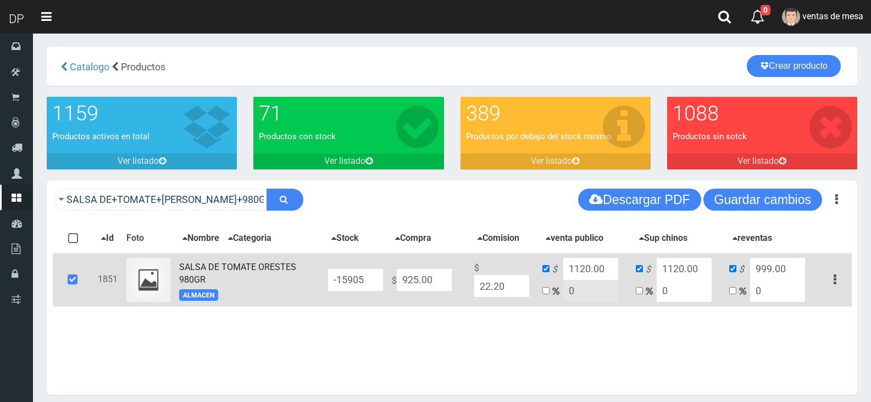
click at [763, 267] on input "999.00" at bounding box center [777, 269] width 55 height 22
type input "1120"
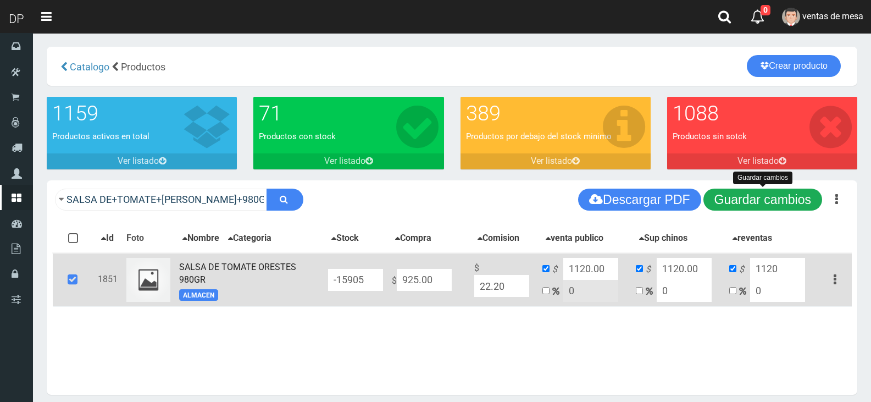
click at [779, 200] on button "Guardar cambios" at bounding box center [763, 200] width 119 height 22
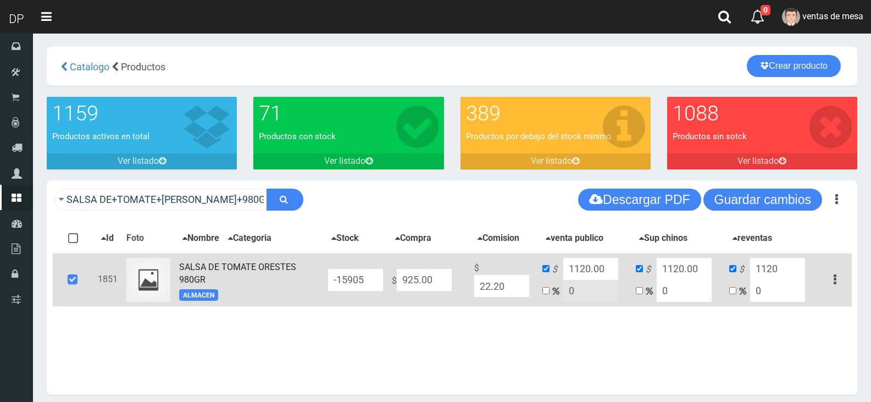
click at [86, 284] on icon at bounding box center [73, 280] width 30 height 36
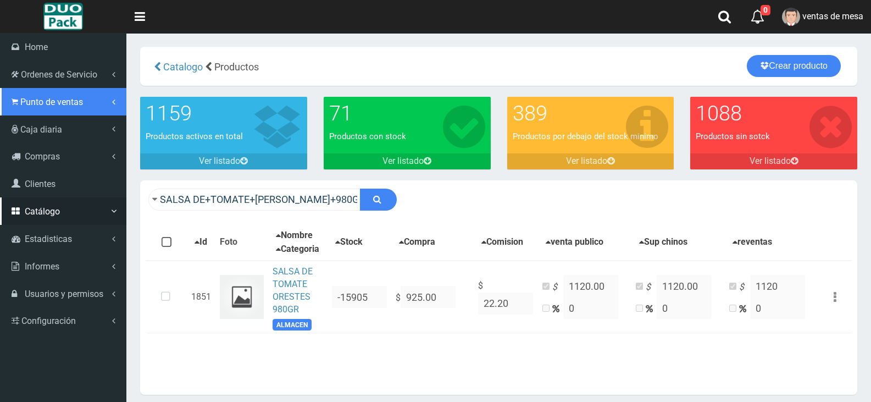
click at [37, 107] on span "Punto de ventas" at bounding box center [51, 102] width 63 height 10
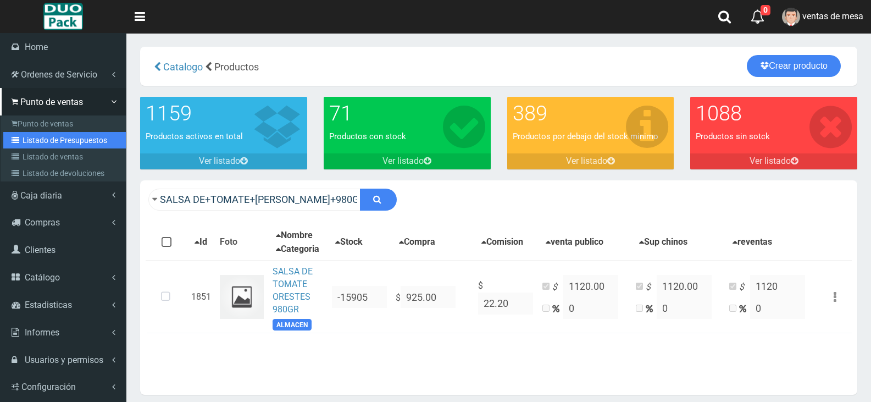
click at [57, 137] on link "Listado de Presupuestos" at bounding box center [64, 140] width 123 height 16
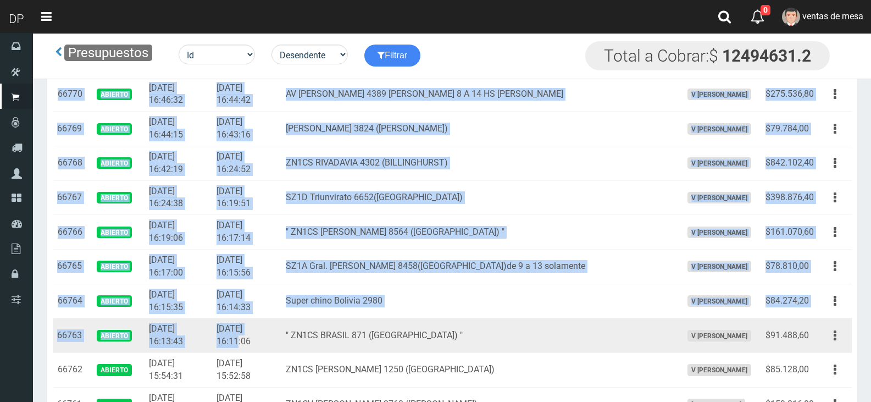
drag, startPoint x: 56, startPoint y: 163, endPoint x: 240, endPoint y: 349, distance: 261.3
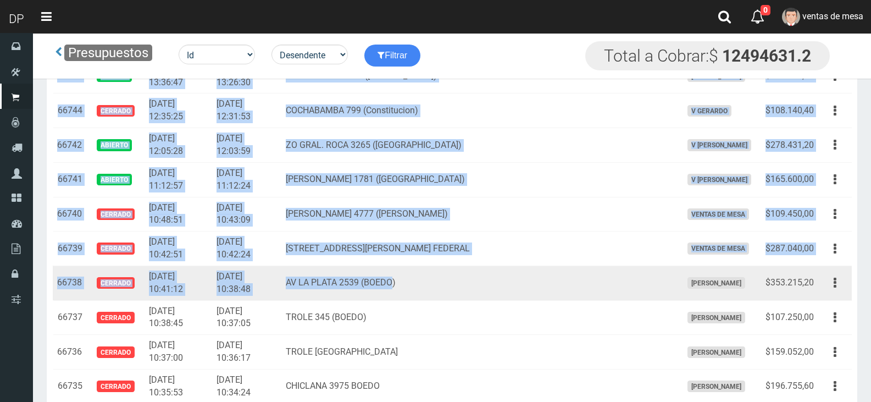
click at [424, 298] on td "AV LA PLATA 2539 (BOEDO)" at bounding box center [480, 283] width 396 height 35
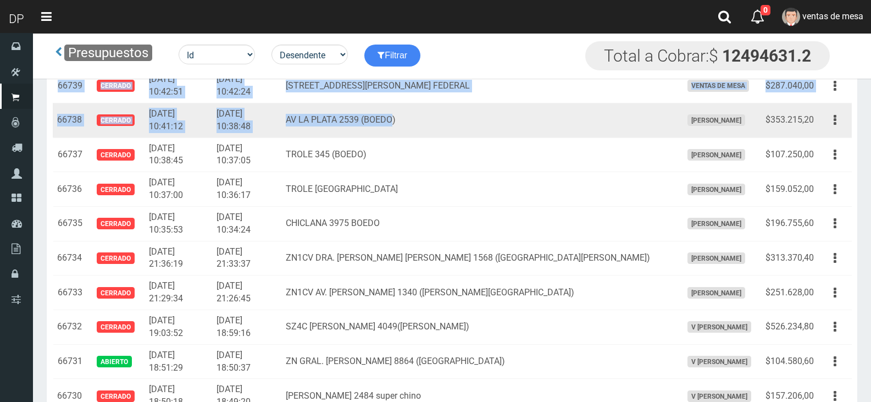
scroll to position [1406, 0]
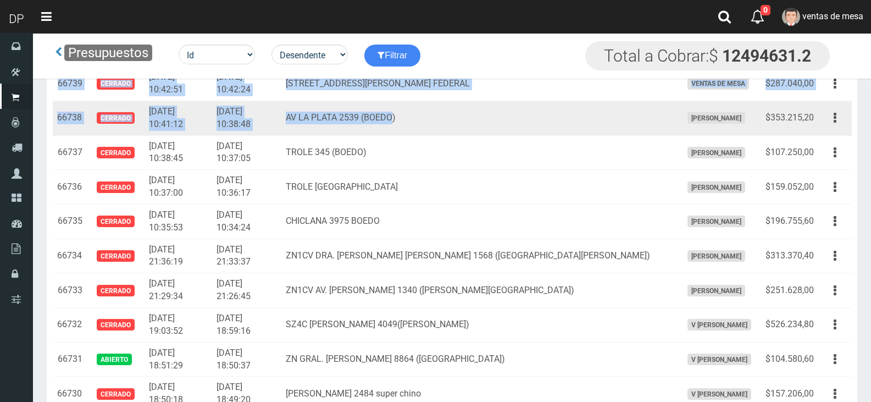
click at [431, 298] on td "ZN1CV AV. RODRIGUEZ PEÑA 1340 (SANTOS LUGARES)" at bounding box center [480, 290] width 396 height 35
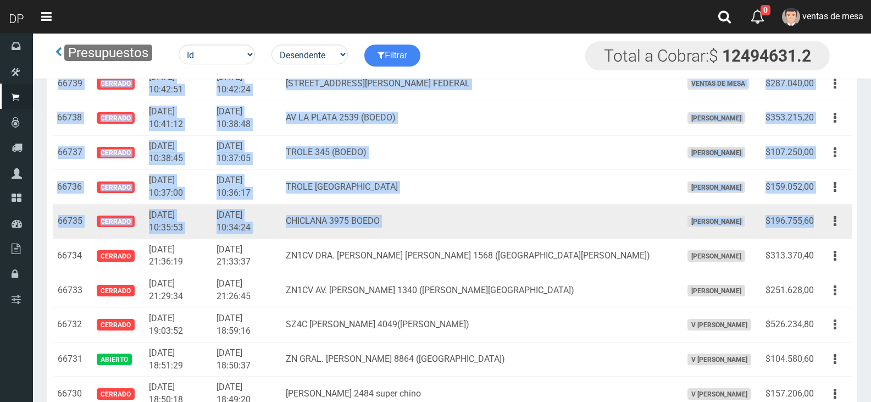
click at [814, 224] on td "$196.755,60" at bounding box center [789, 221] width 57 height 35
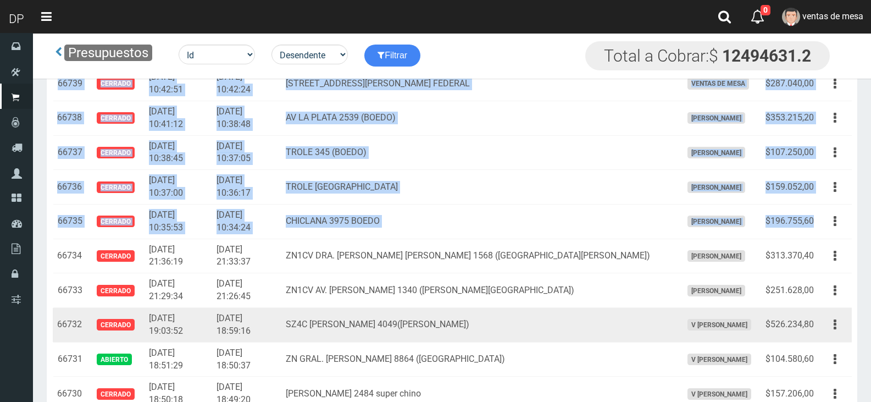
copy tbody "66781 Abierto 2025-09-21 19:20:13 2025-09-21 19:19:18 ZN1CS SANTOS VEGA 7611 (V…"
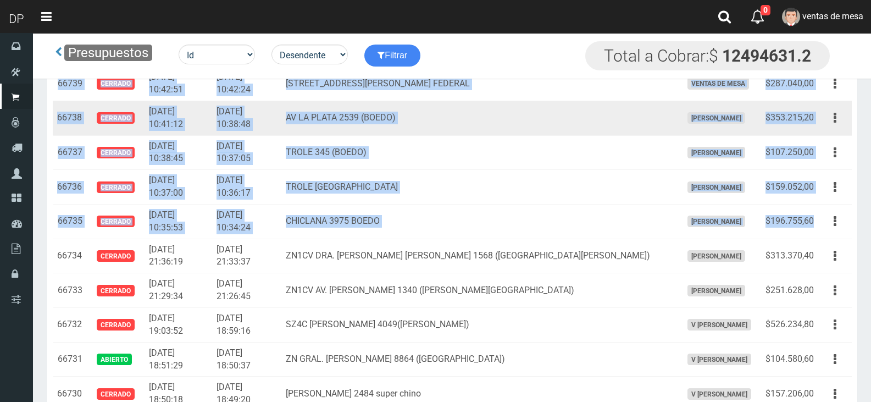
click at [533, 132] on td "AV LA PLATA 2539 (BOEDO)" at bounding box center [480, 118] width 396 height 35
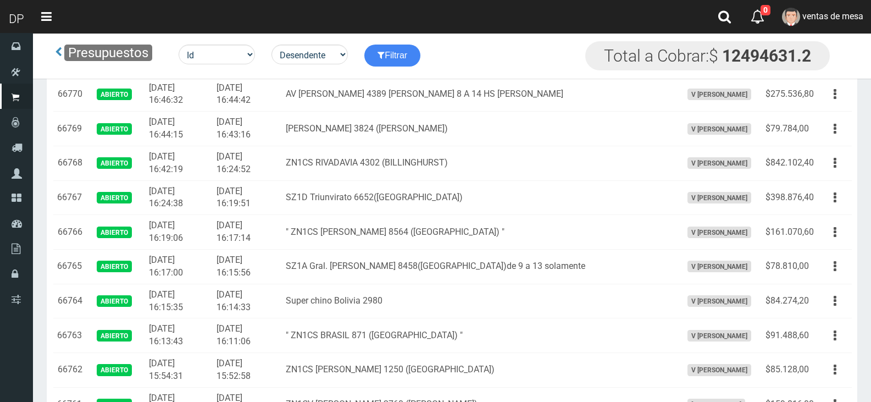
scroll to position [0, 0]
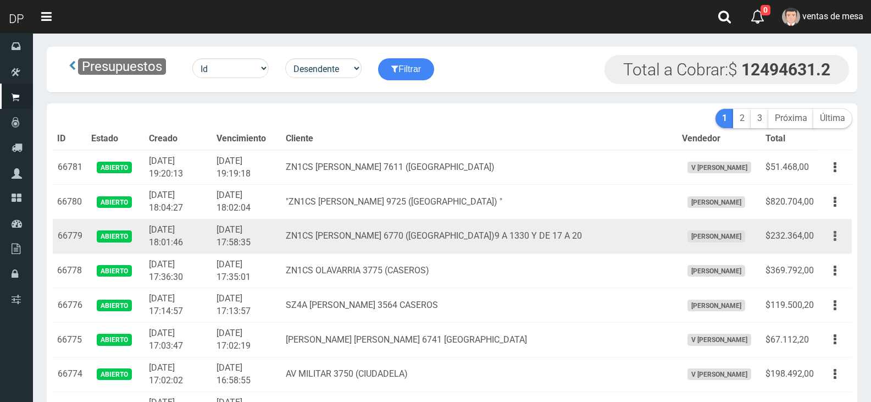
click at [835, 227] on icon "button" at bounding box center [835, 236] width 3 height 19
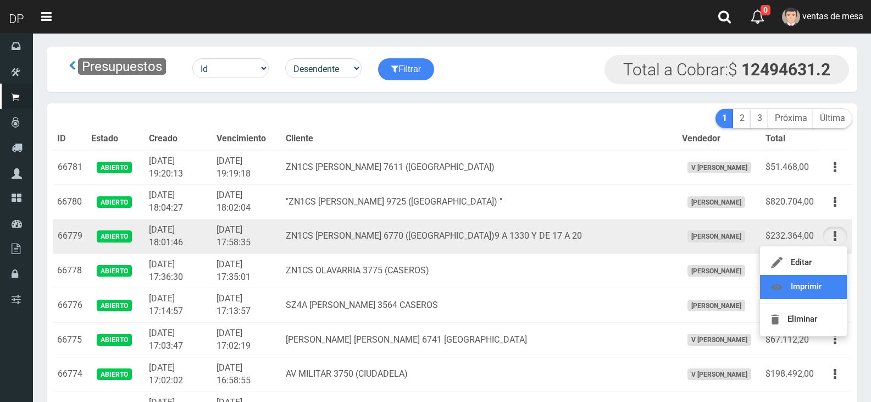
click at [834, 281] on link "Imprimir" at bounding box center [803, 287] width 87 height 24
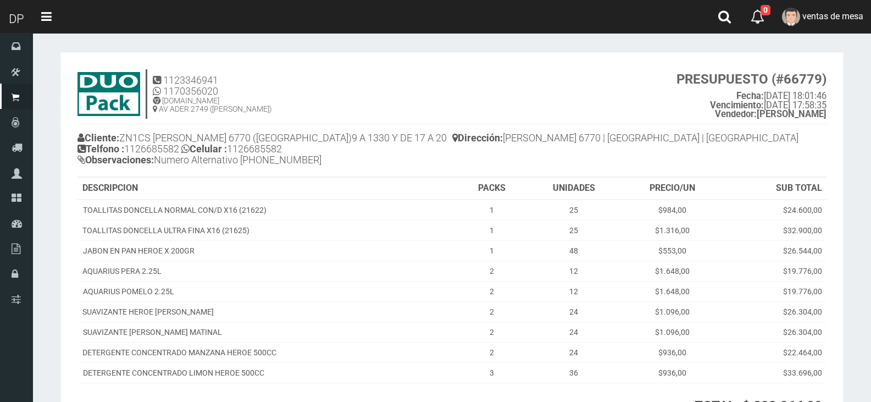
scroll to position [138, 0]
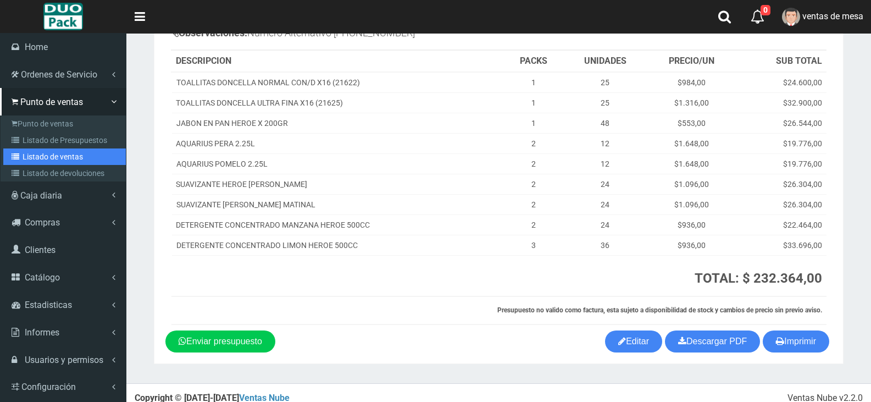
click at [51, 163] on link "Listado de ventas" at bounding box center [64, 156] width 123 height 16
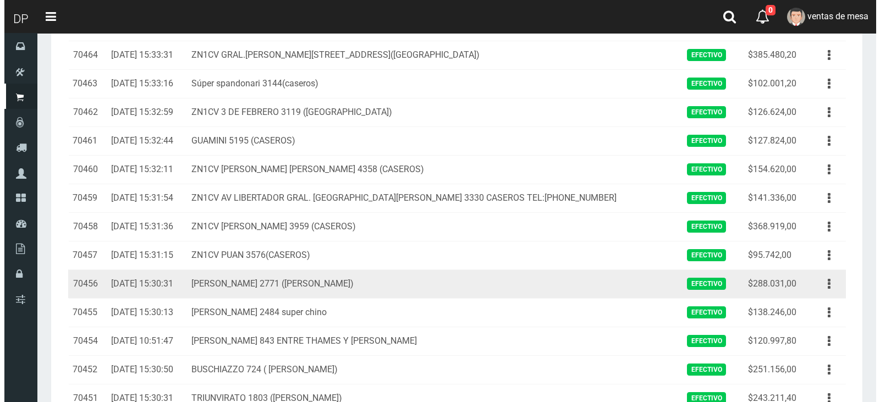
scroll to position [605, 0]
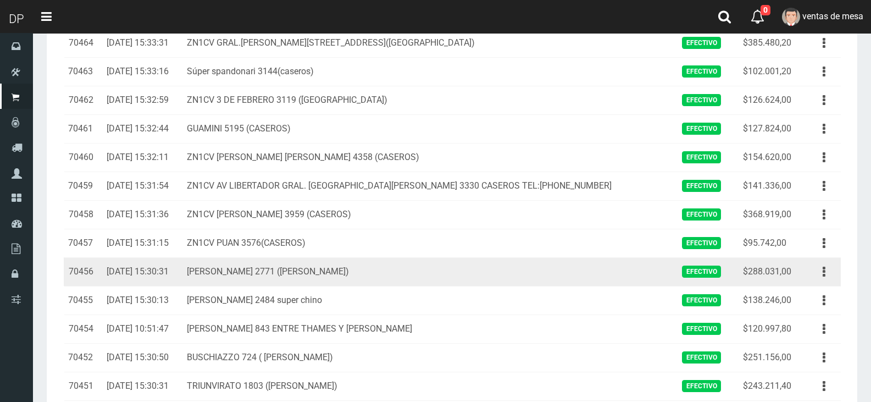
click at [183, 260] on td "[DATE] 15:30:31" at bounding box center [142, 271] width 80 height 29
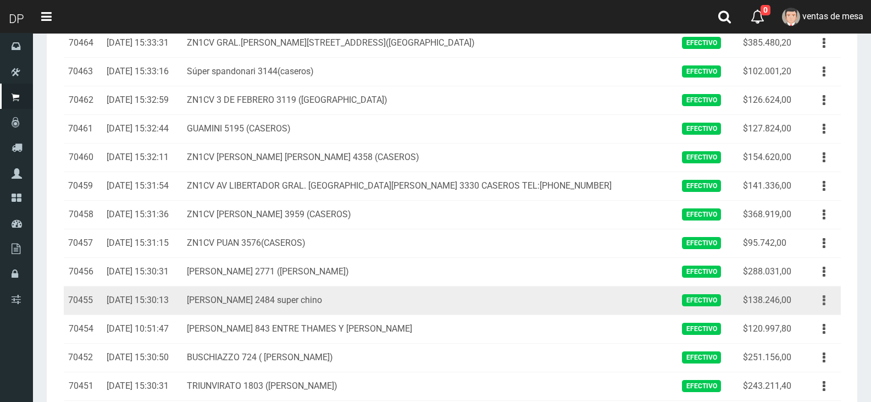
click at [825, 301] on icon "button" at bounding box center [824, 300] width 3 height 19
click at [818, 354] on link "Eliminar" at bounding box center [792, 359] width 87 height 24
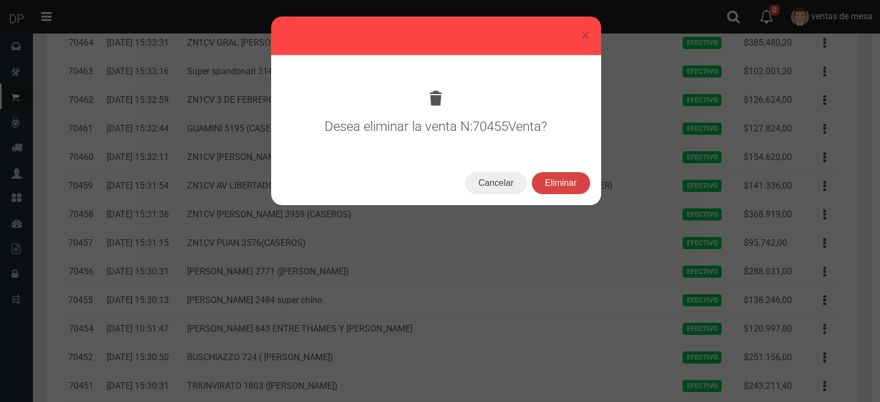
click at [555, 175] on button "Eliminar" at bounding box center [561, 183] width 58 height 22
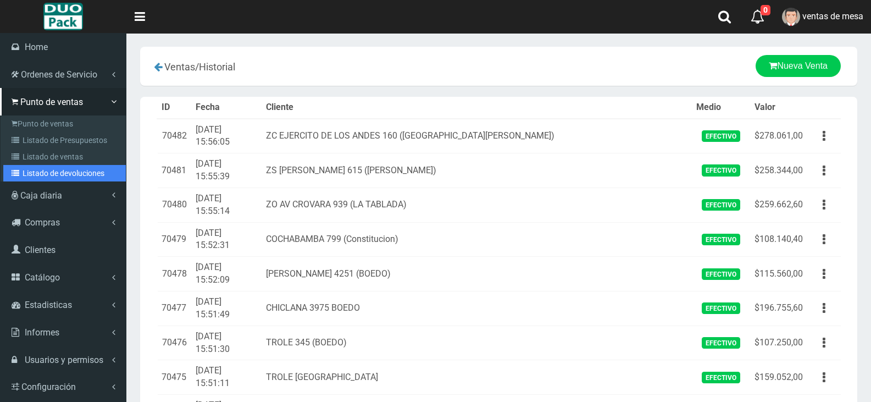
click at [76, 179] on link "Listado de devoluciones" at bounding box center [64, 173] width 123 height 16
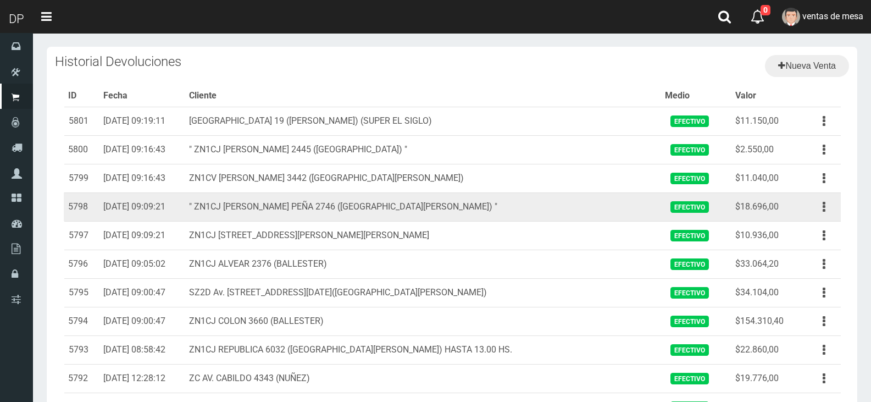
click at [476, 203] on td "" ZN1CJ [PERSON_NAME] PEÑA 2746 ([GEOGRAPHIC_DATA][PERSON_NAME]) "" at bounding box center [423, 206] width 476 height 29
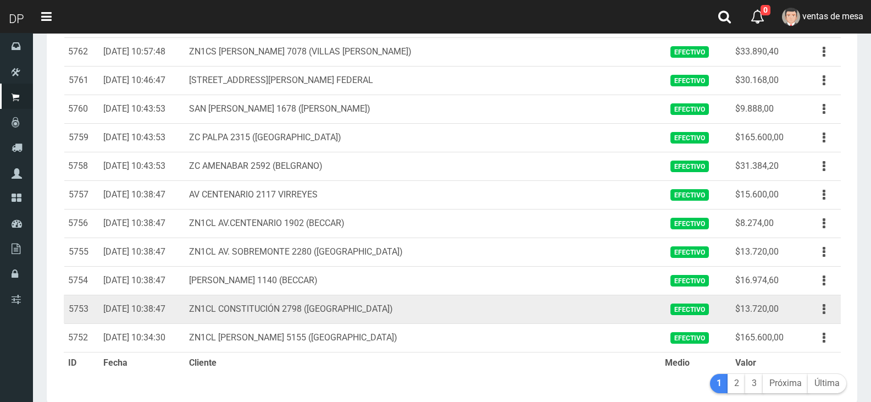
scroll to position [1240, 0]
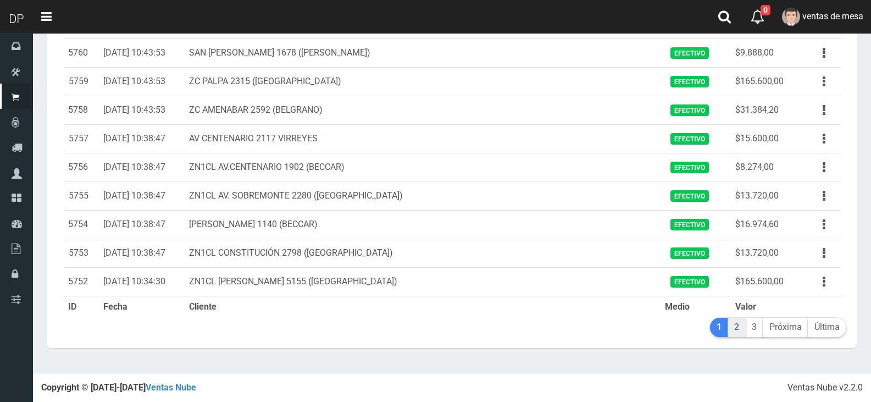
drag, startPoint x: 735, startPoint y: 332, endPoint x: 711, endPoint y: 333, distance: 24.2
click at [736, 332] on link "2" at bounding box center [737, 327] width 18 height 19
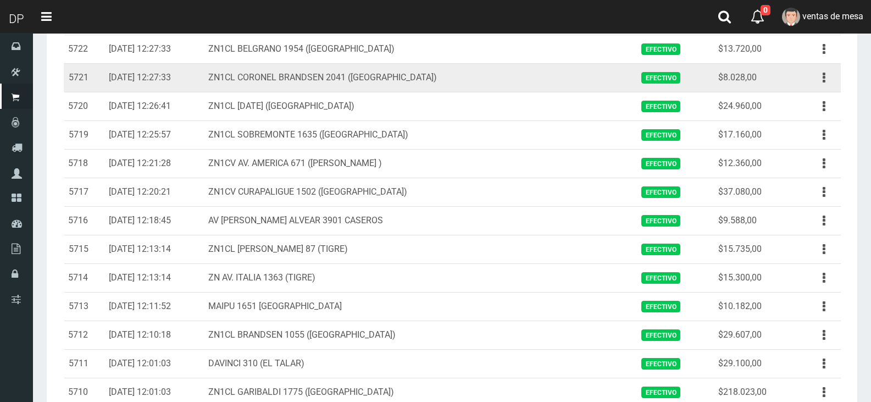
scroll to position [1240, 0]
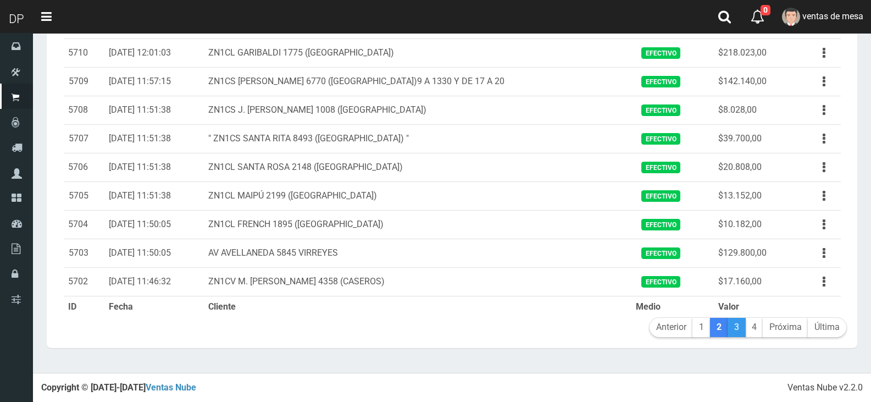
click at [731, 334] on link "3" at bounding box center [737, 327] width 18 height 19
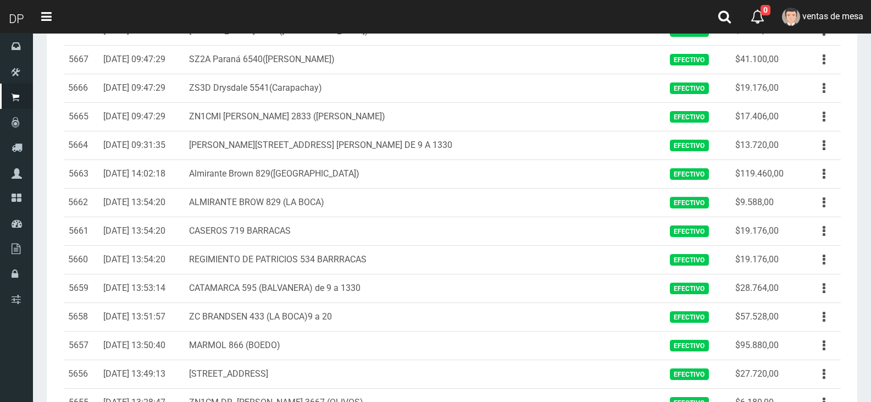
scroll to position [1240, 0]
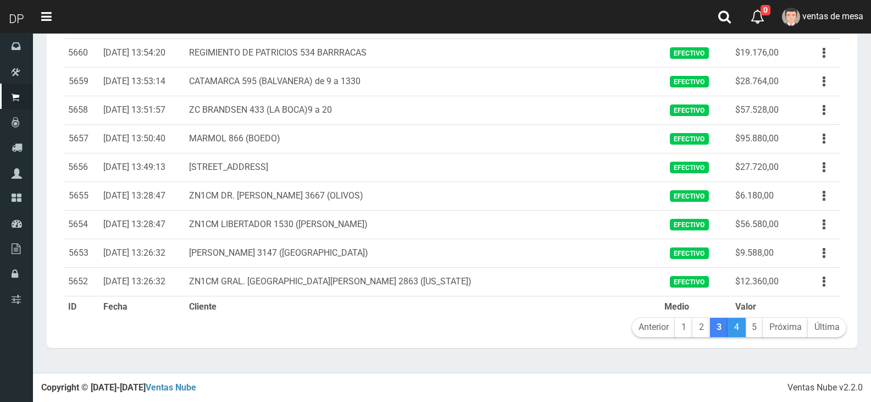
click at [738, 327] on link "4" at bounding box center [737, 327] width 18 height 19
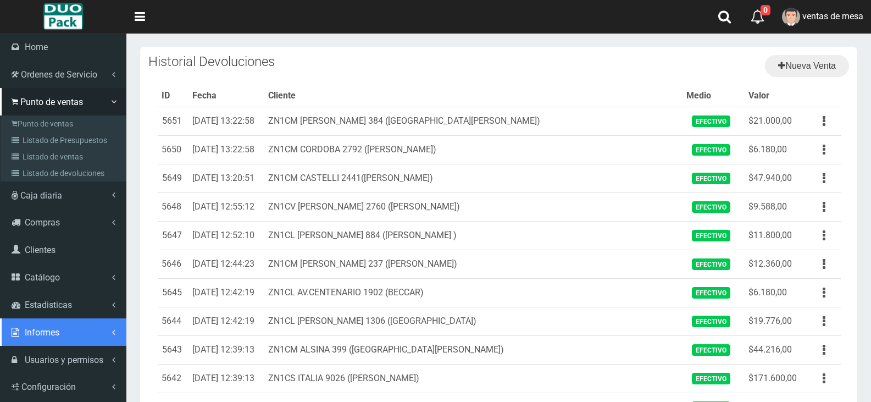
click at [74, 335] on link "Informes" at bounding box center [63, 331] width 126 height 27
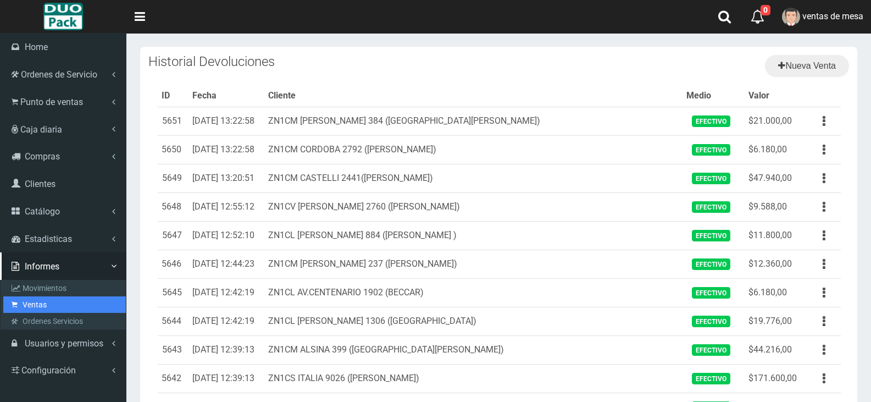
click at [71, 297] on link "Ventas" at bounding box center [64, 304] width 123 height 16
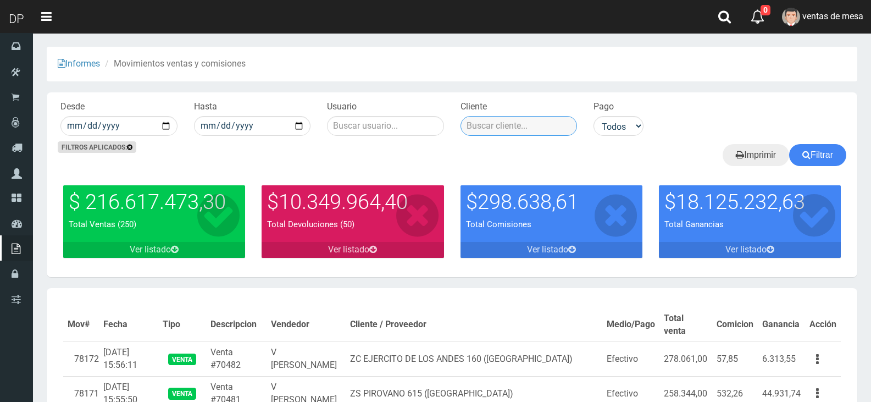
click at [536, 126] on input "text" at bounding box center [519, 126] width 117 height 20
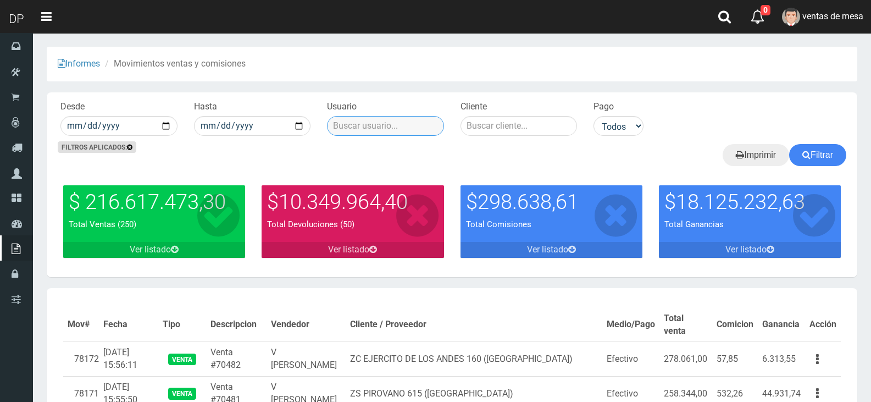
click at [388, 133] on input "text" at bounding box center [385, 126] width 117 height 20
click at [166, 124] on input "date" at bounding box center [118, 126] width 117 height 20
click at [353, 250] on link "Ver listado" at bounding box center [353, 250] width 182 height 16
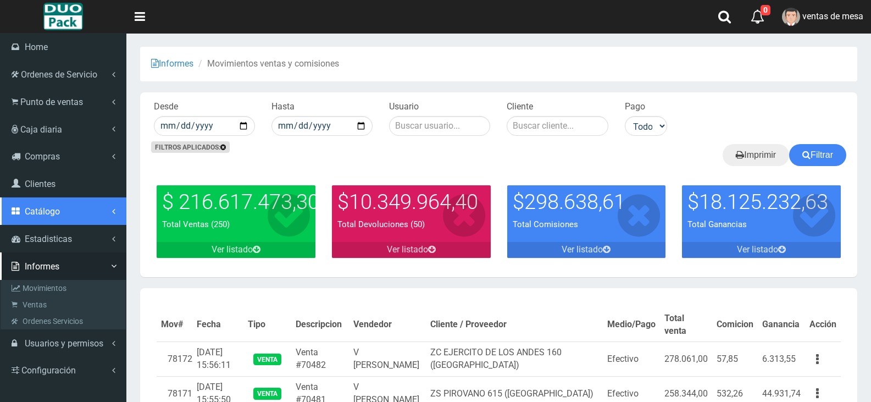
click at [86, 212] on link "Catálogo" at bounding box center [63, 210] width 126 height 27
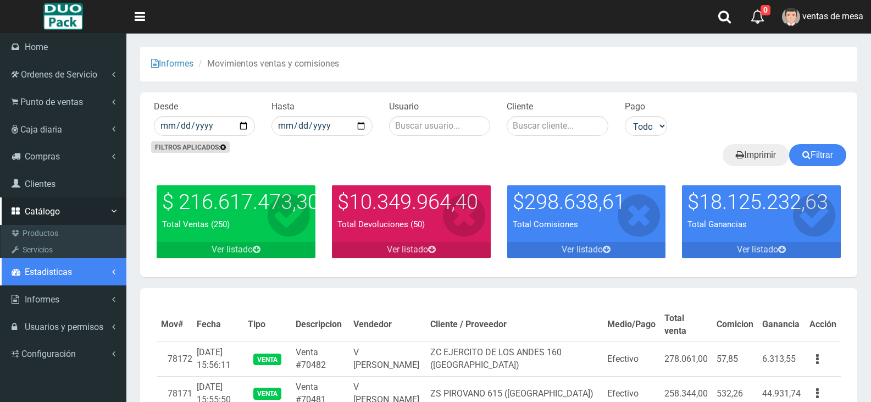
click at [72, 278] on link "Estadisticas" at bounding box center [63, 271] width 126 height 27
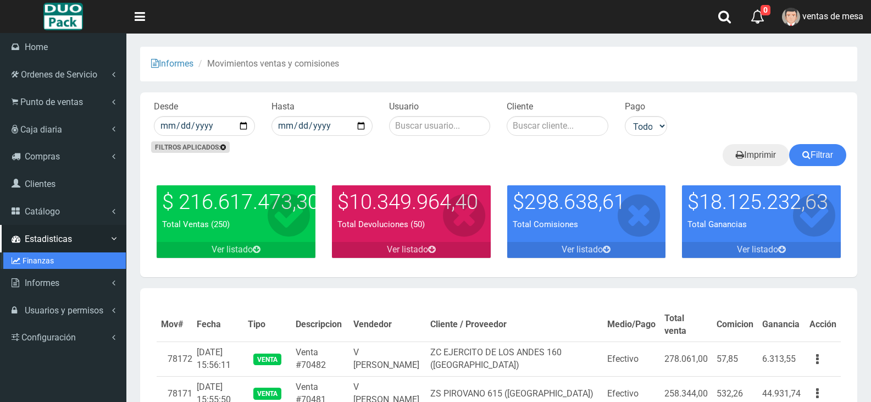
click at [58, 266] on link "Finanzas" at bounding box center [64, 260] width 123 height 16
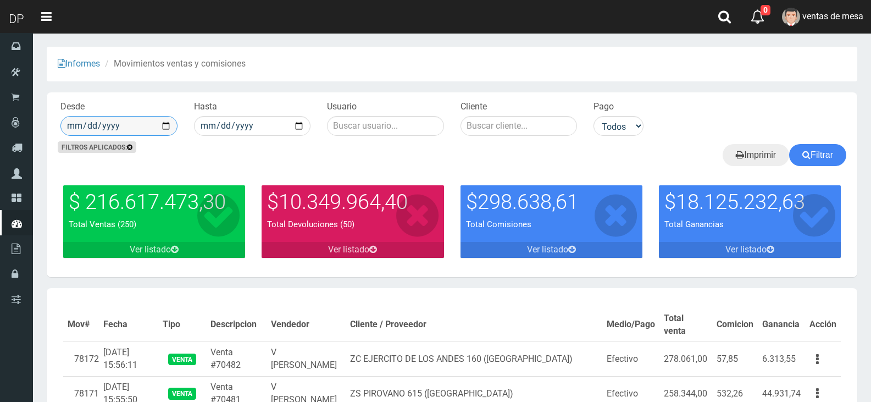
click at [170, 130] on input "date" at bounding box center [118, 126] width 117 height 20
type input "2025-09-01"
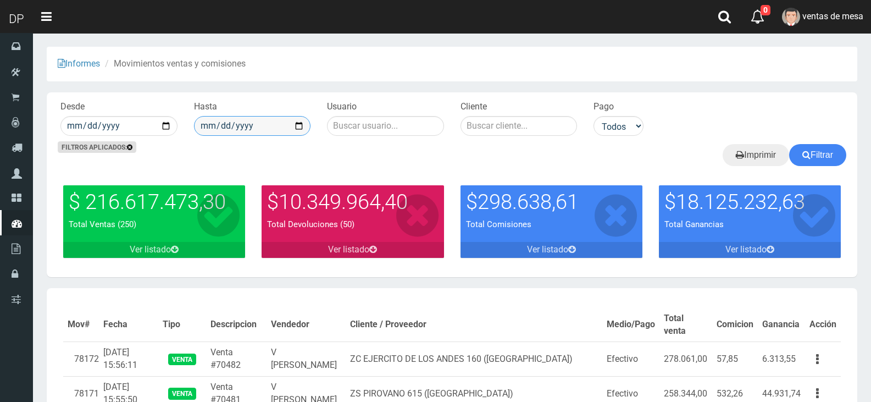
click at [299, 128] on input "date" at bounding box center [252, 126] width 117 height 20
click at [305, 130] on input "2025-09-22" at bounding box center [252, 126] width 117 height 20
click at [300, 127] on input "2025-09-22" at bounding box center [252, 126] width 117 height 20
click at [295, 125] on input "2025-09-10" at bounding box center [252, 126] width 117 height 20
type input "2025-09-23"
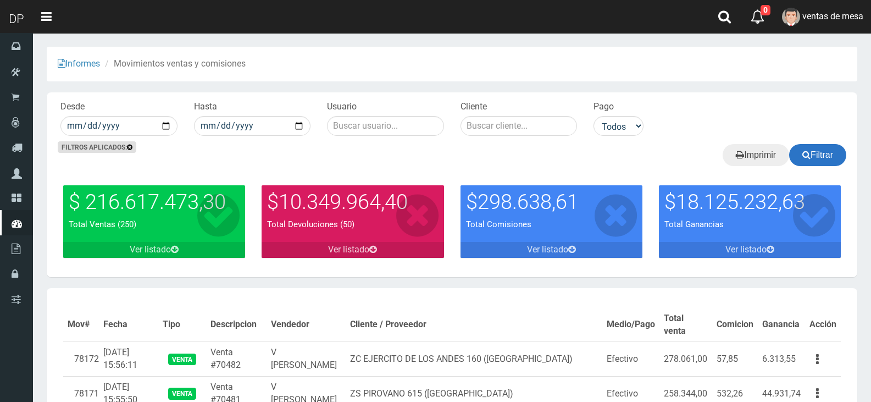
click at [807, 157] on icon at bounding box center [807, 154] width 8 height 15
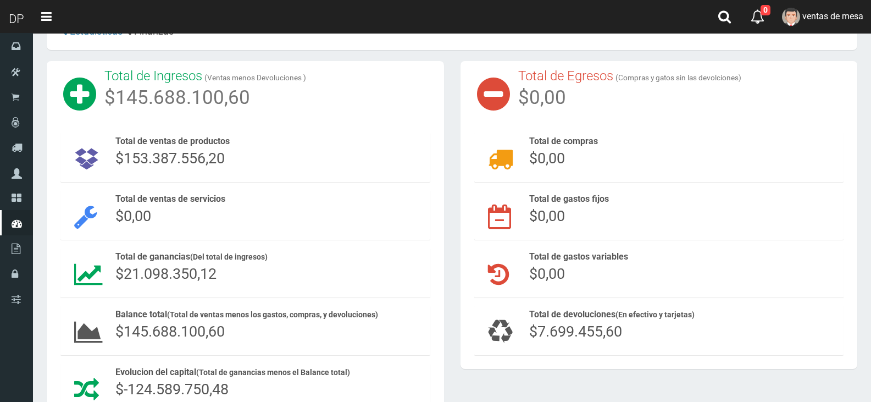
scroll to position [55, 0]
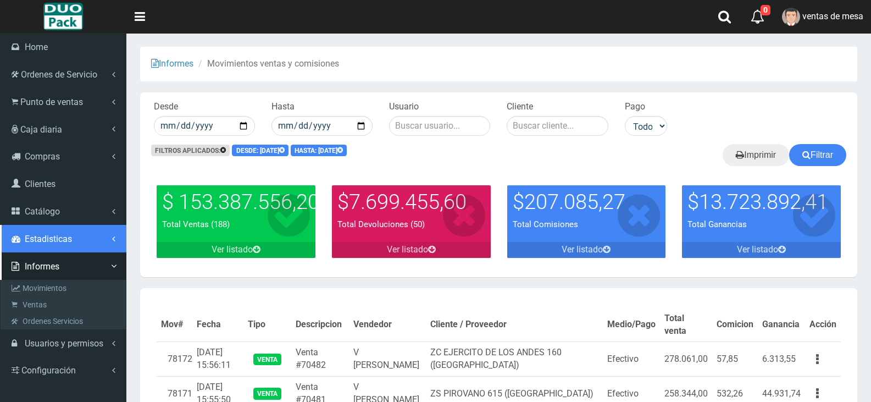
click at [60, 249] on link "Estadisticas" at bounding box center [63, 238] width 126 height 27
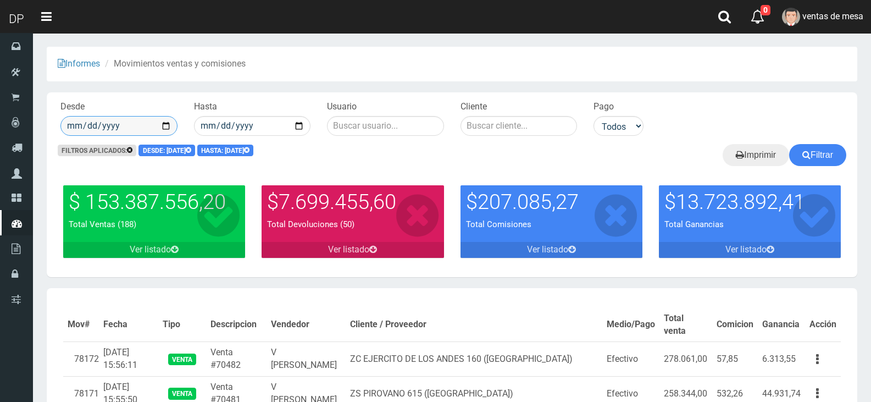
drag, startPoint x: 167, startPoint y: 117, endPoint x: 168, endPoint y: 124, distance: 6.7
click at [168, 118] on input "2025-09-01" at bounding box center [118, 126] width 117 height 20
click at [168, 124] on input "2025-09-01" at bounding box center [118, 126] width 117 height 20
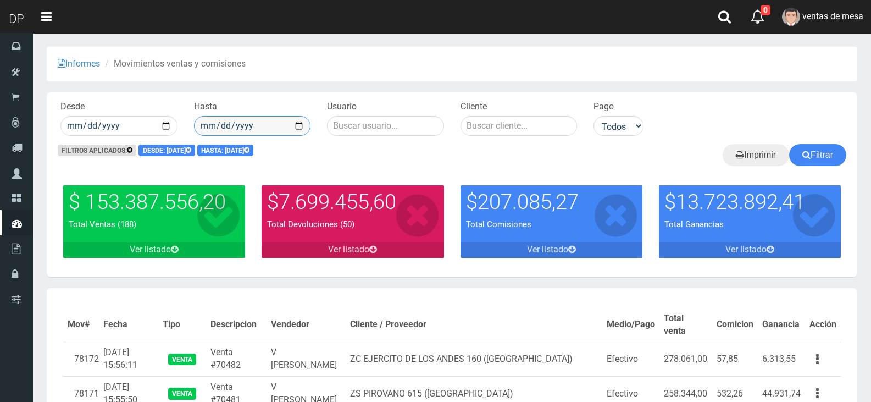
click at [306, 121] on input "2025-09-23" at bounding box center [252, 126] width 117 height 20
click at [302, 122] on input "2025-09-23" at bounding box center [252, 126] width 117 height 20
click at [804, 156] on icon at bounding box center [807, 154] width 8 height 15
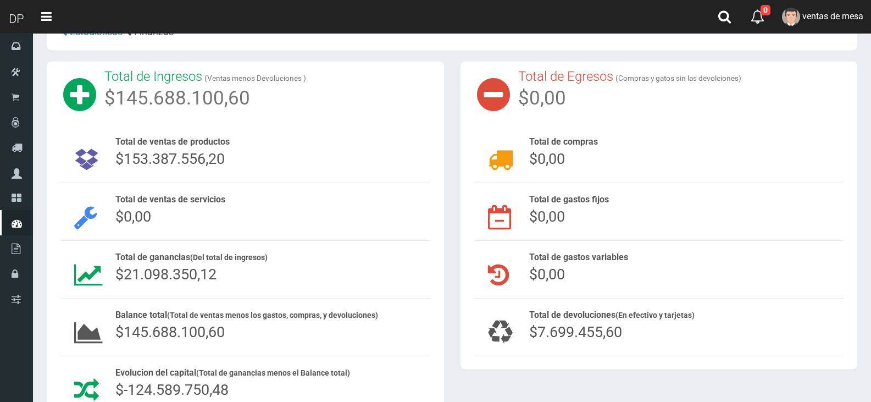
scroll to position [55, 0]
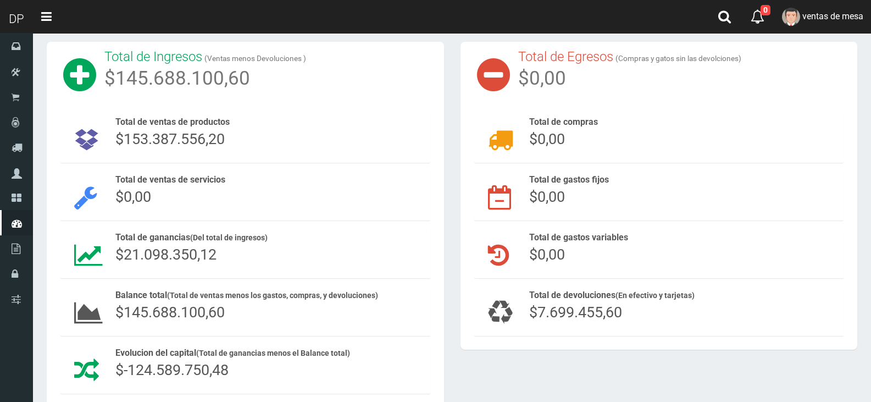
drag, startPoint x: 576, startPoint y: 314, endPoint x: 682, endPoint y: 303, distance: 106.6
click at [682, 303] on div "Total de devoluciones (En efectivo y tarjetas) $7.699.455,60" at bounding box center [684, 306] width 310 height 34
click at [682, 306] on div "Total de devoluciones (En efectivo y tarjetas) $7.699.455,60" at bounding box center [684, 306] width 310 height 34
drag, startPoint x: 682, startPoint y: 306, endPoint x: 588, endPoint y: 309, distance: 93.5
click at [682, 306] on div "Total de devoluciones (En efectivo y tarjetas) $7.699.455,60" at bounding box center [684, 306] width 310 height 34
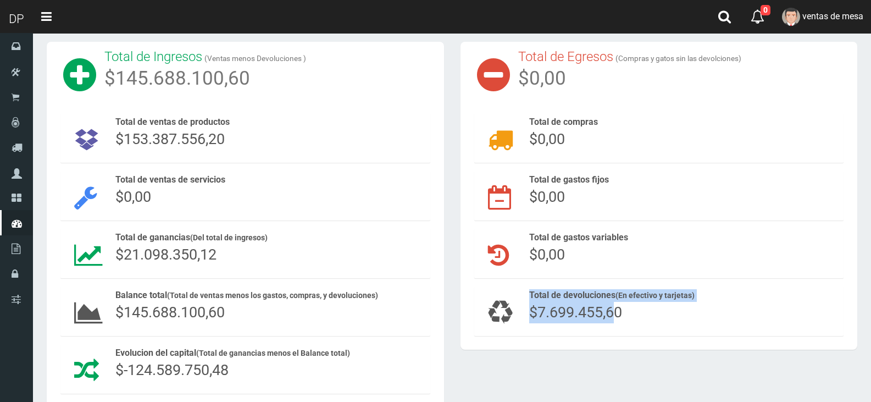
drag, startPoint x: 513, startPoint y: 316, endPoint x: 610, endPoint y: 316, distance: 97.3
click at [610, 316] on div "Total de devoluciones (En efectivo y tarjetas) $7.699.455,60" at bounding box center [659, 310] width 370 height 49
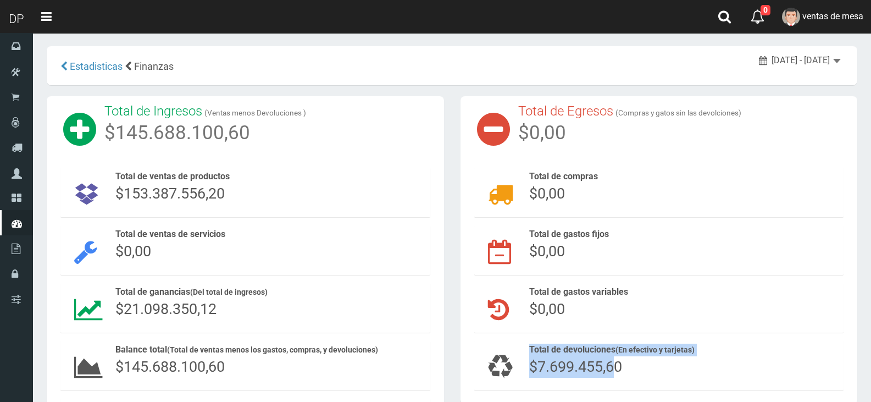
scroll to position [0, 0]
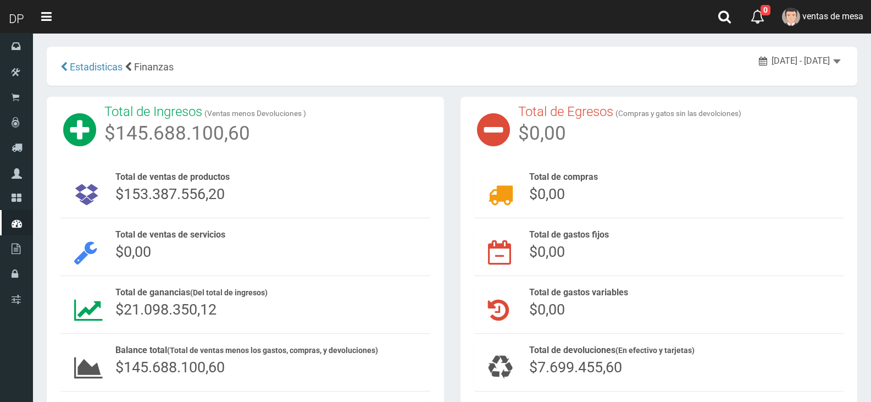
click at [807, 60] on span "[DATE] - [DATE]" at bounding box center [801, 61] width 58 height 10
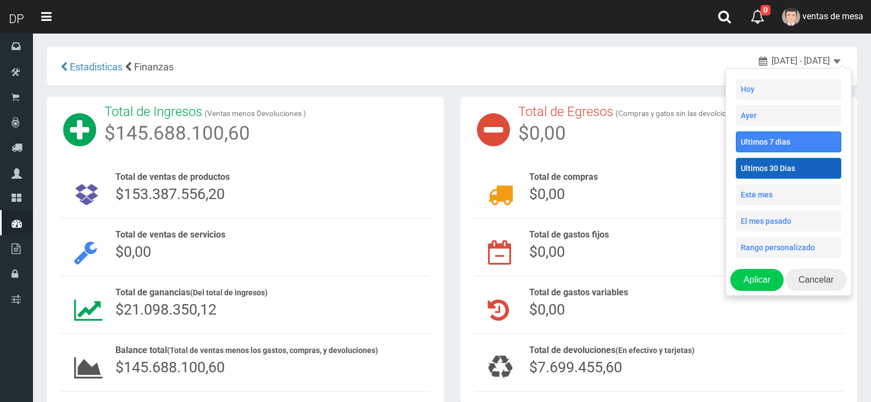
click at [801, 174] on li "Ultimos 30 Dias" at bounding box center [789, 168] width 106 height 21
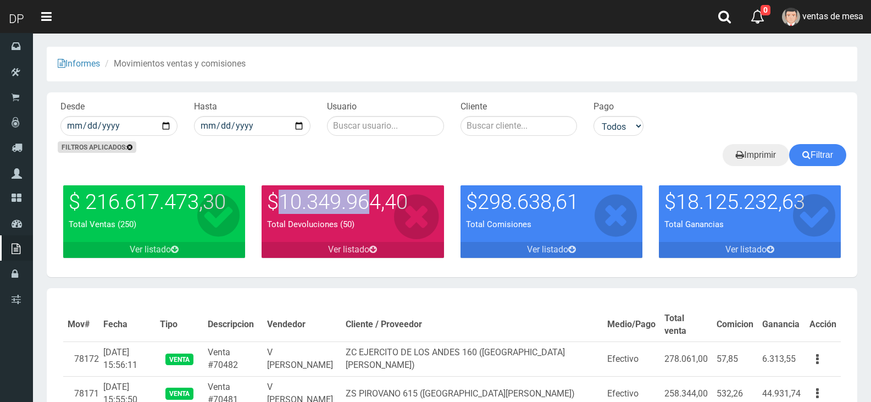
drag, startPoint x: 275, startPoint y: 201, endPoint x: 388, endPoint y: 203, distance: 112.7
click at [389, 203] on h3 "$10.349.964,40" at bounding box center [352, 202] width 171 height 23
drag, startPoint x: 335, startPoint y: 227, endPoint x: 379, endPoint y: 227, distance: 44.0
click at [379, 227] on p "Total Devoluciones (50)" at bounding box center [352, 225] width 171 height 12
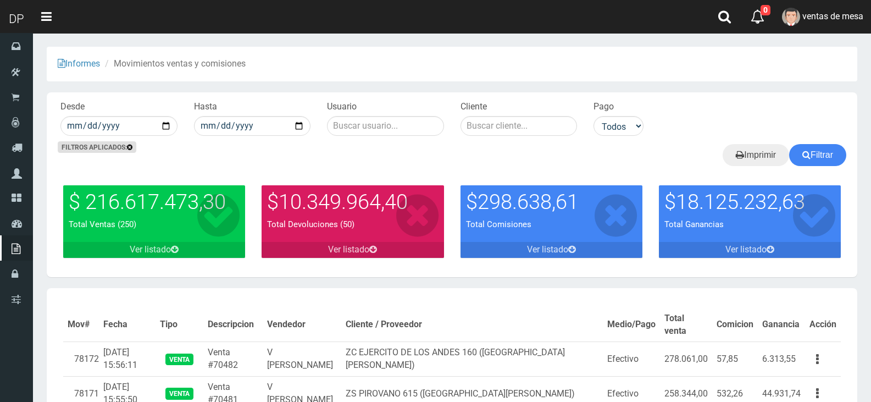
click at [433, 169] on div "Filtros aplicados: Filtrar Imprimir" at bounding box center [452, 160] width 811 height 33
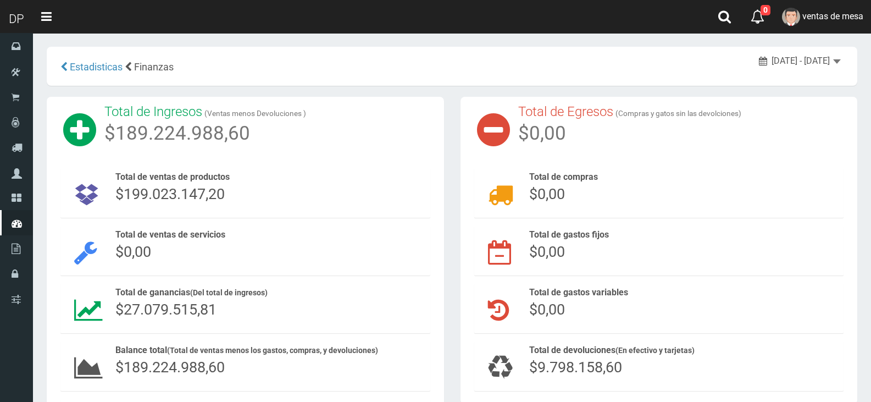
click at [827, 67] on div "2025-08-24 - 2025-09-22" at bounding box center [800, 61] width 82 height 13
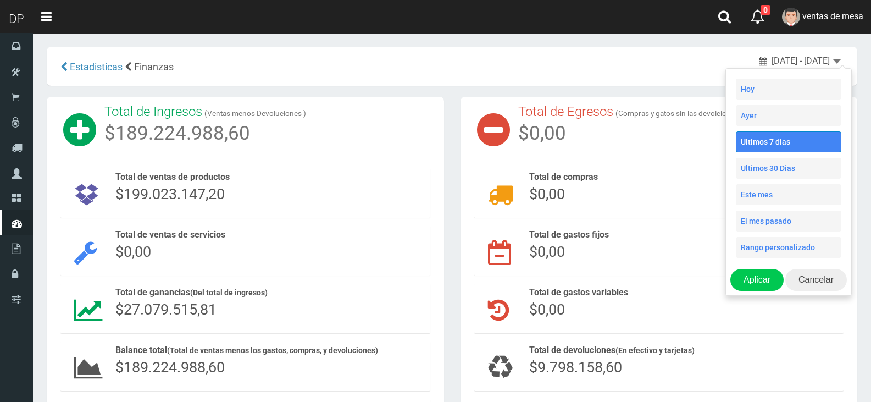
click at [448, 240] on div "Total de Ingresos (Ventas menos Devoluciones ) $189.224.988,60 Total de ventas …" at bounding box center [245, 285] width 414 height 377
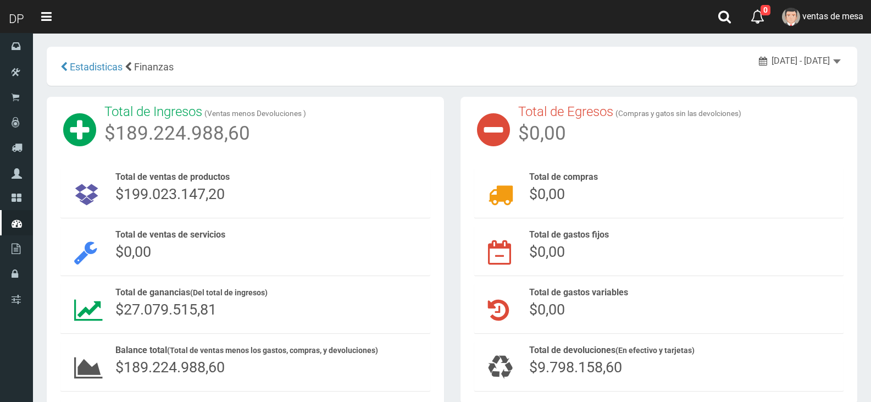
click at [804, 58] on span "2025-08-24 - 2025-09-22" at bounding box center [801, 61] width 58 height 10
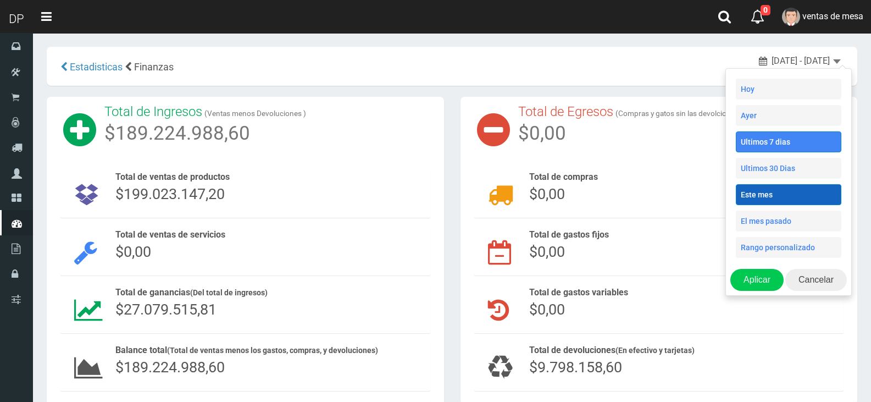
click at [809, 194] on li "Este mes" at bounding box center [789, 194] width 106 height 21
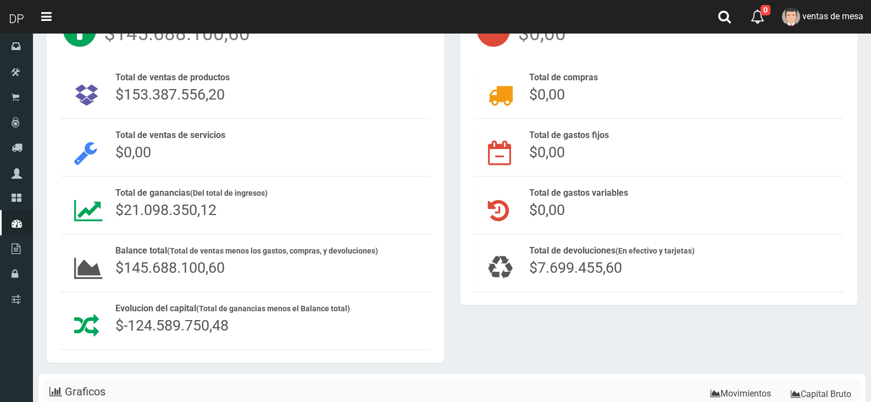
scroll to position [110, 0]
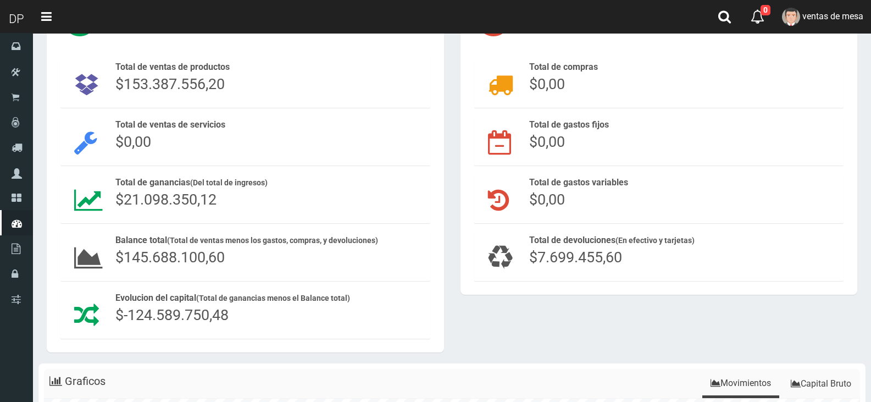
drag, startPoint x: 548, startPoint y: 258, endPoint x: 629, endPoint y: 260, distance: 80.8
click at [629, 260] on div "Total de devoluciones (En efectivo y tarjetas) $7.699.455,60" at bounding box center [684, 251] width 310 height 34
drag, startPoint x: 633, startPoint y: 258, endPoint x: 627, endPoint y: 261, distance: 6.6
click at [633, 257] on div "Total de devoluciones (En efectivo y tarjetas) $7.699.455,60" at bounding box center [684, 251] width 310 height 34
click at [468, 245] on div "Total de devoluciones (En efectivo y tarjetas) $7.699.455,60" at bounding box center [659, 260] width 387 height 58
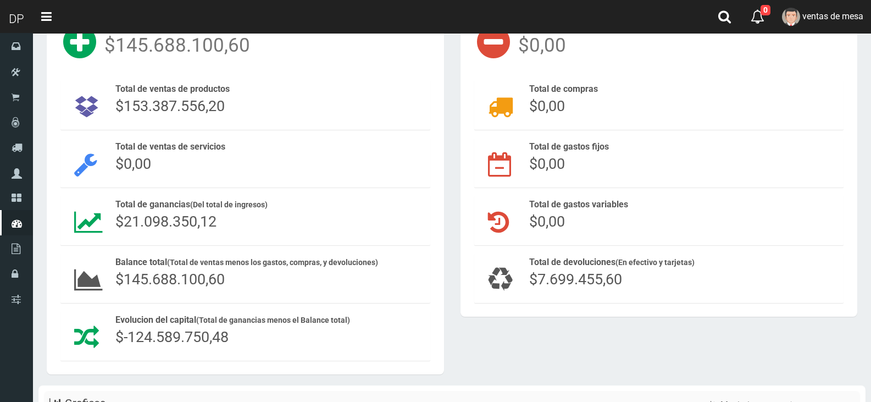
scroll to position [0, 0]
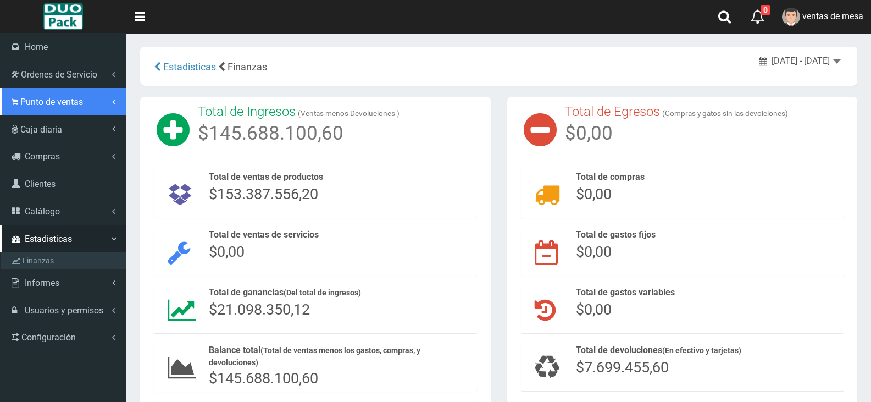
click at [85, 108] on link "Punto de ventas" at bounding box center [63, 101] width 126 height 27
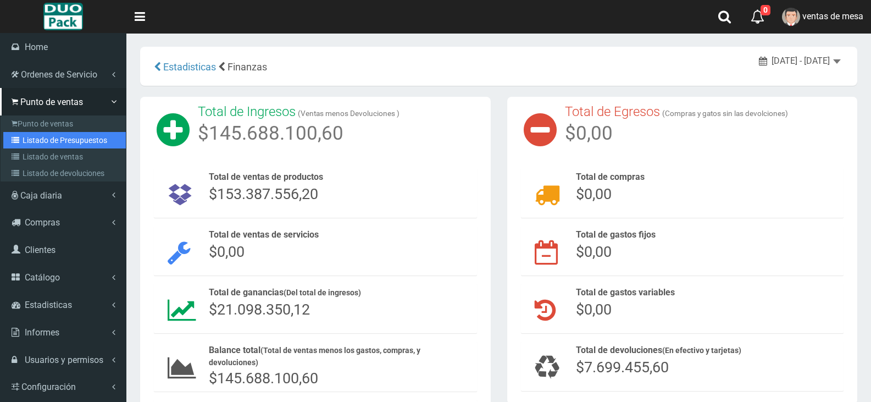
click at [93, 136] on link "Listado de Presupuestos" at bounding box center [64, 140] width 123 height 16
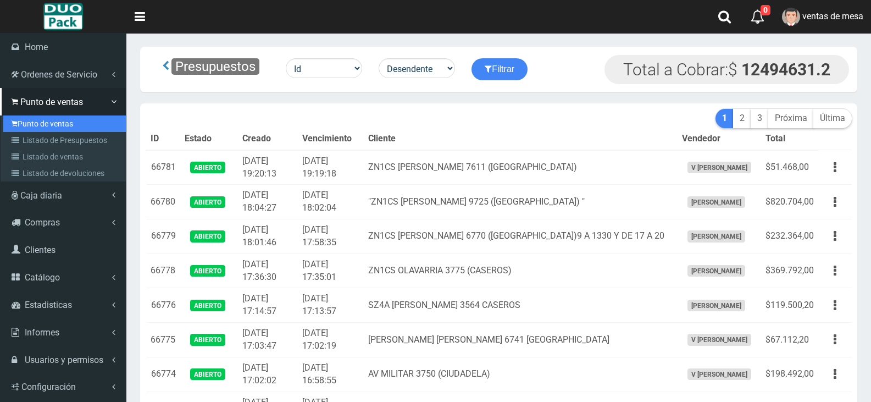
click at [31, 126] on link "Punto de ventas" at bounding box center [64, 123] width 123 height 16
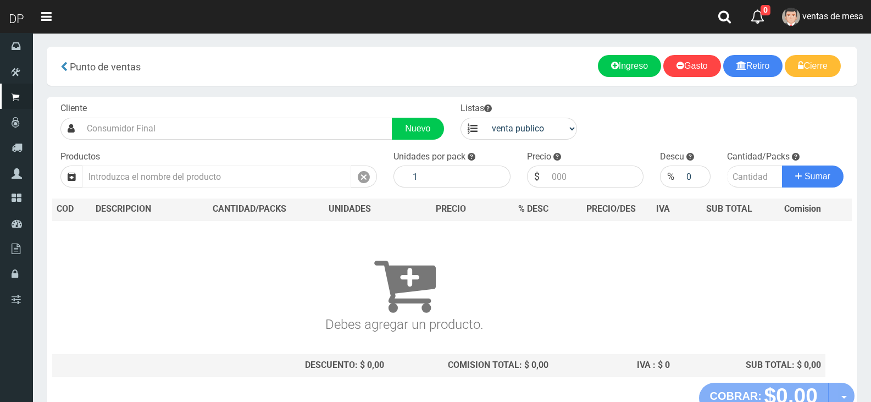
click at [252, 167] on input "text" at bounding box center [216, 176] width 269 height 22
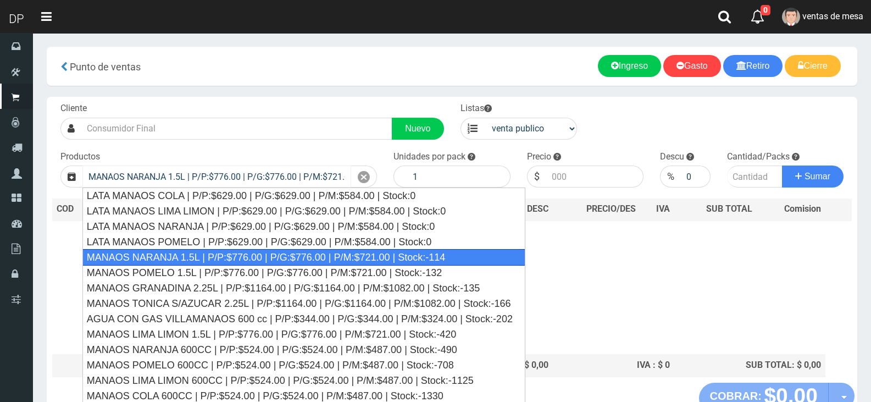
type input "MANAOS NARANJA 1.5L | P/P:$776.00 | P/G:$776.00 | P/M:$721.00 | Stock:-114"
type input "6"
type input "776.00"
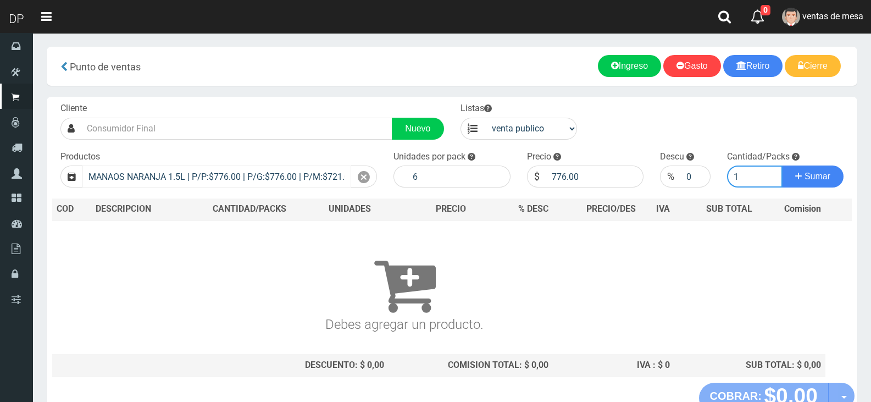
type input "1"
click at [782, 165] on button "Sumar" at bounding box center [813, 176] width 62 height 22
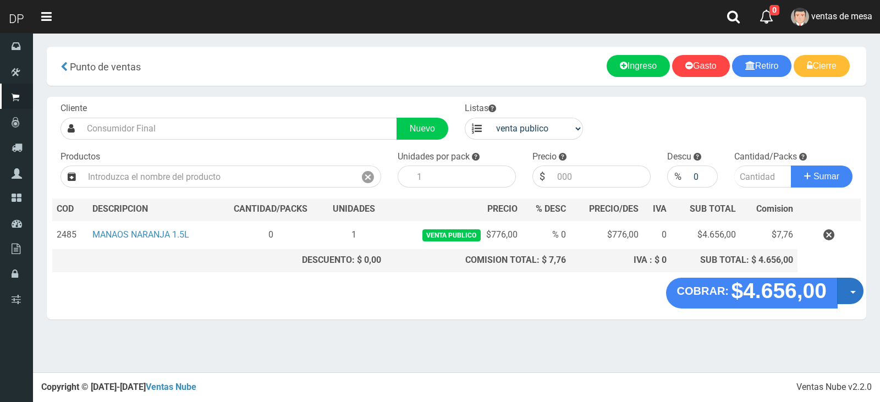
click at [853, 285] on button "Opciones" at bounding box center [850, 291] width 26 height 26
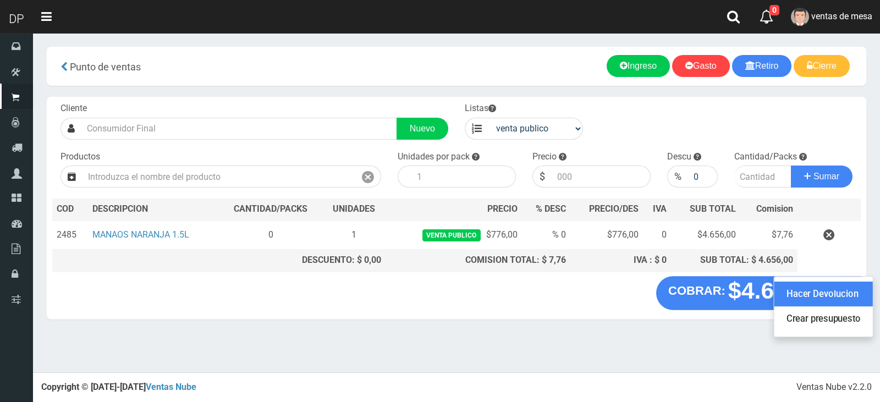
click at [837, 299] on link "Hacer Devolucion" at bounding box center [823, 294] width 98 height 25
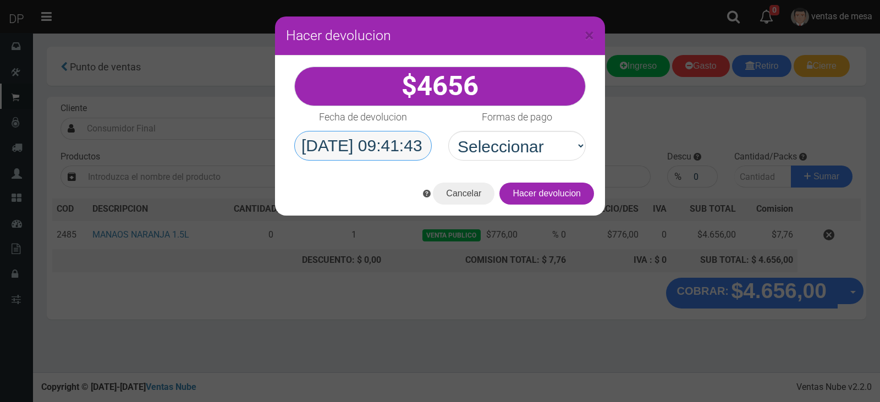
click at [389, 148] on body "Cargando... × × Listo!" at bounding box center [440, 201] width 880 height 402
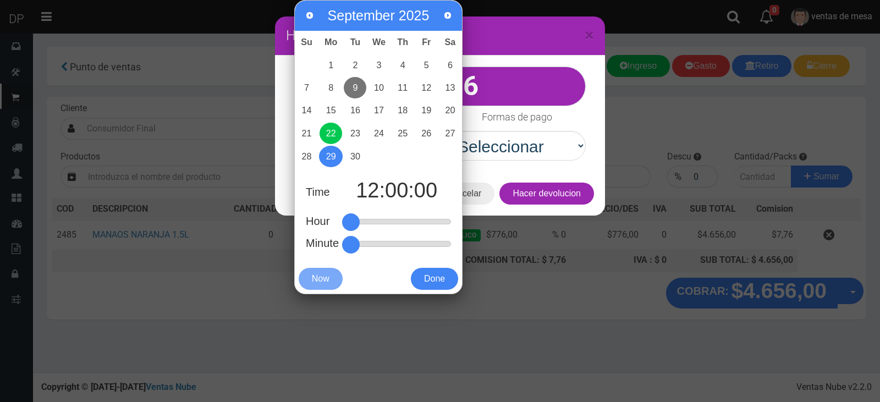
click at [356, 93] on link "9" at bounding box center [355, 87] width 23 height 21
type input "2025-09-09 12:00:00"
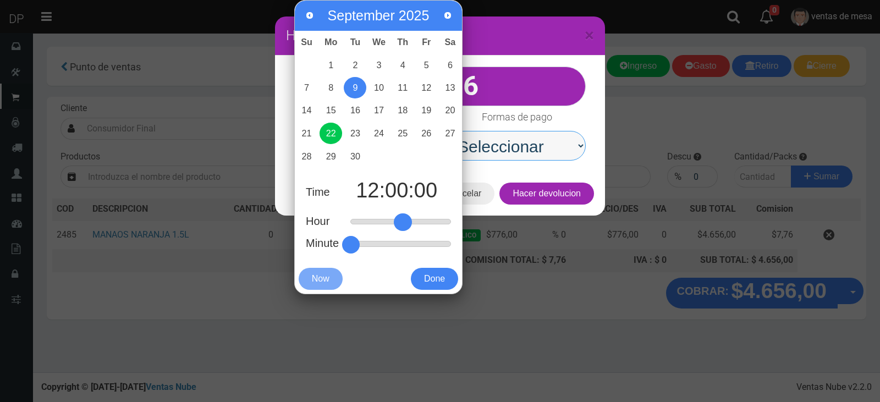
click at [550, 153] on select "Seleccionar Efectivo Tarjeta de Crédito Depósito Débito" at bounding box center [516, 146] width 137 height 30
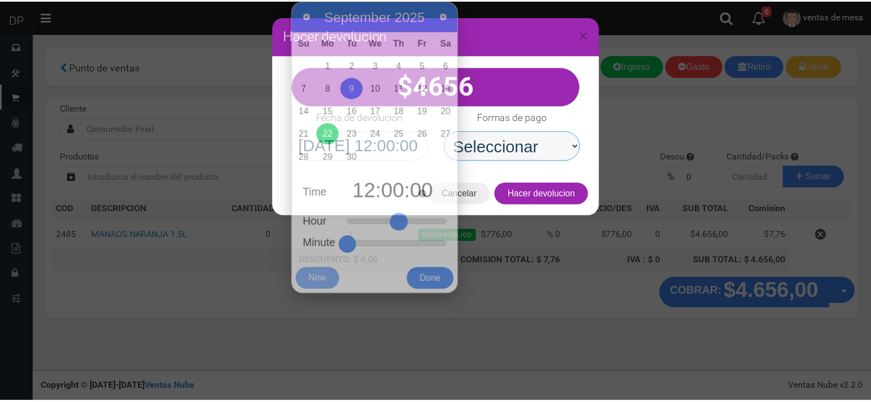
scroll to position [0, 0]
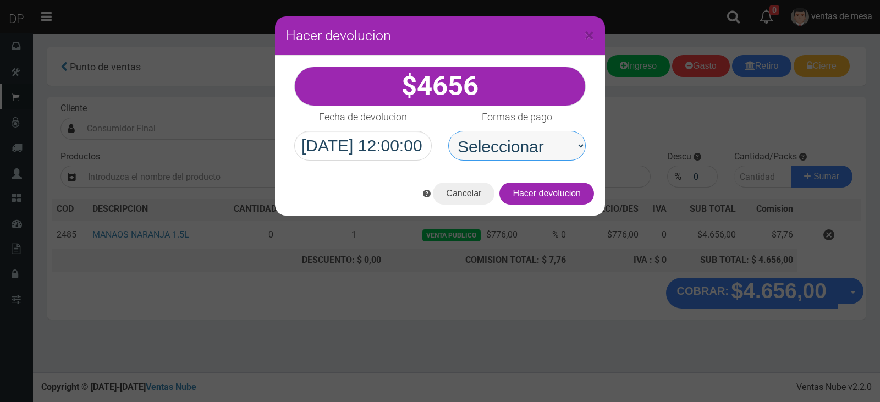
select select "Efectivo"
click at [448, 131] on select "Seleccionar Efectivo Tarjeta de Crédito Depósito Débito" at bounding box center [516, 146] width 137 height 30
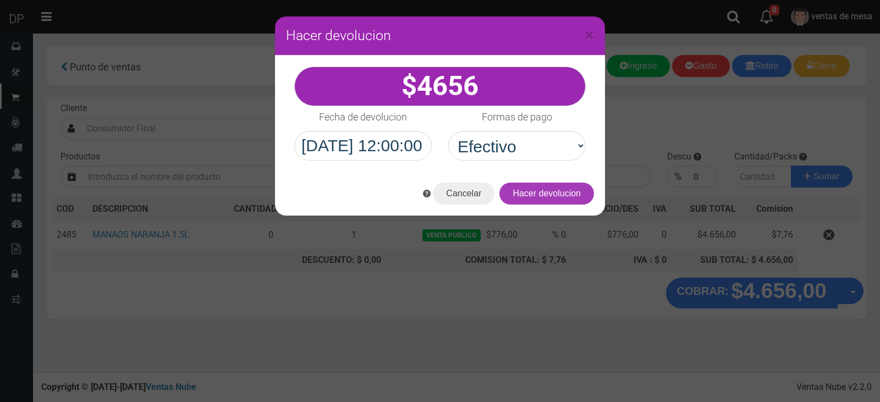
click at [536, 190] on button "Hacer devolucion" at bounding box center [546, 194] width 95 height 22
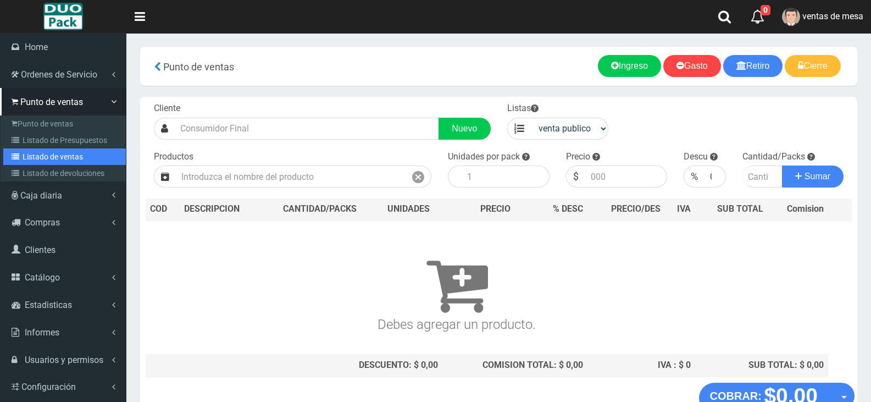
click at [21, 153] on icon at bounding box center [17, 157] width 11 height 8
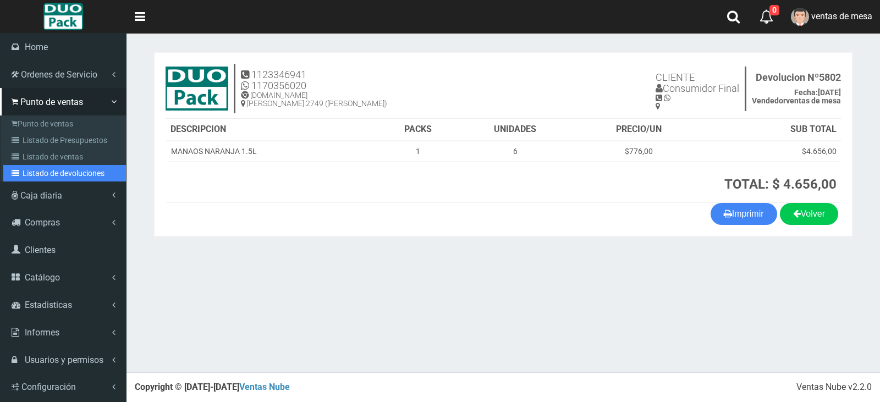
click at [85, 166] on link "Listado de devoluciones" at bounding box center [64, 173] width 123 height 16
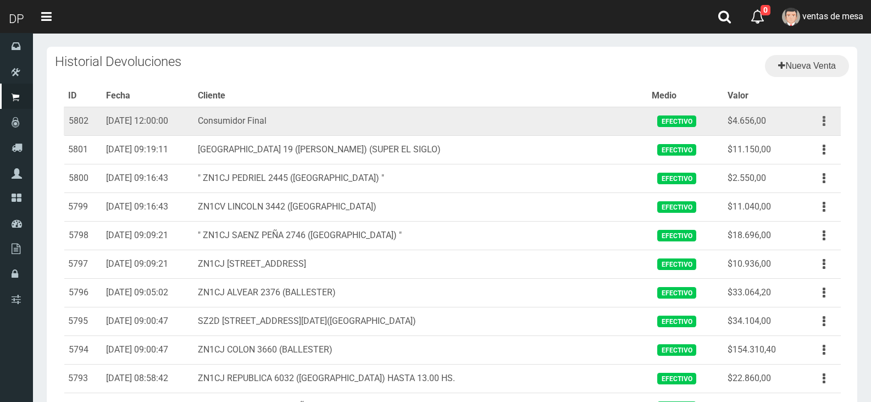
click at [825, 117] on icon "button" at bounding box center [824, 121] width 3 height 19
drag, startPoint x: 139, startPoint y: 118, endPoint x: 180, endPoint y: 118, distance: 41.2
click at [180, 118] on td "09-09-25 12:00:00" at bounding box center [148, 121] width 92 height 29
click at [114, 112] on td "09-09-25 12:00:00" at bounding box center [148, 121] width 92 height 29
drag, startPoint x: 102, startPoint y: 119, endPoint x: 198, endPoint y: 122, distance: 96.2
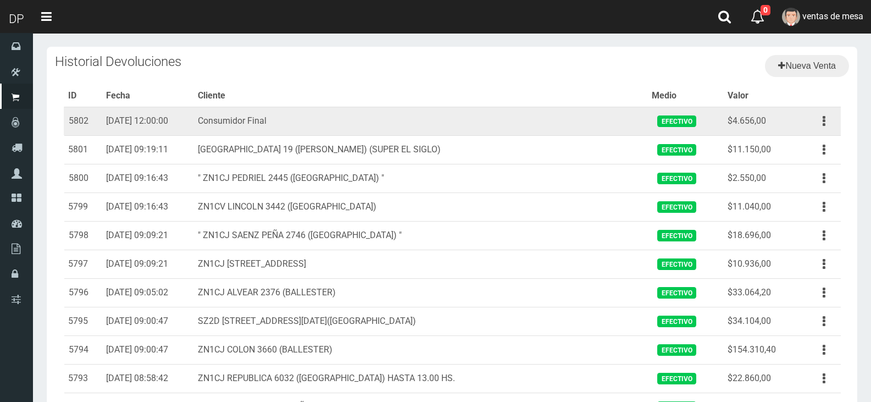
click at [194, 122] on td "09-09-25 12:00:00" at bounding box center [148, 121] width 92 height 29
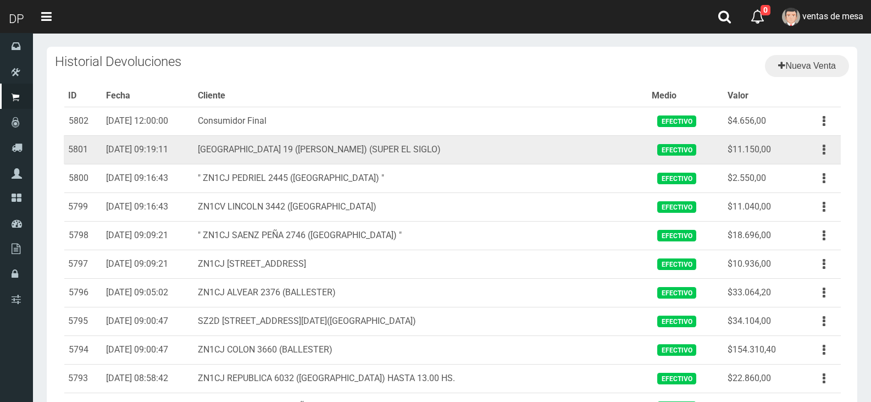
click at [194, 146] on td "22-09-25 09:19:11" at bounding box center [148, 149] width 92 height 29
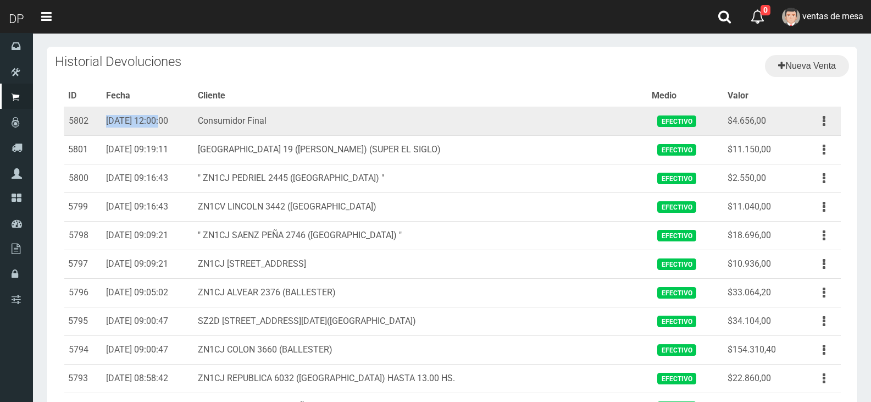
drag, startPoint x: 111, startPoint y: 125, endPoint x: 158, endPoint y: 128, distance: 47.4
click at [158, 128] on td "09-09-25 12:00:00" at bounding box center [148, 121] width 92 height 29
click at [180, 124] on td "09-09-25 12:00:00" at bounding box center [148, 121] width 92 height 29
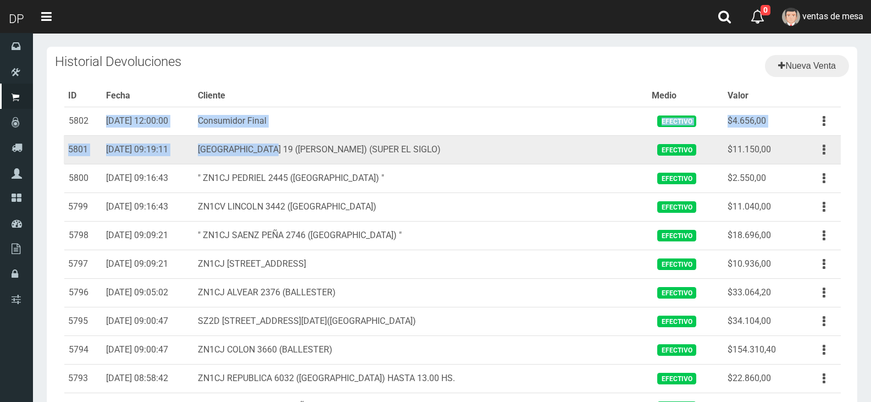
drag, startPoint x: 104, startPoint y: 119, endPoint x: 274, endPoint y: 136, distance: 170.8
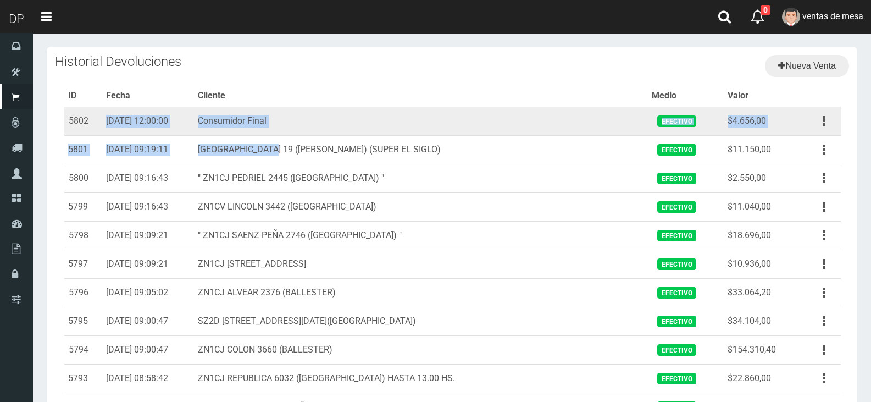
click at [293, 122] on td "Consumidor Final" at bounding box center [421, 121] width 455 height 29
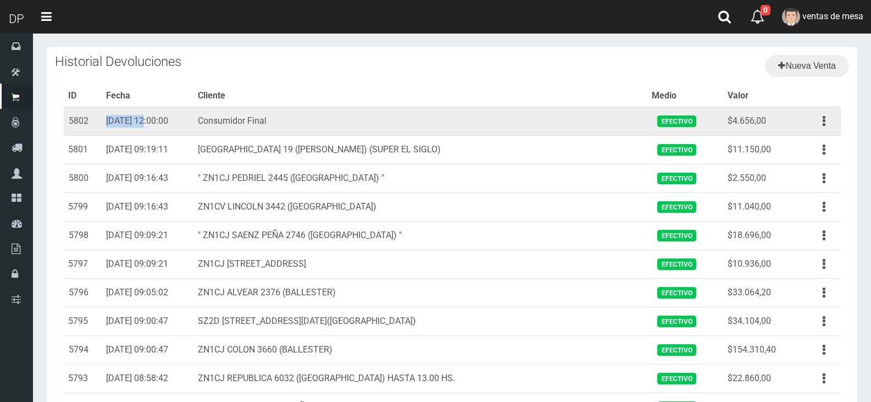
drag, startPoint x: 104, startPoint y: 117, endPoint x: 142, endPoint y: 114, distance: 38.6
click at [142, 114] on td "09-09-25 12:00:00" at bounding box center [148, 121] width 92 height 29
click at [85, 123] on td "5802" at bounding box center [83, 121] width 38 height 29
drag, startPoint x: 101, startPoint y: 117, endPoint x: 148, endPoint y: 119, distance: 47.3
click at [148, 119] on td "09-09-25 12:00:00" at bounding box center [148, 121] width 92 height 29
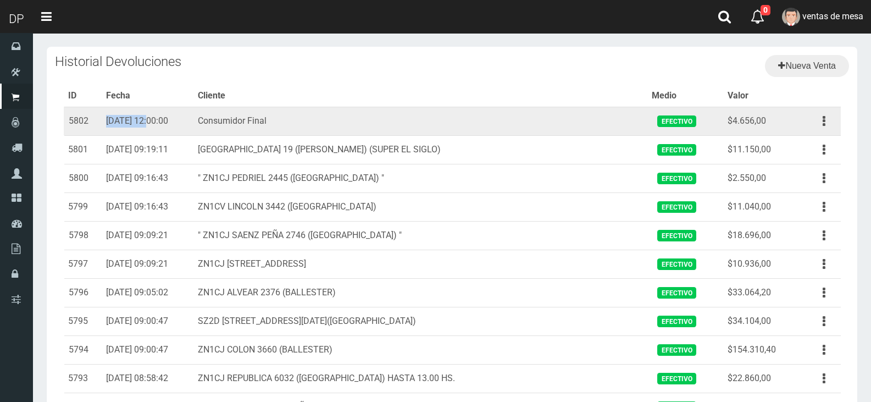
click at [104, 120] on td "09-09-25 12:00:00" at bounding box center [148, 121] width 92 height 29
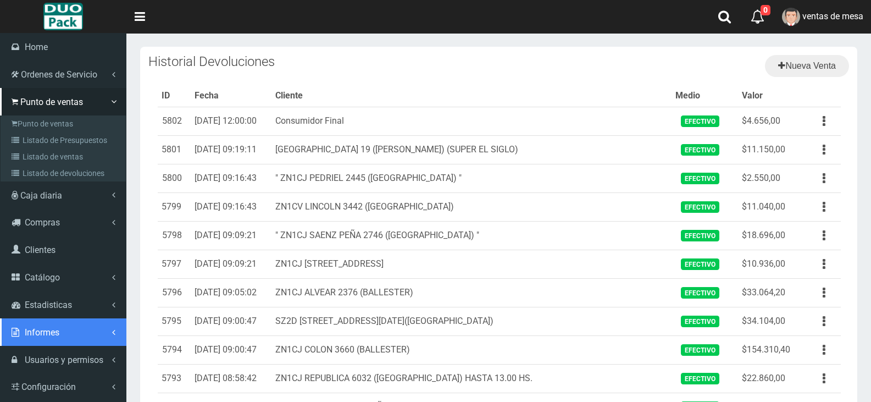
click at [45, 328] on span "Informes" at bounding box center [42, 332] width 35 height 10
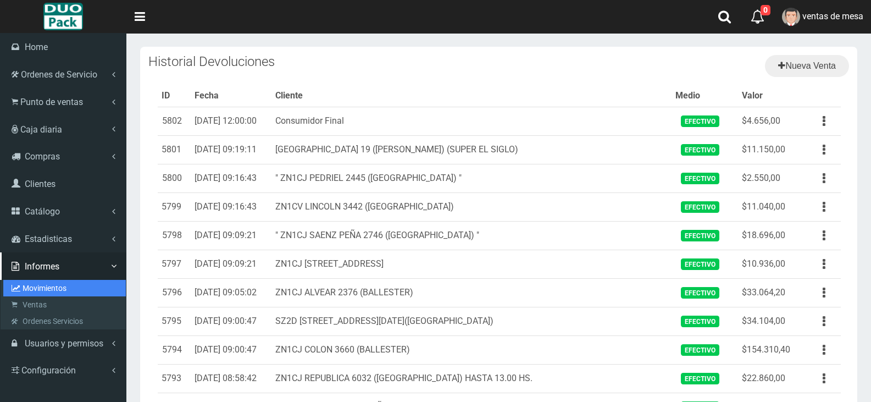
click at [83, 285] on link "Movimientos" at bounding box center [64, 288] width 123 height 16
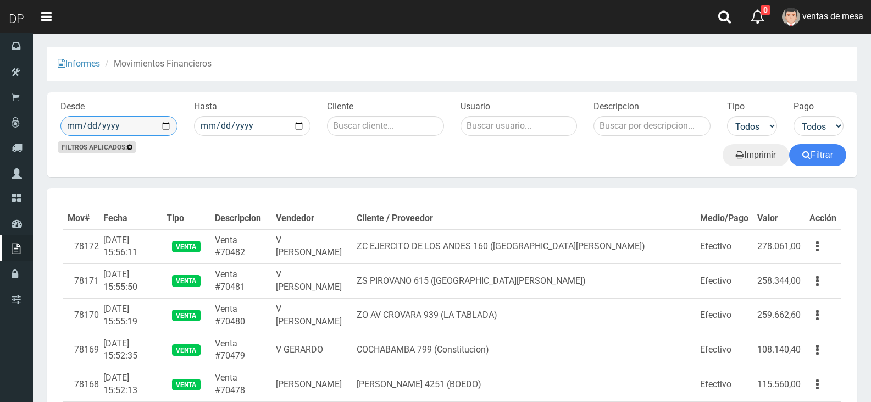
click at [161, 120] on input "date" at bounding box center [118, 126] width 117 height 20
click at [617, 124] on input "text" at bounding box center [652, 126] width 117 height 20
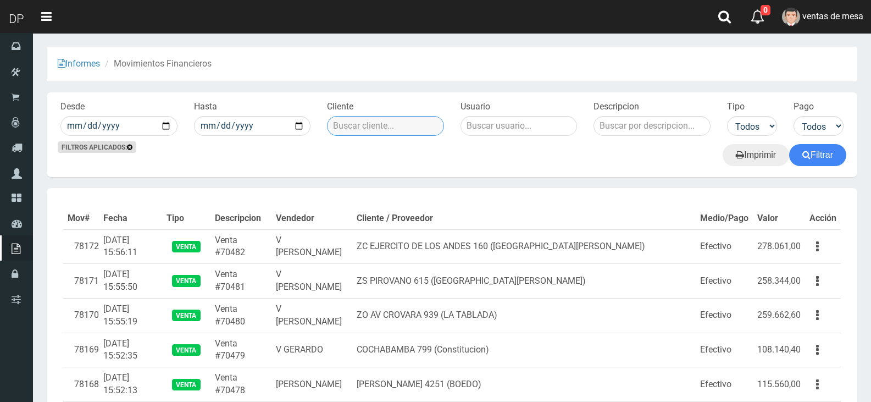
click at [408, 132] on input "text" at bounding box center [385, 126] width 117 height 20
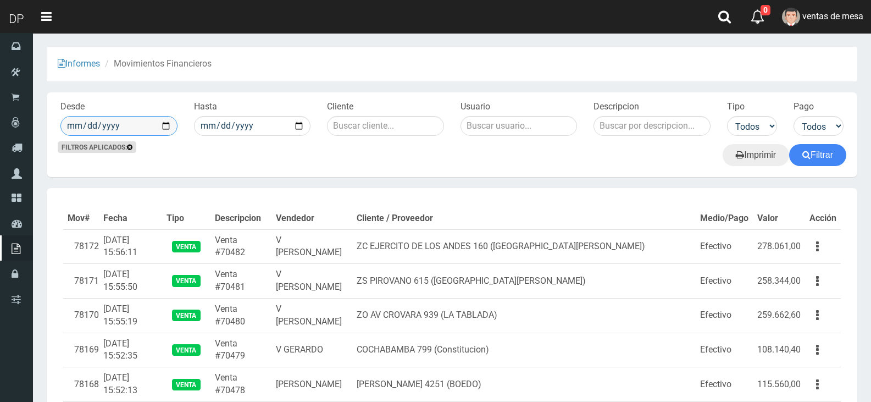
drag, startPoint x: 170, startPoint y: 121, endPoint x: 169, endPoint y: 133, distance: 11.7
click at [170, 121] on input "date" at bounding box center [118, 126] width 117 height 20
type input "[DATE]"
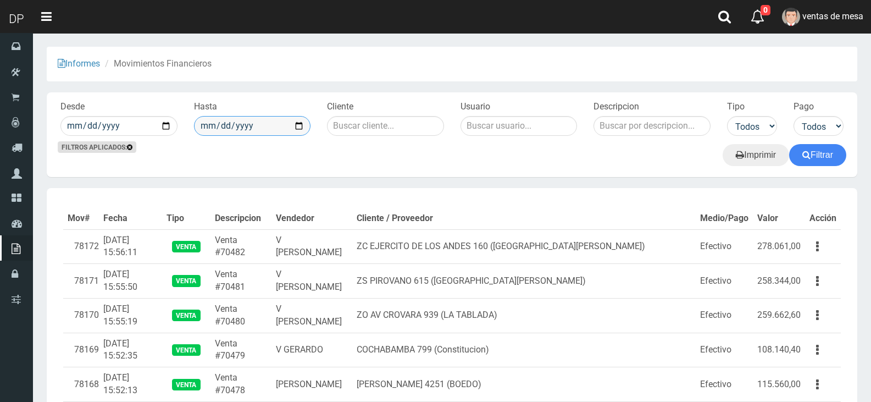
click at [301, 127] on input "date" at bounding box center [252, 126] width 117 height 20
type input "[DATE]"
click at [816, 154] on button "Filtrar" at bounding box center [818, 155] width 57 height 22
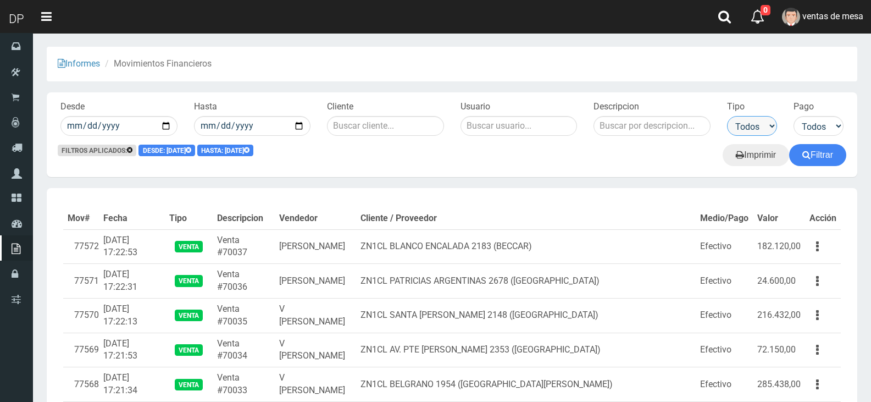
click at [773, 131] on select "Todos Ventas Reparacion Compra Devoluciones Gasto Gasto fijo Por Garantia Ingre…" at bounding box center [752, 126] width 50 height 20
select select "devolucion"
click at [727, 116] on select "Todos Ventas Reparacion Compra Devoluciones Gasto Gasto fijo Por Garantia Ingre…" at bounding box center [752, 126] width 50 height 20
click at [805, 165] on button "Filtrar" at bounding box center [818, 155] width 57 height 22
drag, startPoint x: 760, startPoint y: 121, endPoint x: 758, endPoint y: 135, distance: 14.5
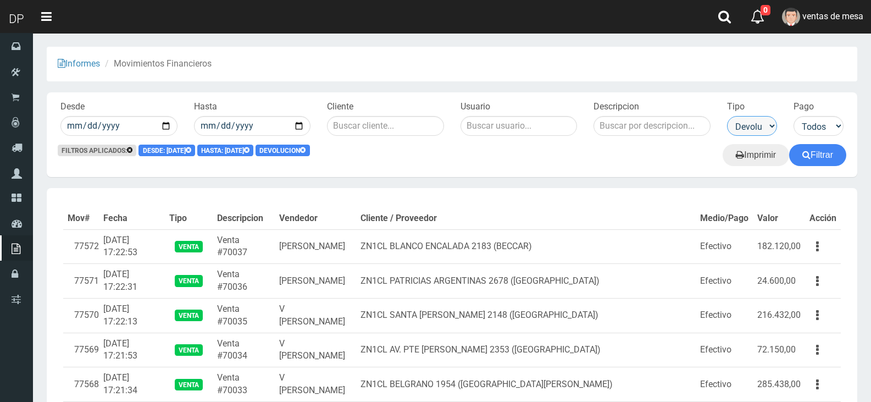
click at [760, 121] on select "Todos Ventas Reparacion Compra Devoluciones Gasto Gasto fijo Por Garantia Ingre…" at bounding box center [752, 126] width 50 height 20
click at [727, 116] on select "Todos Ventas Reparacion Compra Devoluciones Gasto Gasto fijo Por Garantia Ingre…" at bounding box center [752, 126] width 50 height 20
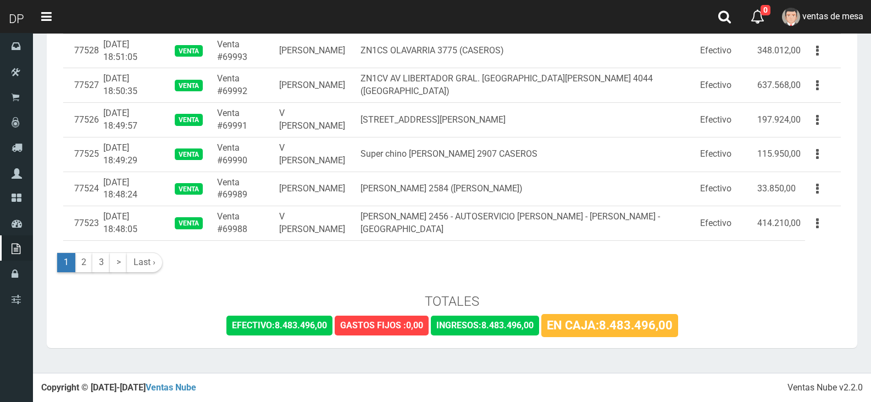
scroll to position [1713, 0]
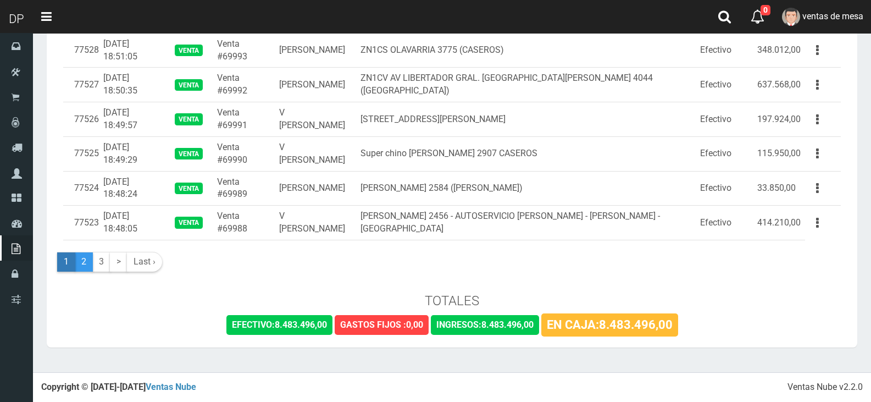
click at [86, 263] on link "2" at bounding box center [84, 261] width 18 height 19
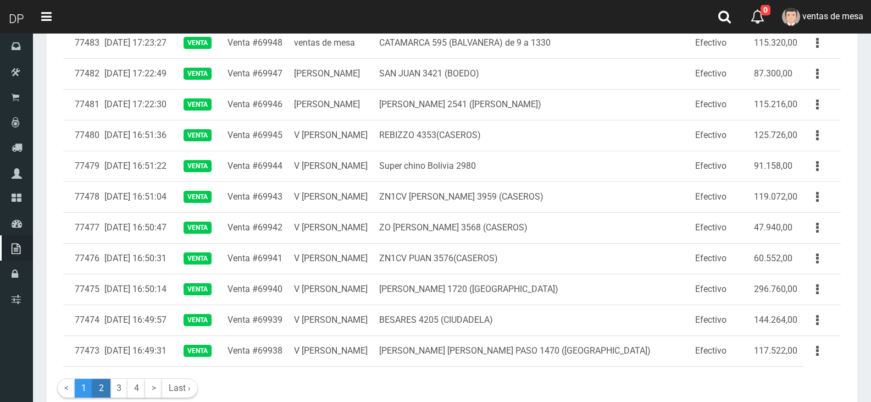
scroll to position [1529, 0]
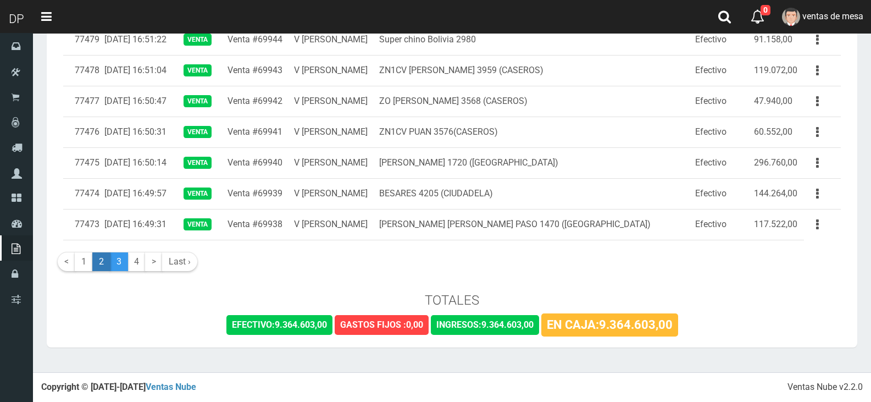
click at [113, 267] on link "3" at bounding box center [119, 261] width 18 height 19
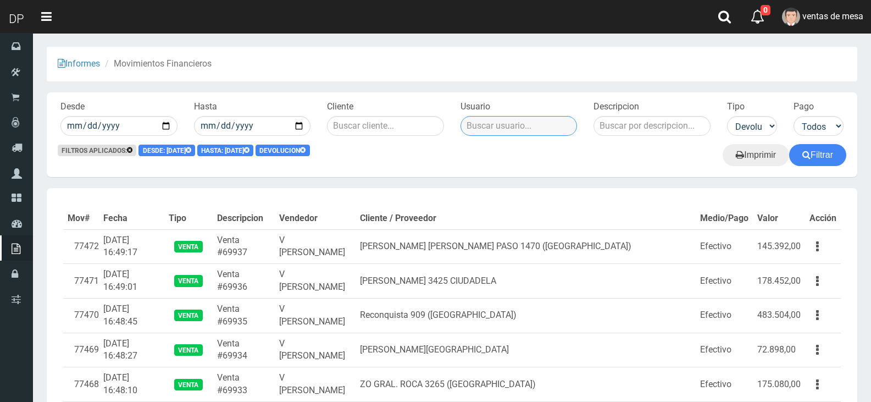
click at [468, 126] on input "text" at bounding box center [519, 126] width 117 height 20
click at [470, 127] on input "text" at bounding box center [519, 126] width 117 height 20
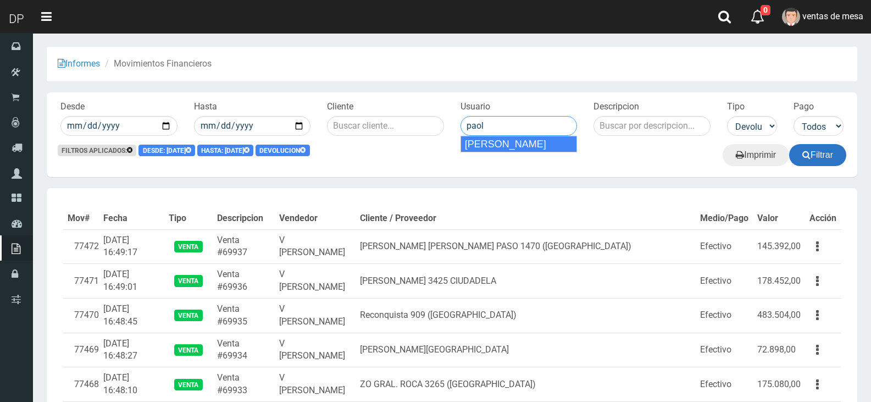
type input "paol"
click at [803, 165] on button "Filtrar" at bounding box center [818, 155] width 57 height 22
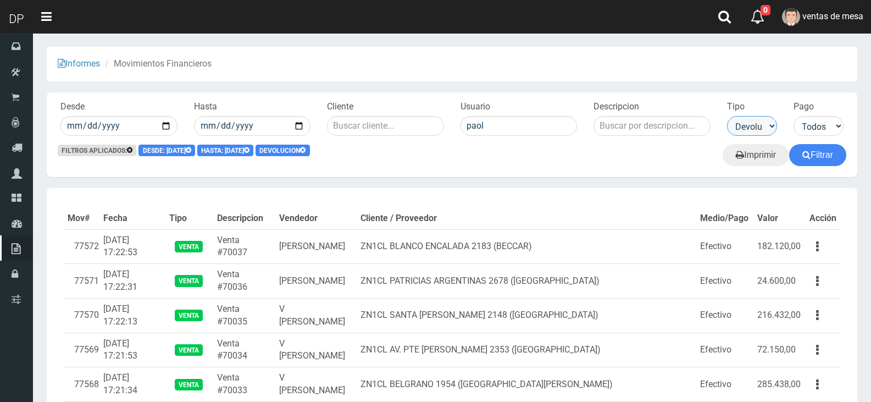
click at [737, 125] on select "Todos Ventas Reparacion Compra Devoluciones Gasto Gasto fijo Por Garantia Ingre…" at bounding box center [752, 126] width 50 height 20
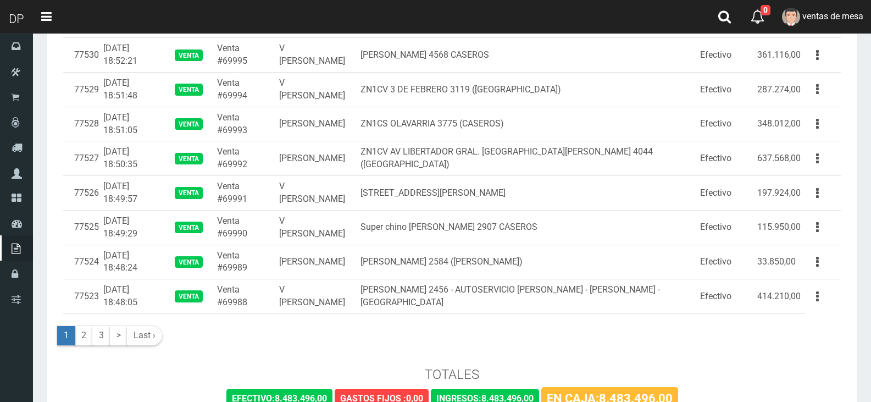
scroll to position [1713, 0]
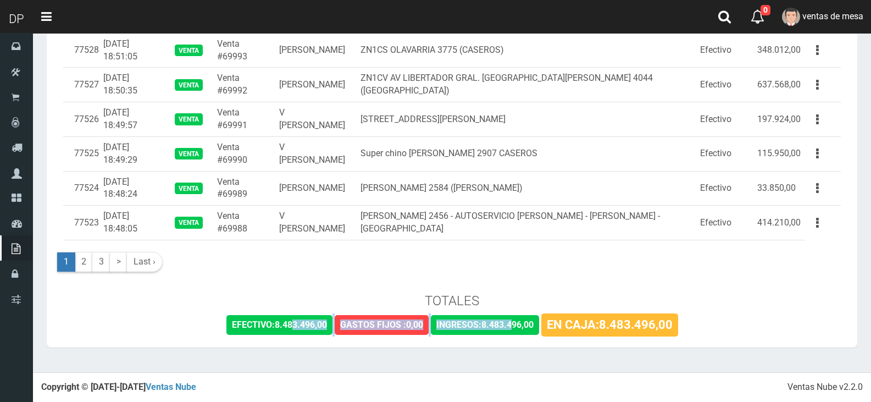
drag, startPoint x: 293, startPoint y: 319, endPoint x: 518, endPoint y: 333, distance: 225.8
click at [515, 333] on div "EFECTIVO: 8.483.496,00 GASTOS FIJOS : 0,00 INGRESOS: 8.483.496,00 EN CAJA: 8.48…" at bounding box center [452, 324] width 789 height 23
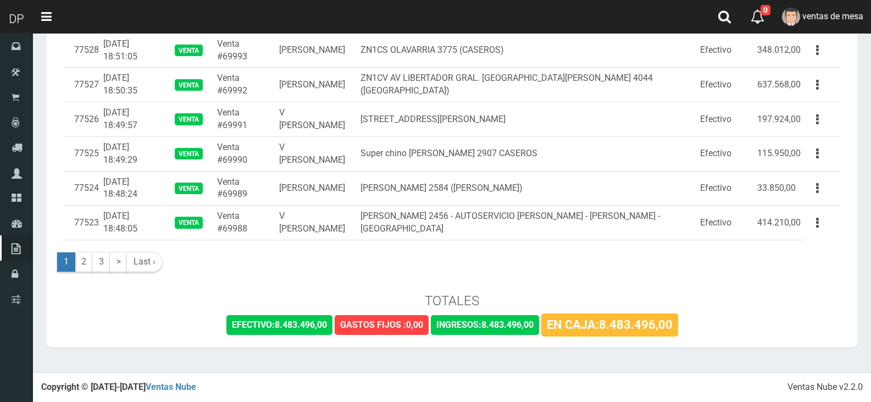
click at [555, 328] on div "EN CAJA: 8.483.496,00" at bounding box center [610, 324] width 137 height 23
drag, startPoint x: 582, startPoint y: 325, endPoint x: 436, endPoint y: 326, distance: 146.3
click at [436, 326] on div "EFECTIVO: 8.483.496,00 GASTOS FIJOS : 0,00 INGRESOS: 8.483.496,00 EN CAJA: 8.48…" at bounding box center [452, 324] width 789 height 23
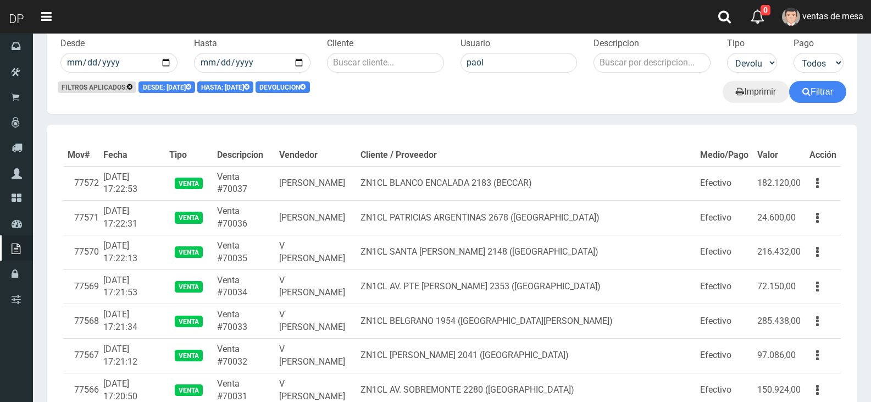
scroll to position [0, 0]
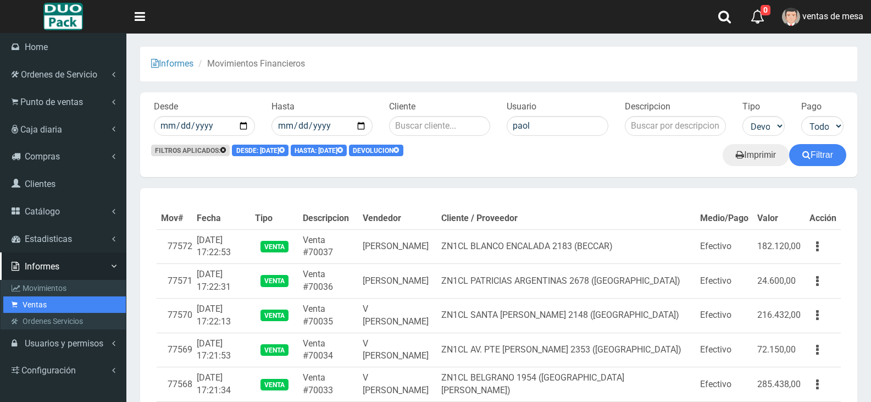
click at [64, 299] on link "Ventas" at bounding box center [64, 304] width 123 height 16
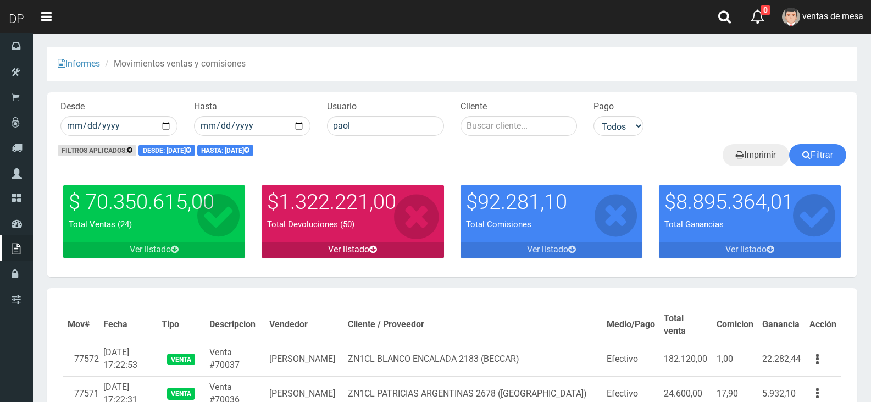
click at [355, 248] on link "Ver listado" at bounding box center [353, 250] width 182 height 16
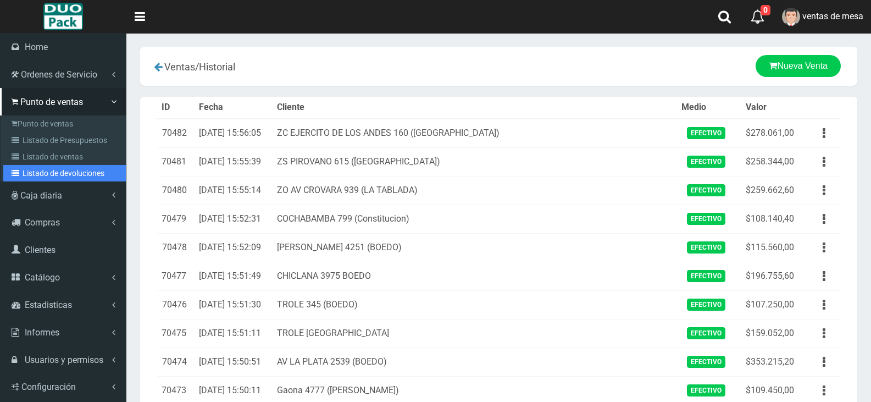
click at [30, 173] on link "Listado de devoluciones" at bounding box center [64, 173] width 123 height 16
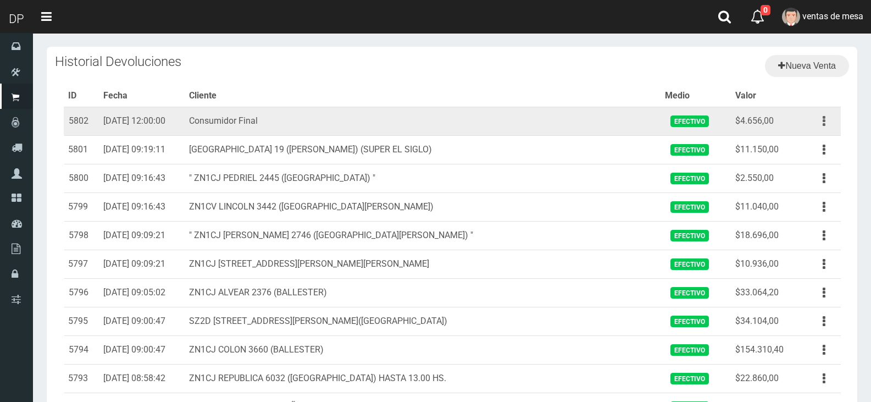
drag, startPoint x: 836, startPoint y: 119, endPoint x: 829, endPoint y: 121, distance: 7.5
click at [835, 119] on button "button" at bounding box center [824, 121] width 25 height 19
click at [811, 185] on link "Eliminar" at bounding box center [792, 180] width 87 height 24
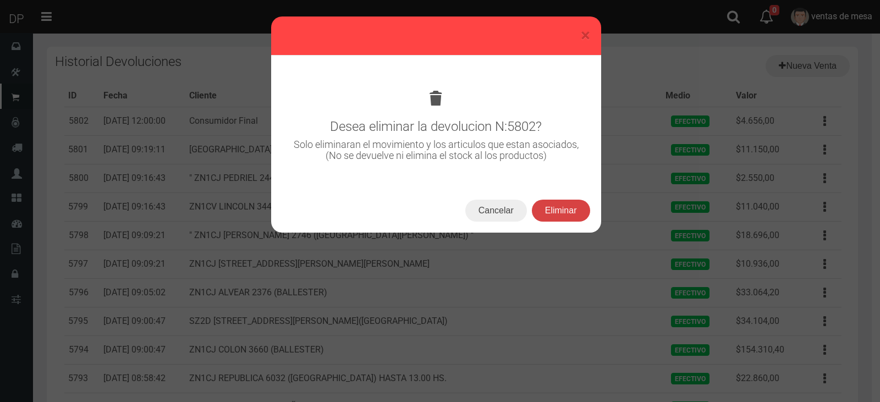
click at [565, 219] on button "Eliminar" at bounding box center [561, 211] width 58 height 22
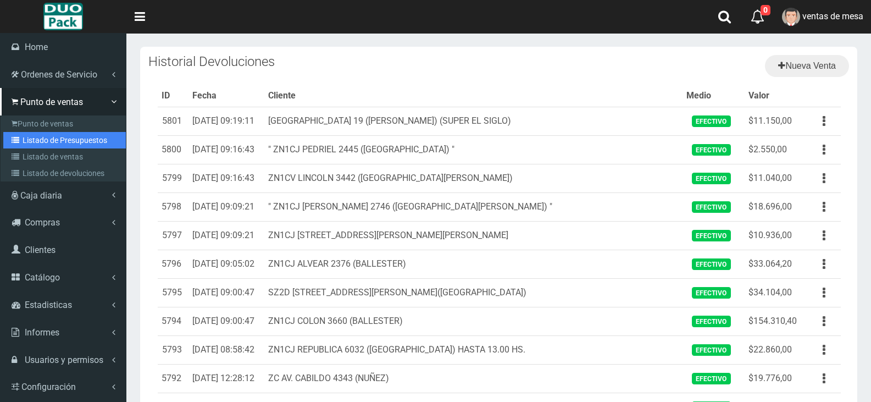
click at [25, 146] on link "Listado de Presupuestos" at bounding box center [64, 140] width 123 height 16
